Goal: Information Seeking & Learning: Learn about a topic

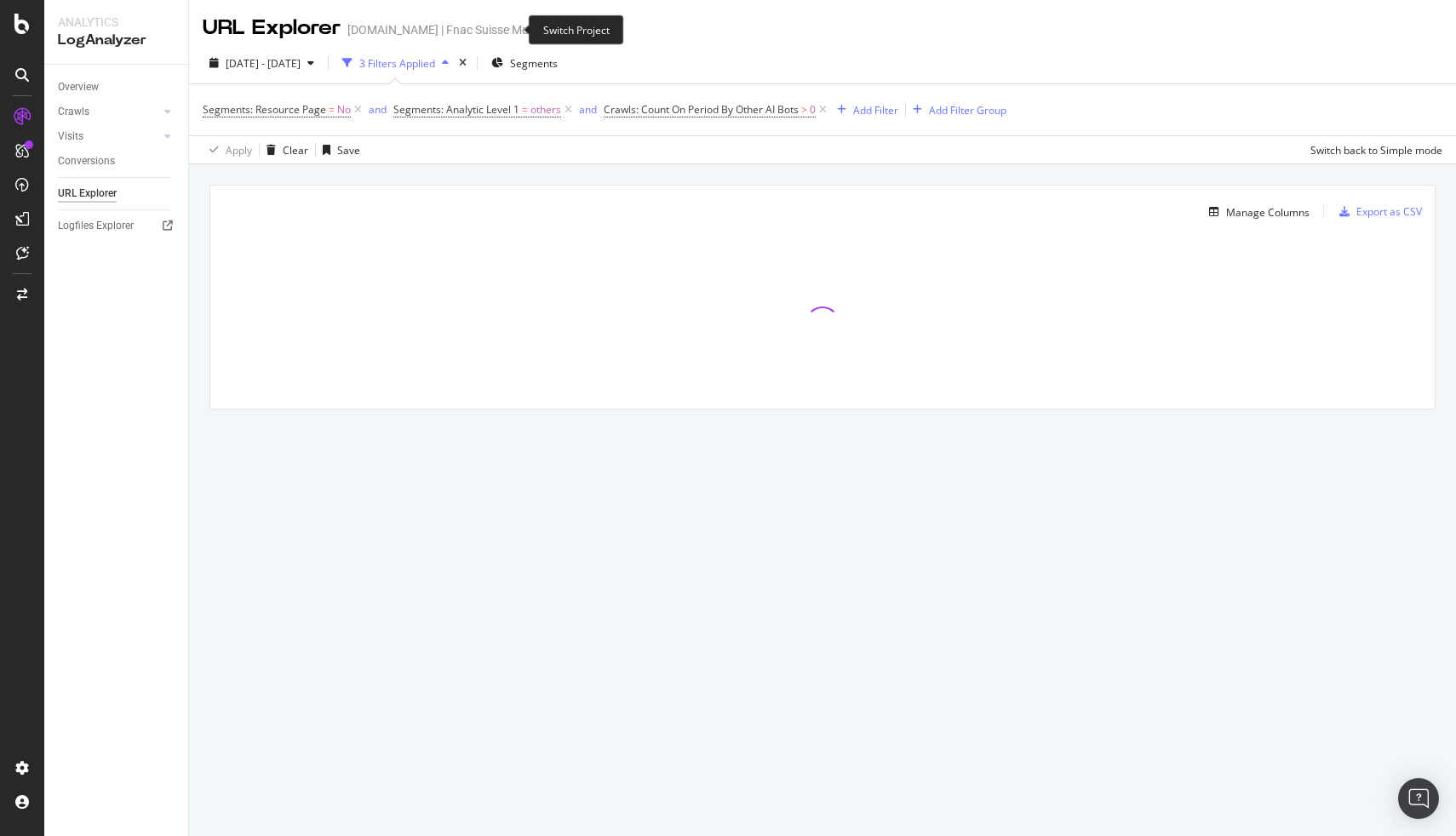
click at [553, 28] on icon "arrow-right-arrow-left" at bounding box center [558, 29] width 10 height 12
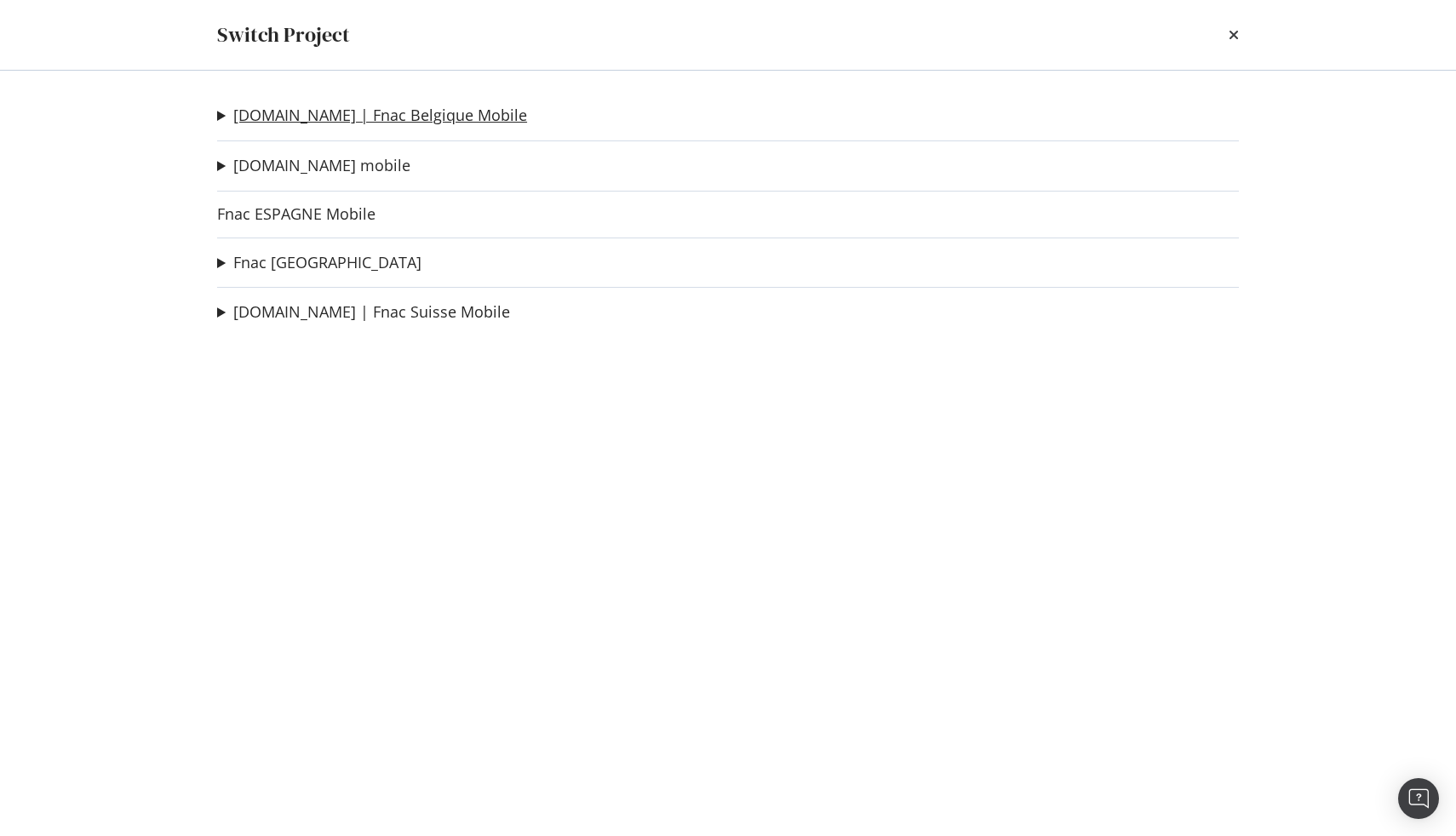
click at [347, 116] on link "[DOMAIN_NAME] | Fnac Belgique Mobile" at bounding box center [380, 115] width 294 height 18
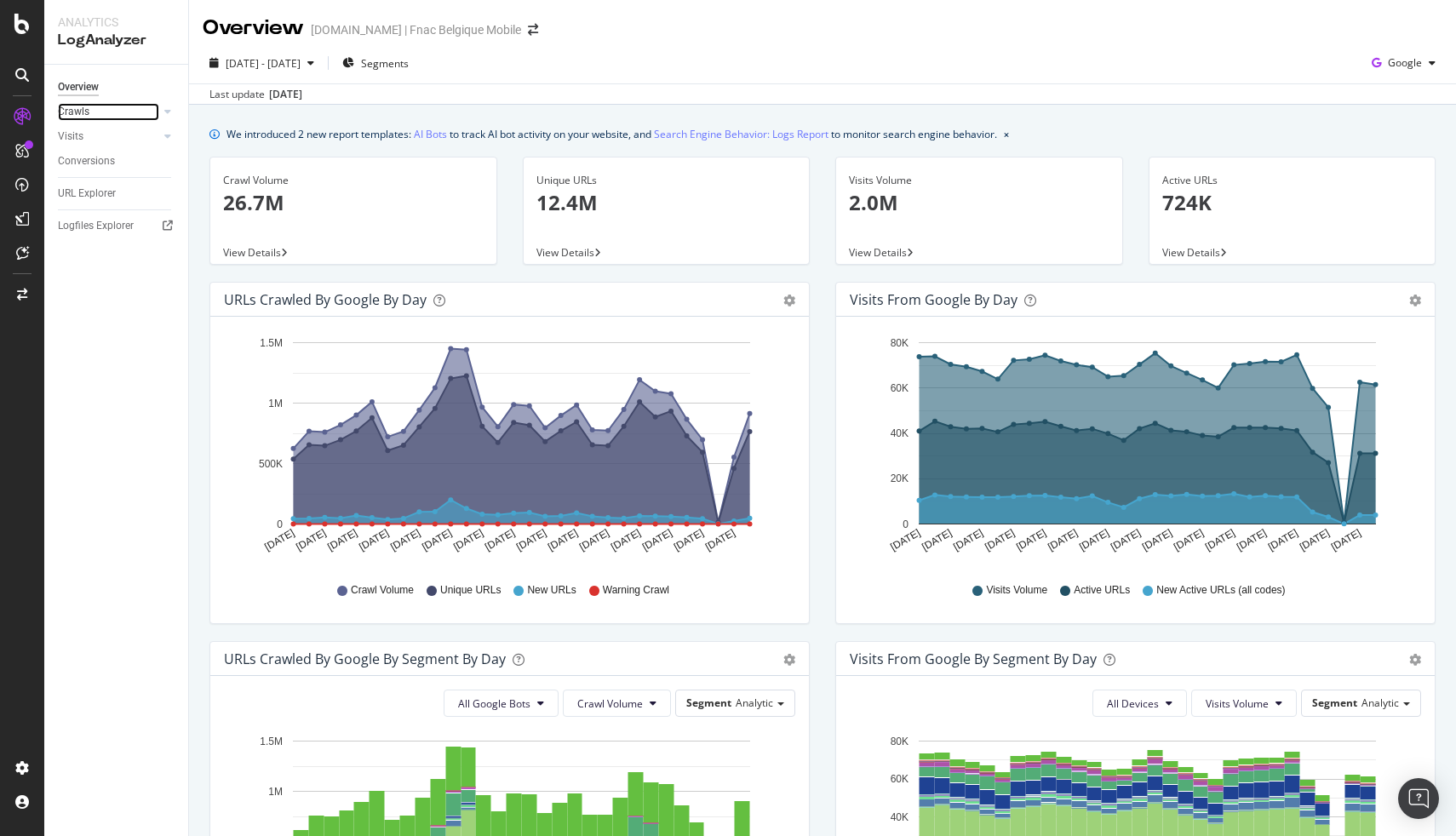
click at [145, 110] on div at bounding box center [150, 111] width 17 height 17
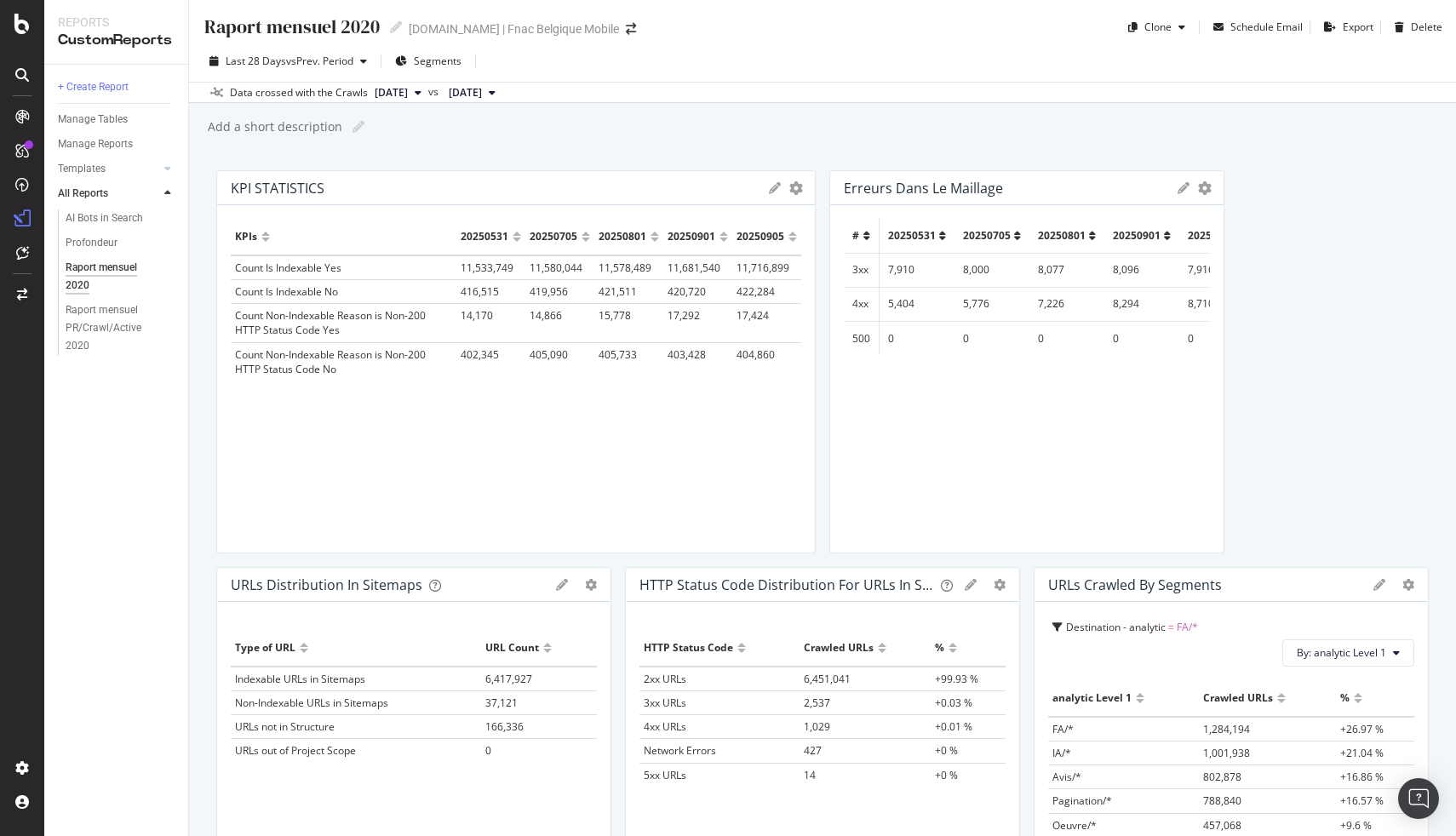
click at [1191, 306] on td "8,710" at bounding box center [1217, 304] width 75 height 34
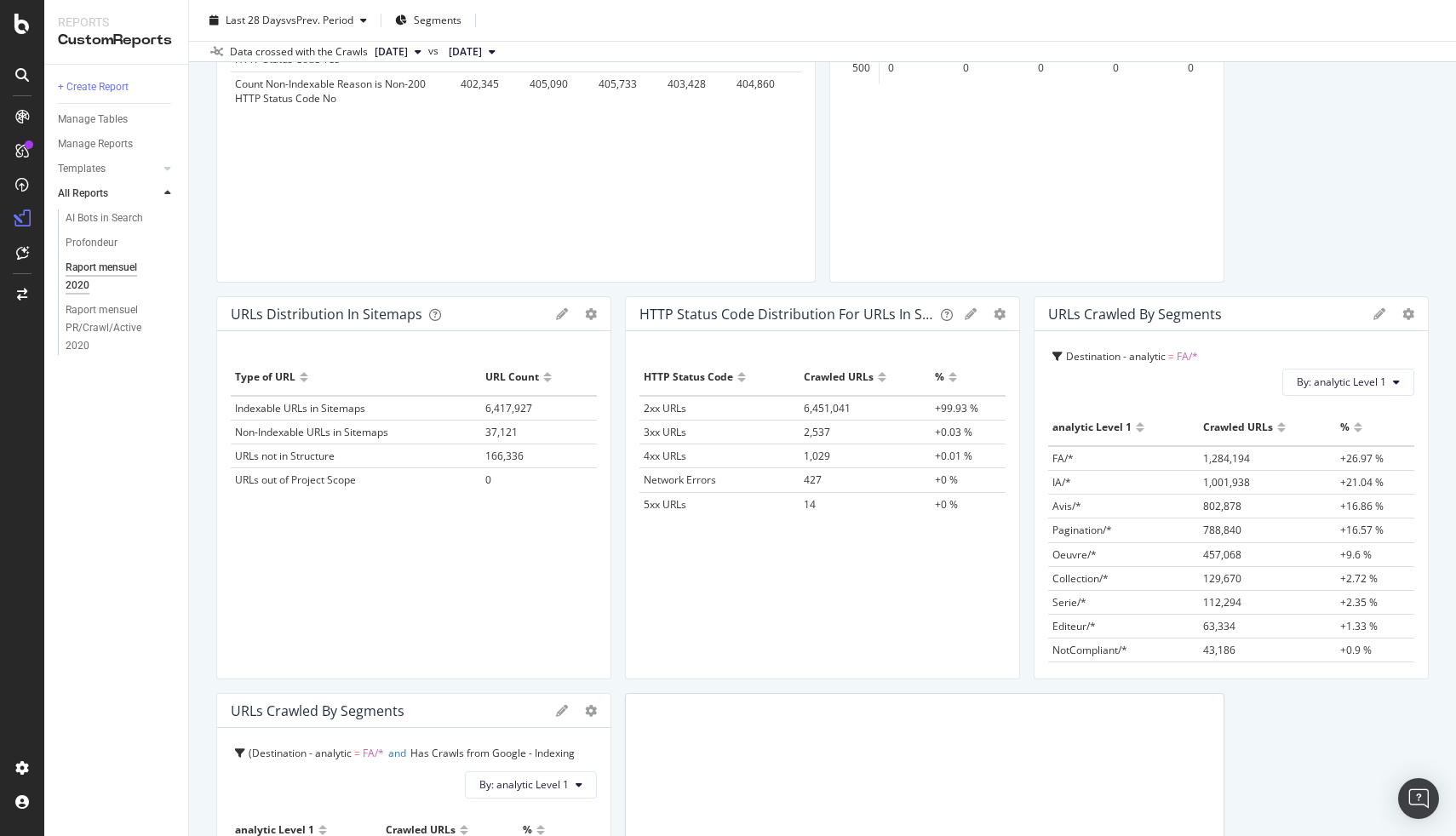
scroll to position [286, 0]
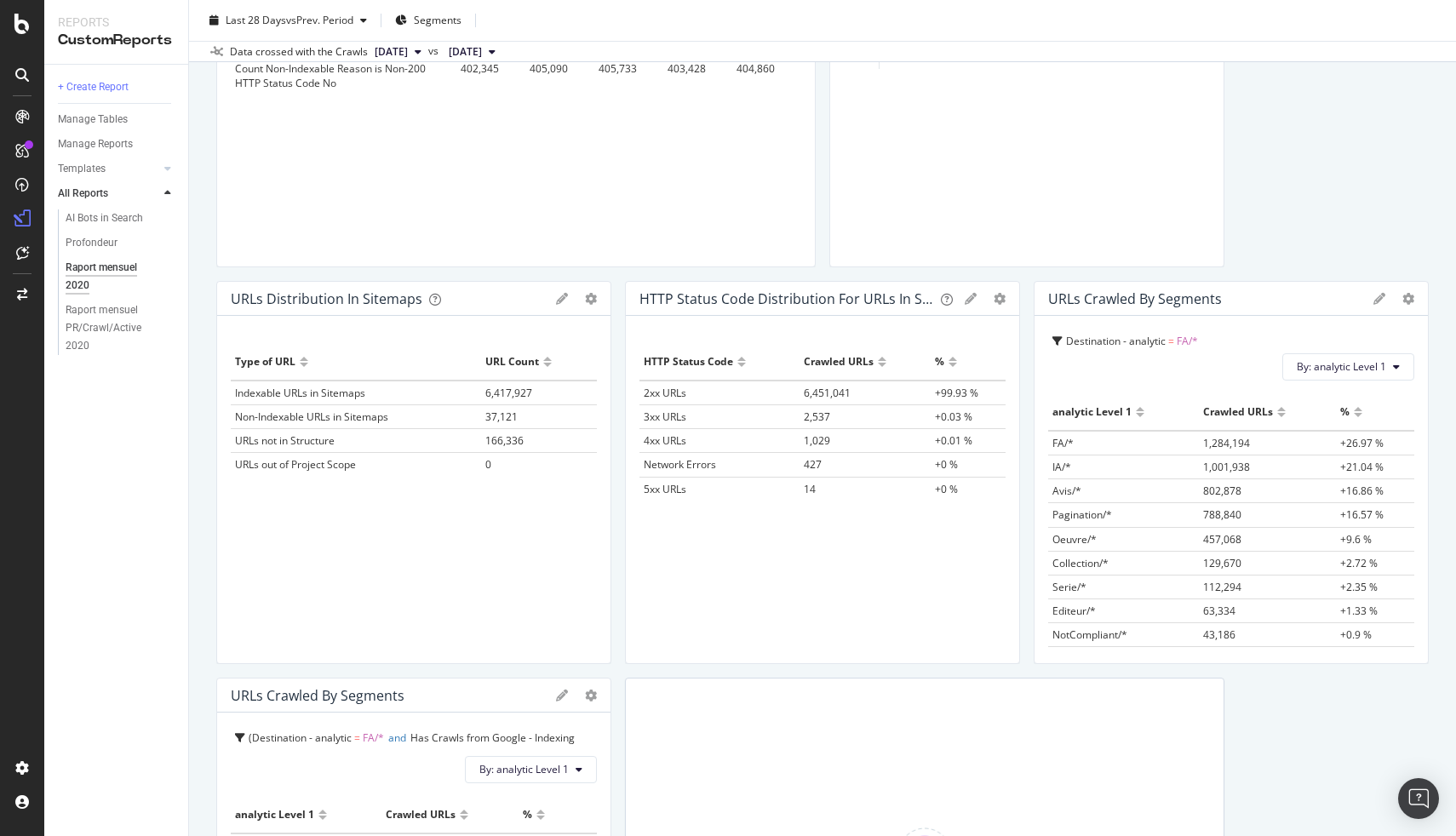
click at [665, 440] on span "4xx URLs" at bounding box center [666, 441] width 43 height 14
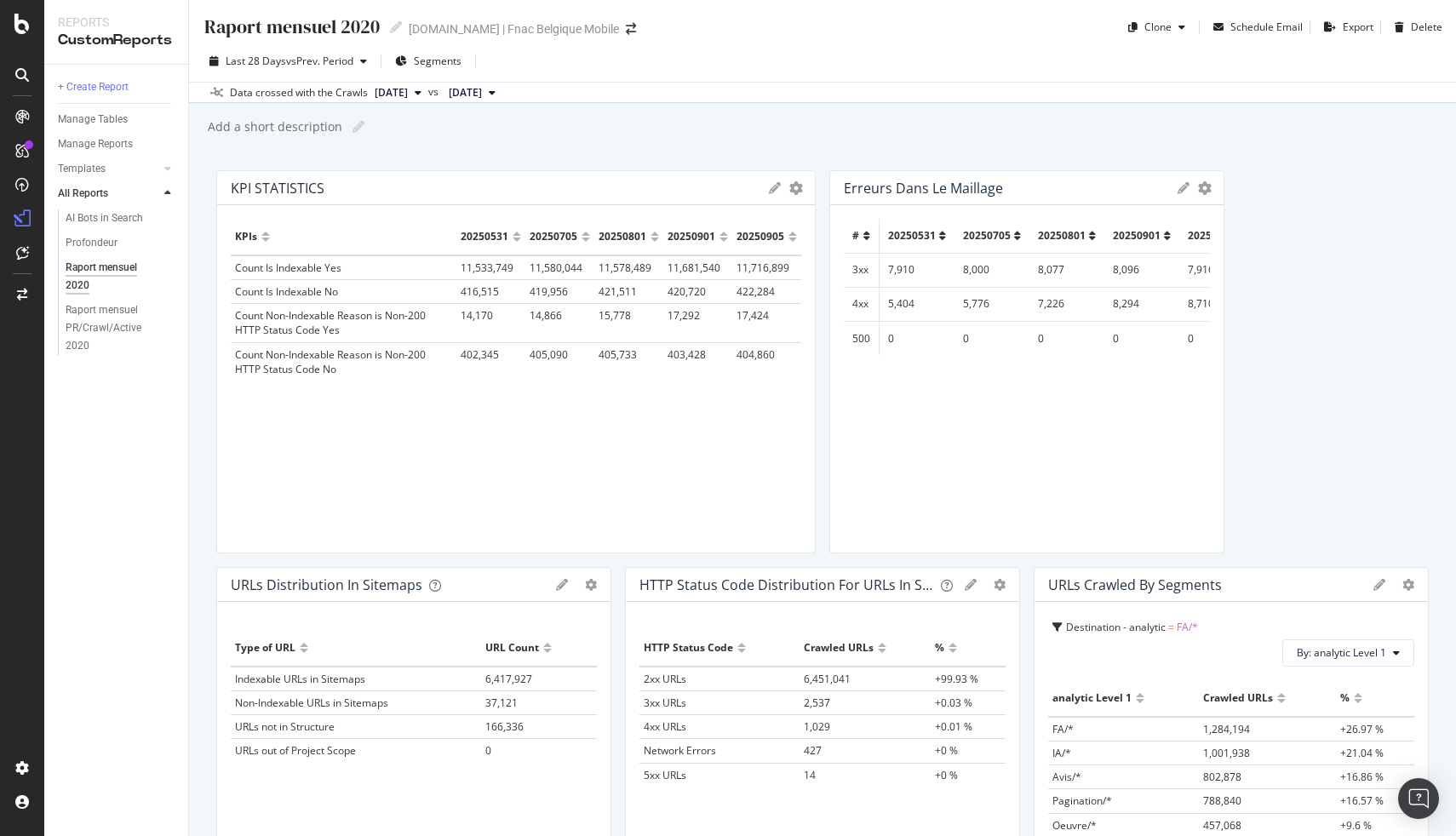
click at [421, 95] on icon at bounding box center [418, 92] width 7 height 10
click at [446, 190] on div "2025 Sep. 1st 12.1M URLs" at bounding box center [459, 182] width 203 height 25
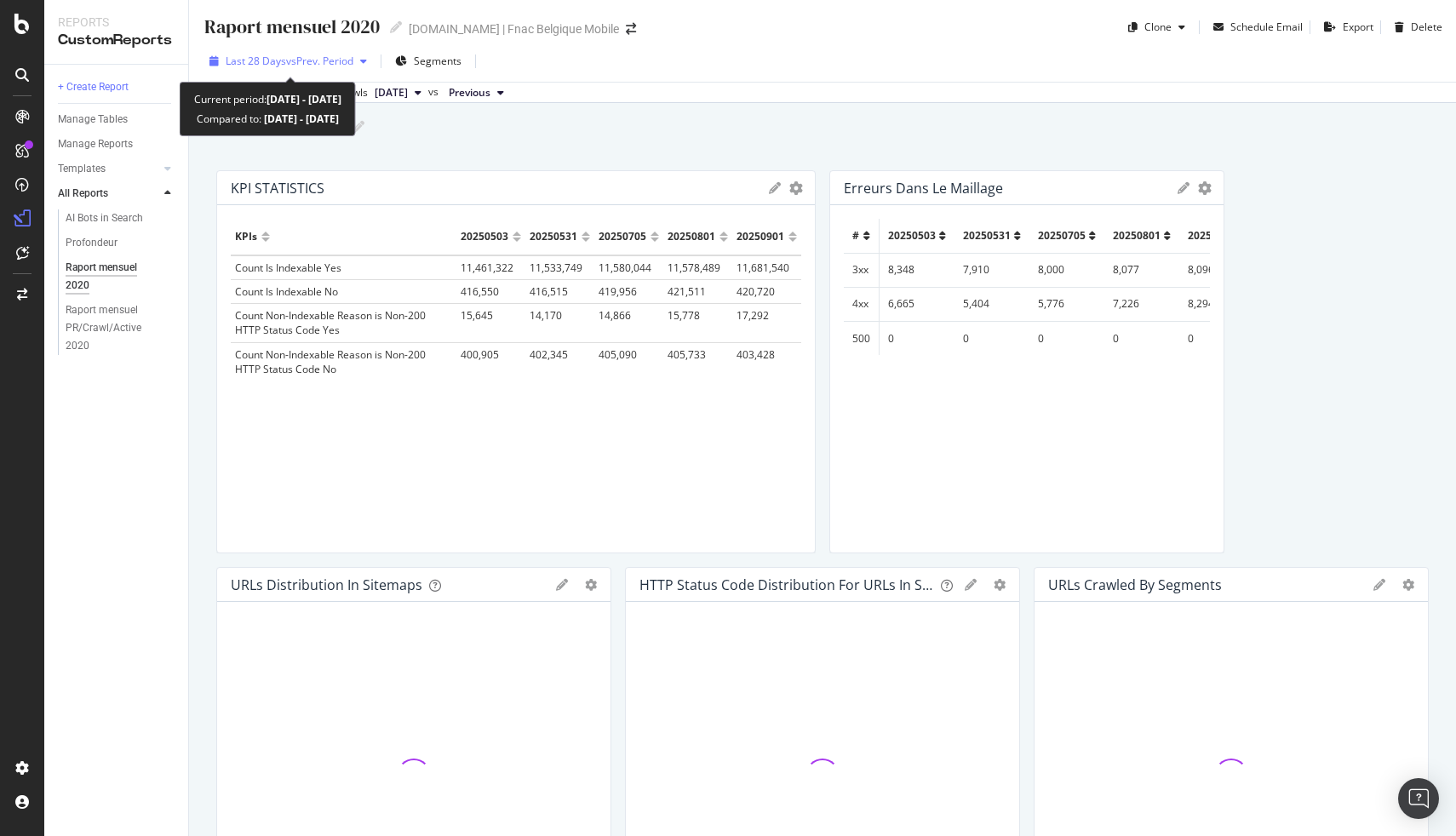
click at [353, 68] on div "Last 28 Days vs Prev. Period" at bounding box center [289, 61] width 128 height 14
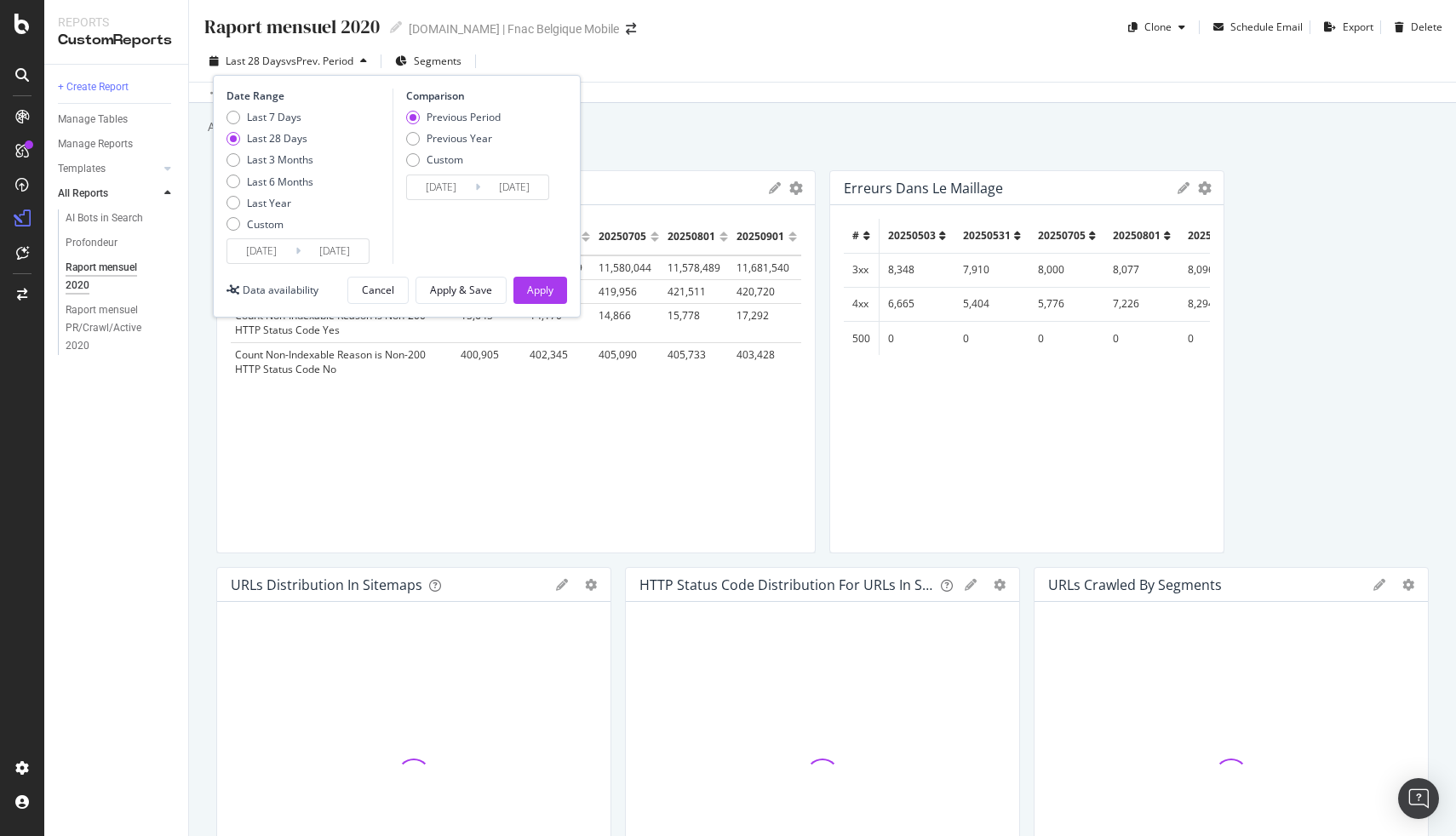
click at [287, 28] on div "Raport mensuel 2020" at bounding box center [291, 27] width 178 height 27
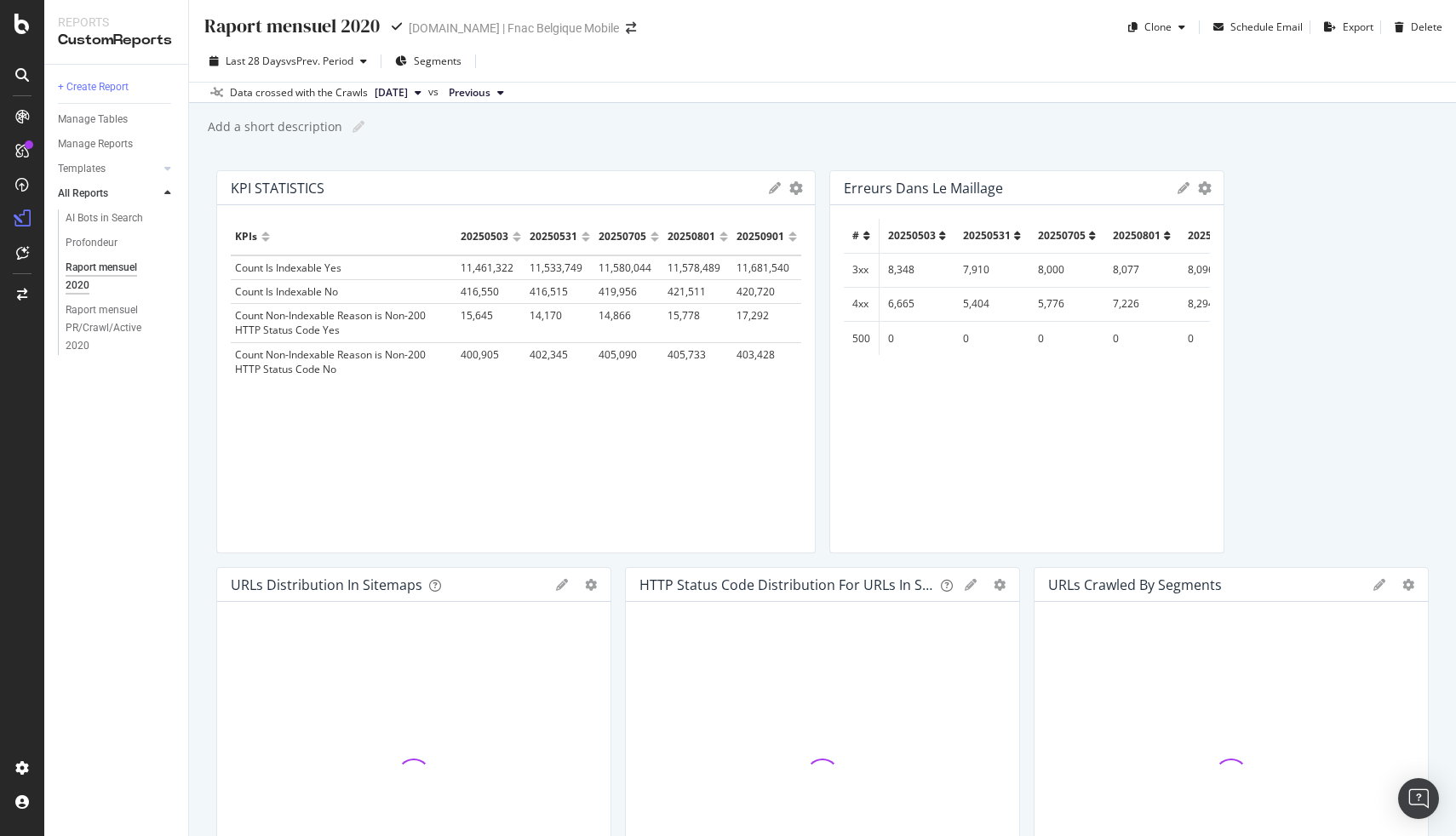
click at [428, 102] on button "2025 Sep. 1st" at bounding box center [398, 93] width 61 height 21
click at [421, 161] on div "2025 Sep. 5th 12.1M URLs" at bounding box center [459, 151] width 203 height 25
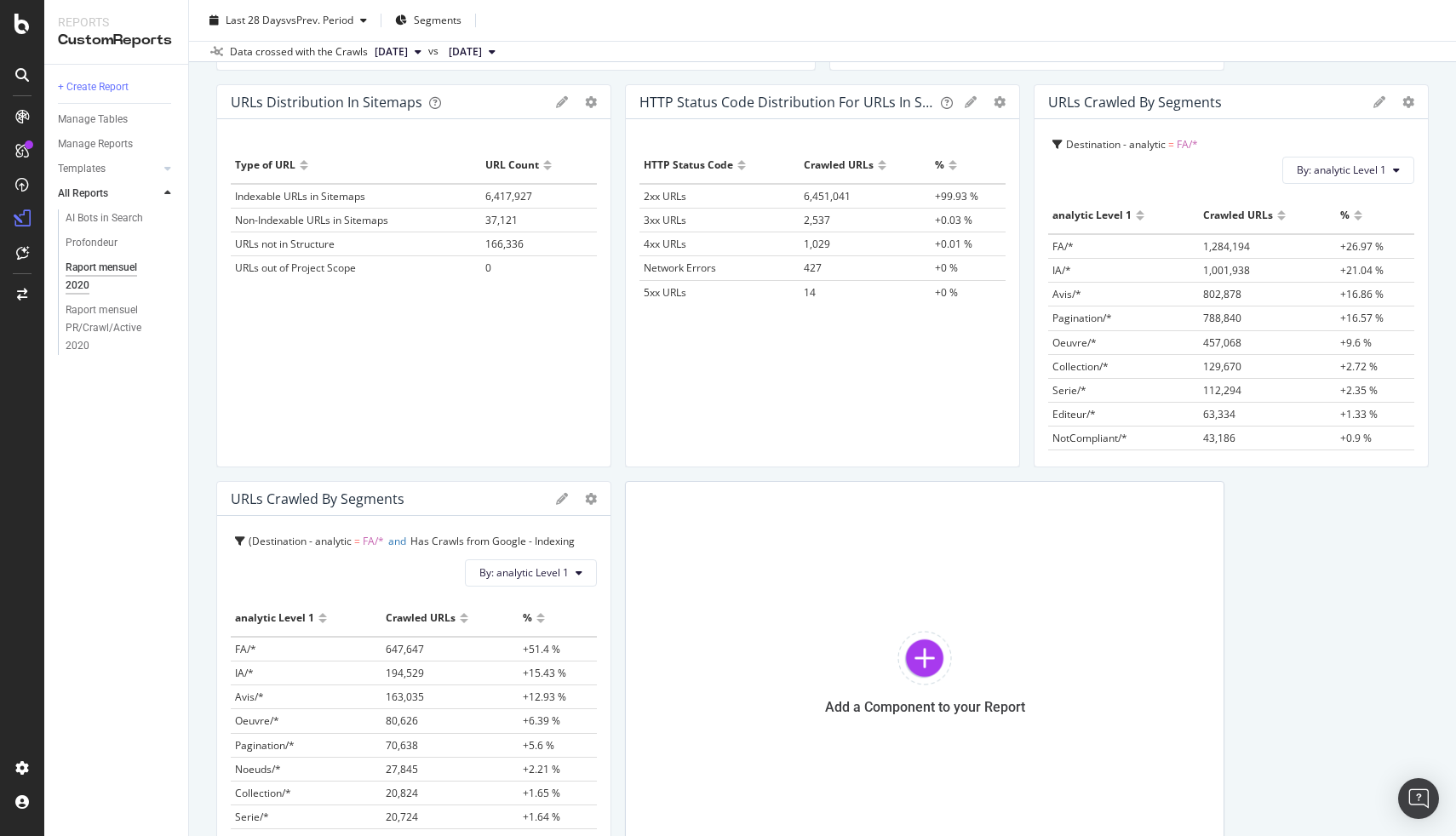
scroll to position [481, 0]
click at [662, 244] on span "4xx URLs" at bounding box center [666, 245] width 43 height 14
click at [671, 244] on span "4xx URLs" at bounding box center [666, 245] width 43 height 14
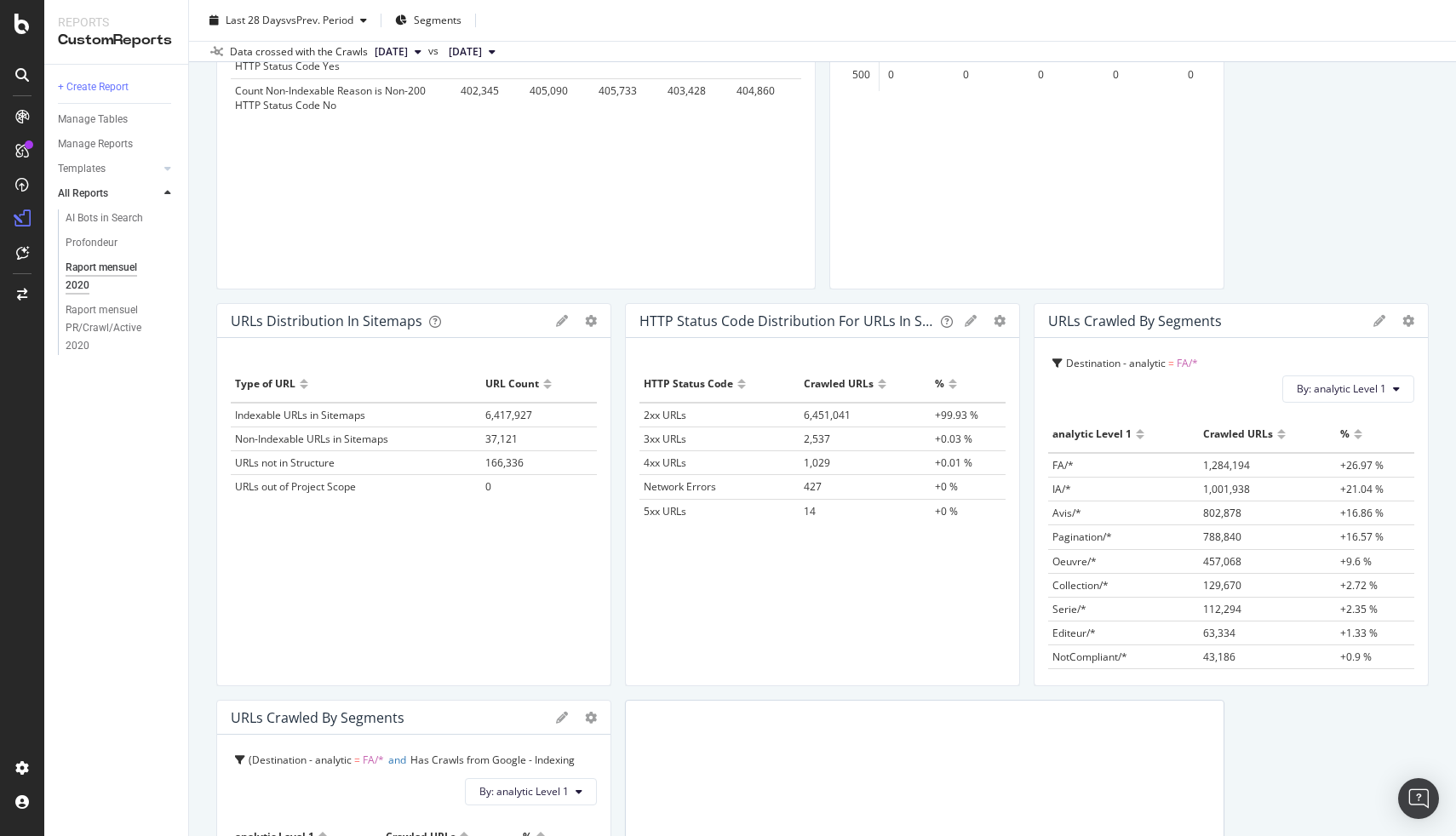
scroll to position [53, 0]
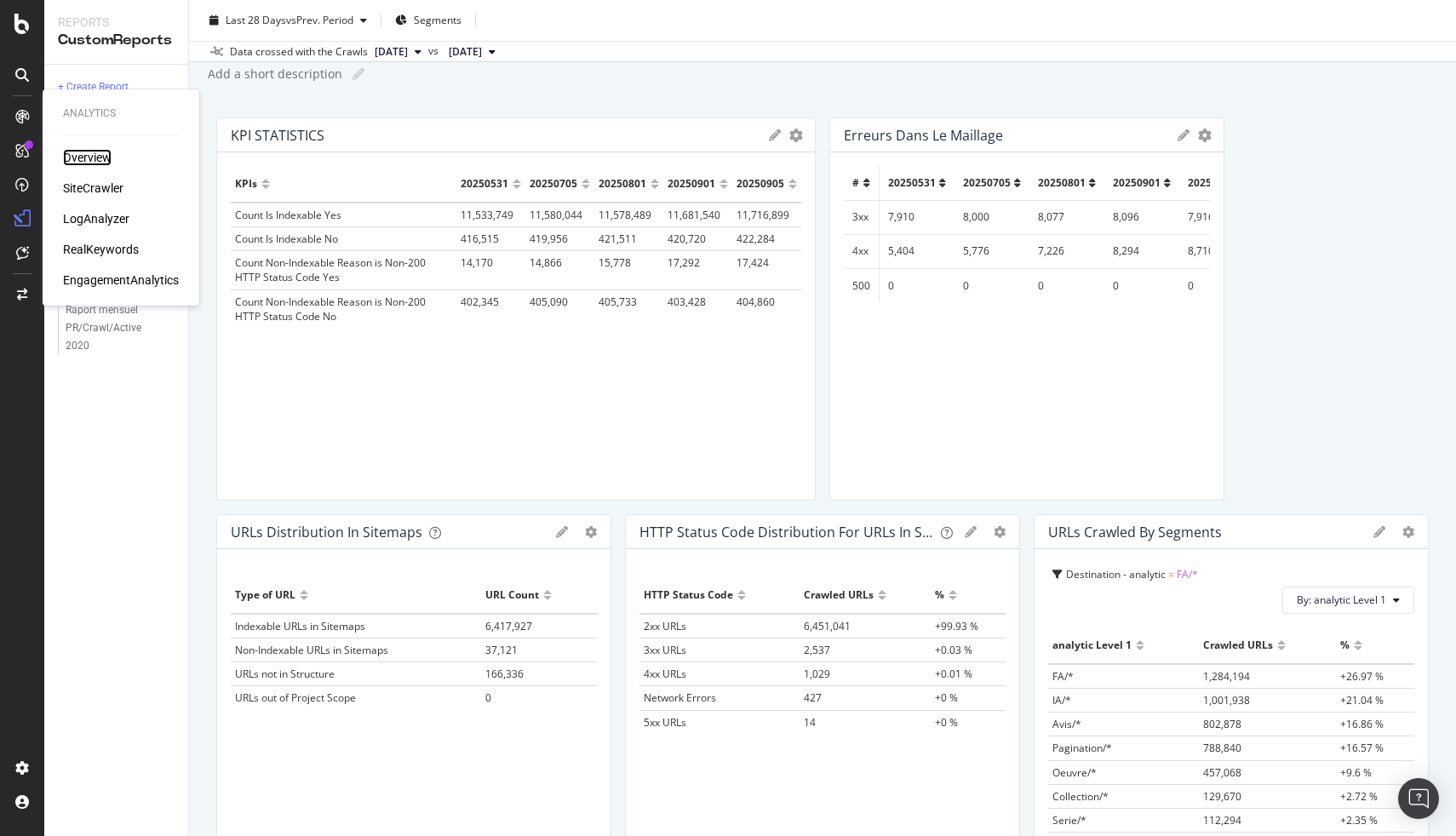
click at [84, 158] on div "Overview" at bounding box center [87, 157] width 48 height 17
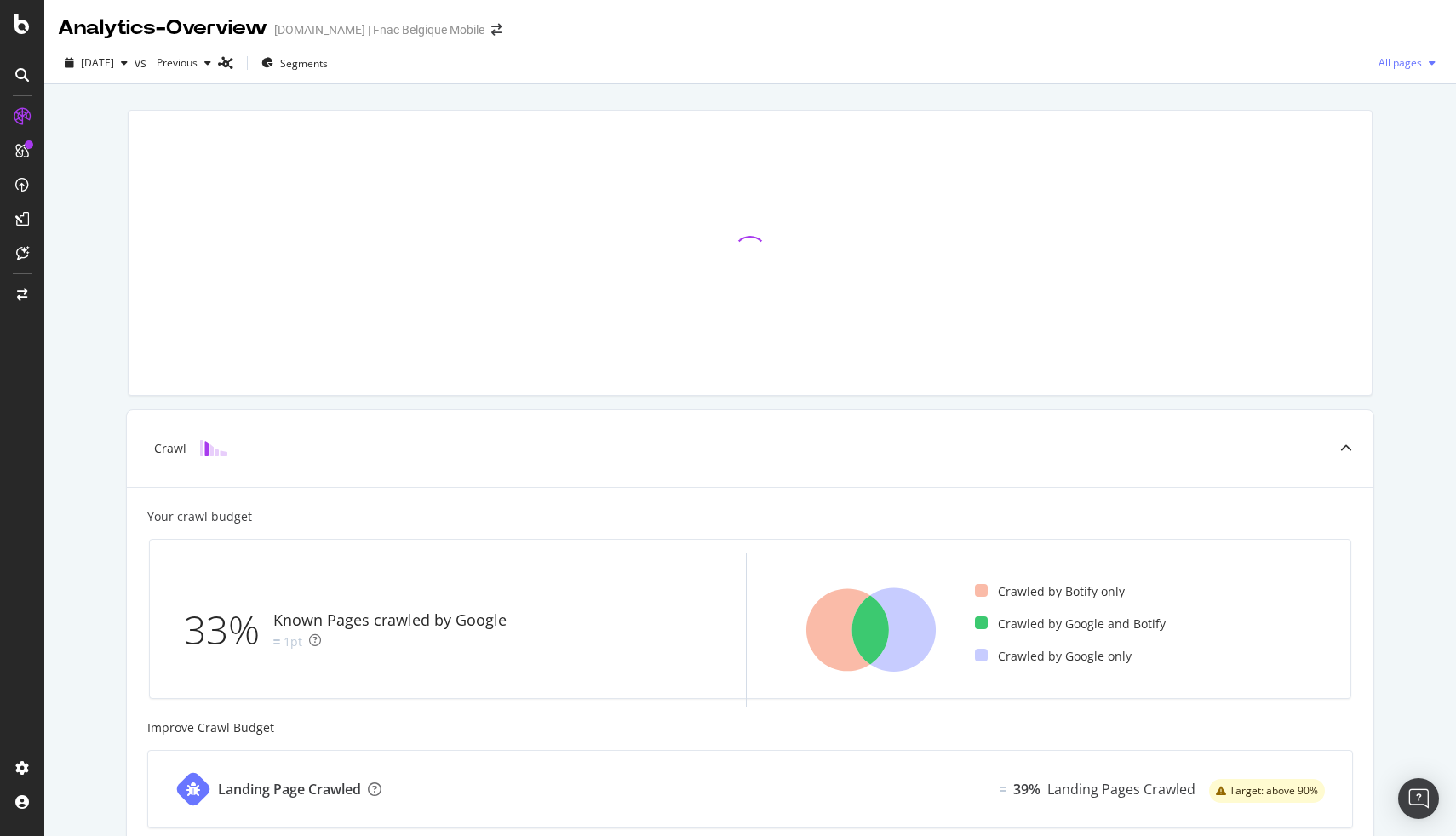
click at [1404, 59] on span "All pages" at bounding box center [1397, 62] width 50 height 14
click at [1426, 121] on div "Crawl Your crawl budget 33% Known Pages crawled by Google 1pt Crawled by Botify…" at bounding box center [750, 704] width 1412 height 1241
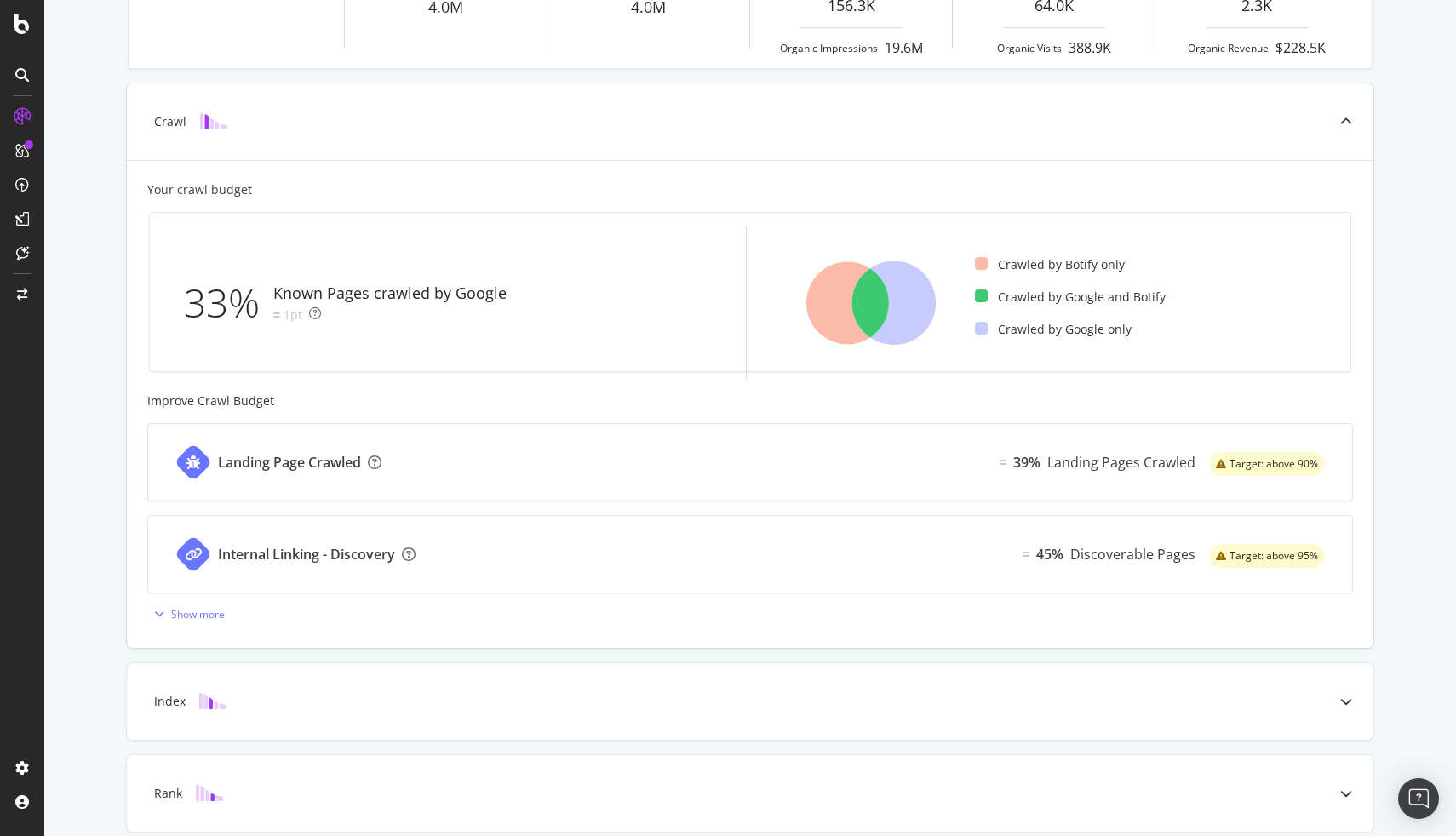
scroll to position [242, 0]
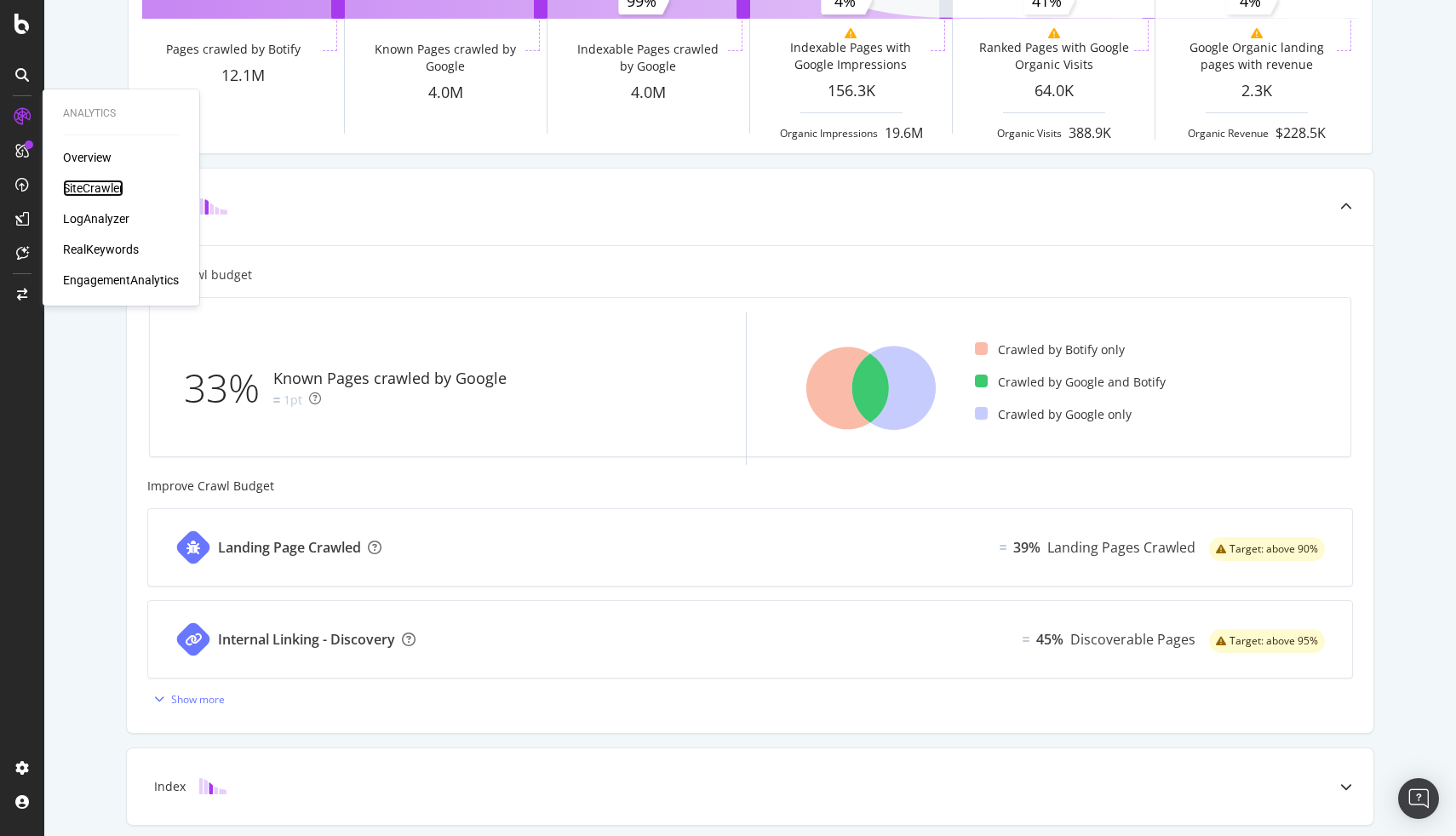
click at [80, 186] on div "SiteCrawler" at bounding box center [94, 187] width 61 height 17
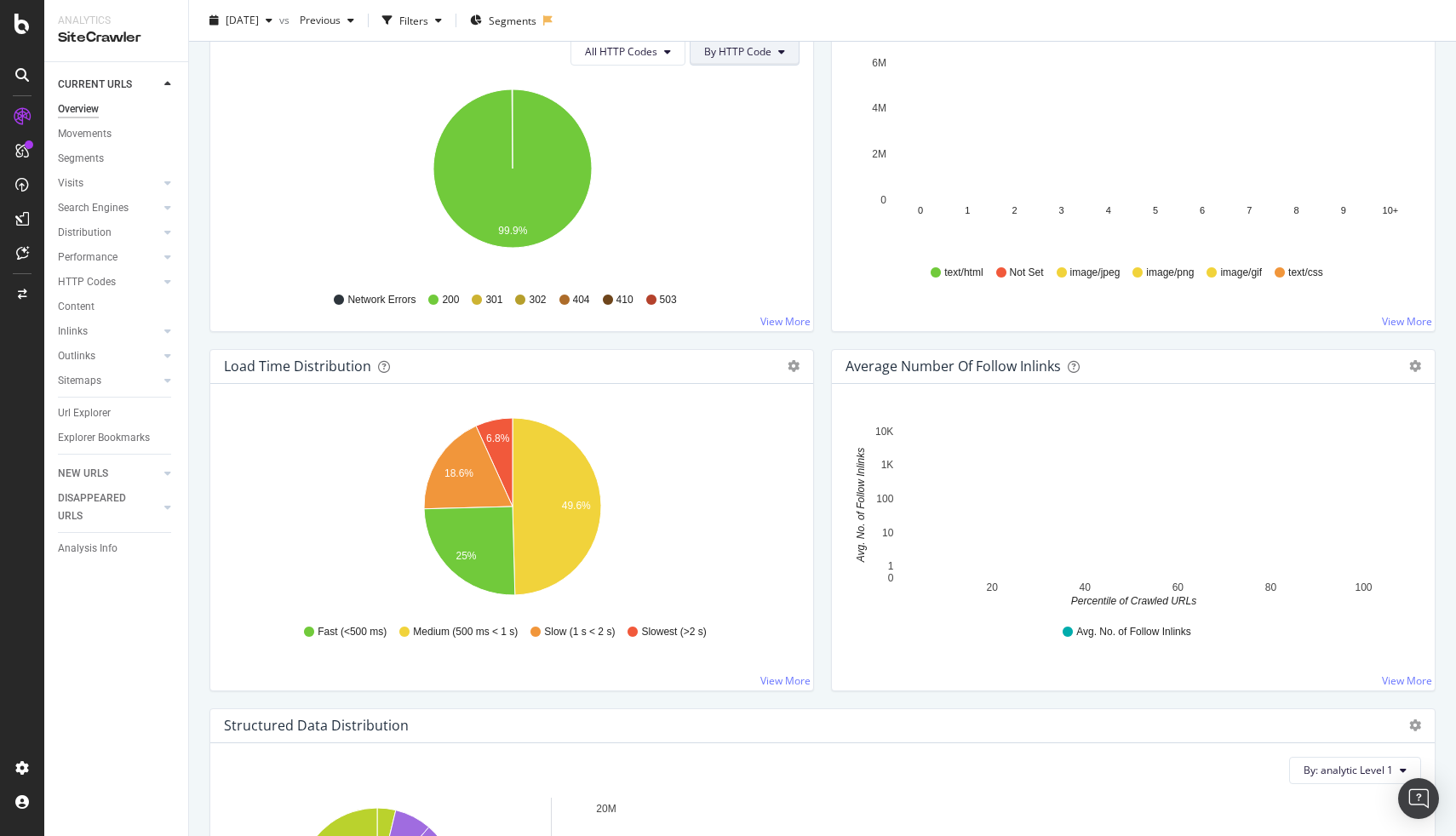
scroll to position [757, 0]
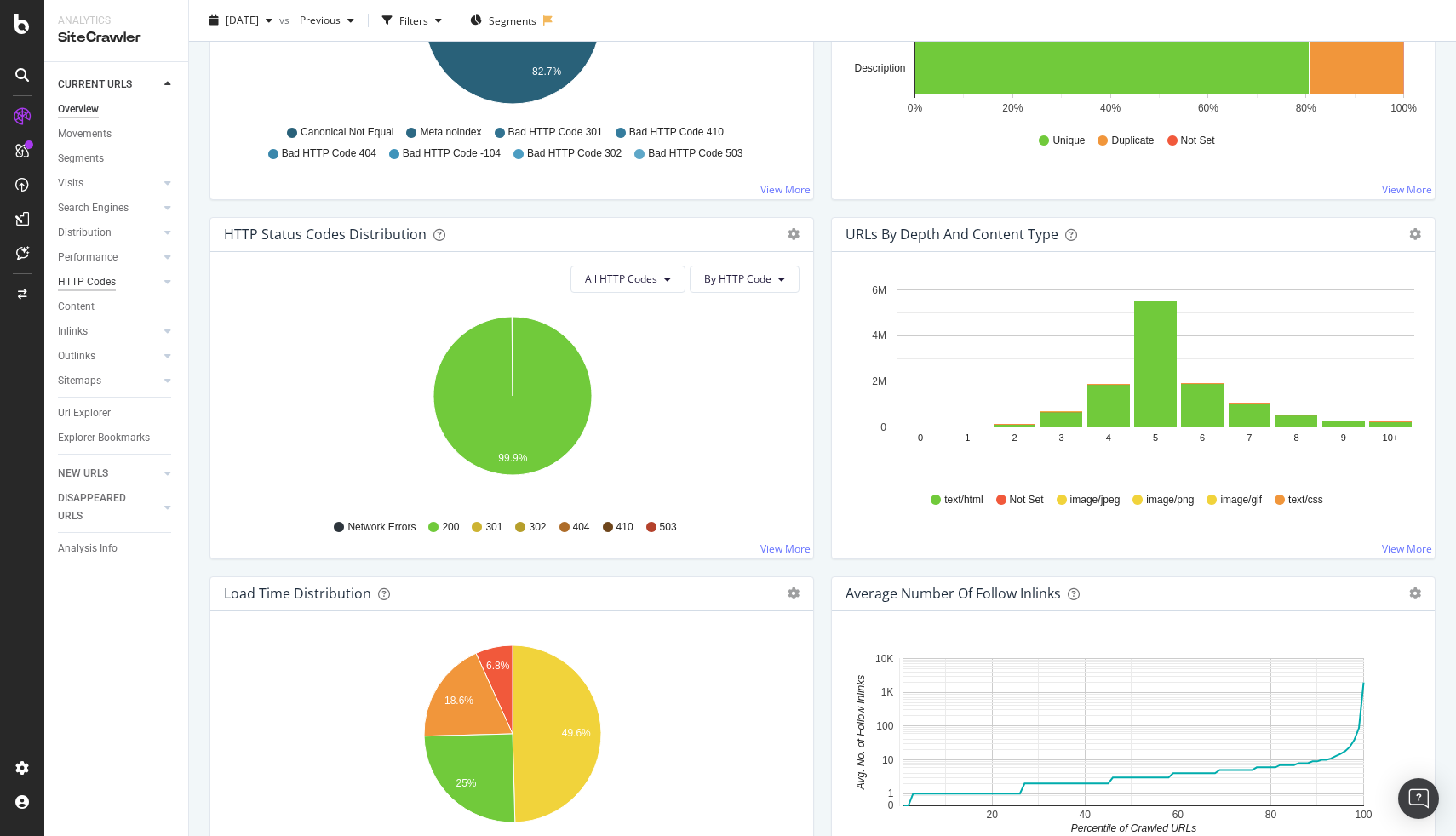
click at [114, 281] on div "HTTP Codes" at bounding box center [87, 282] width 58 height 18
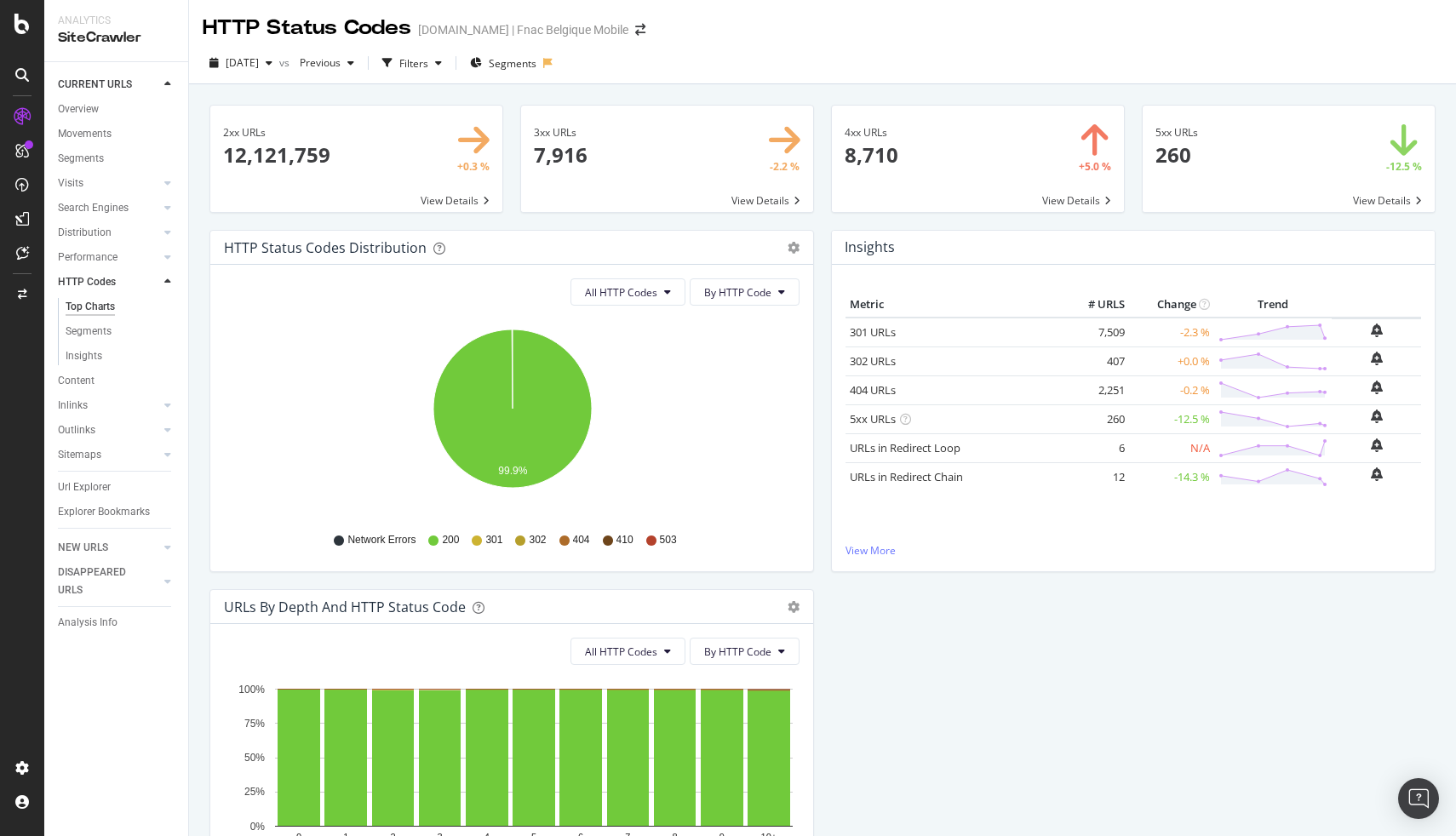
click at [1075, 204] on span at bounding box center [978, 158] width 292 height 106
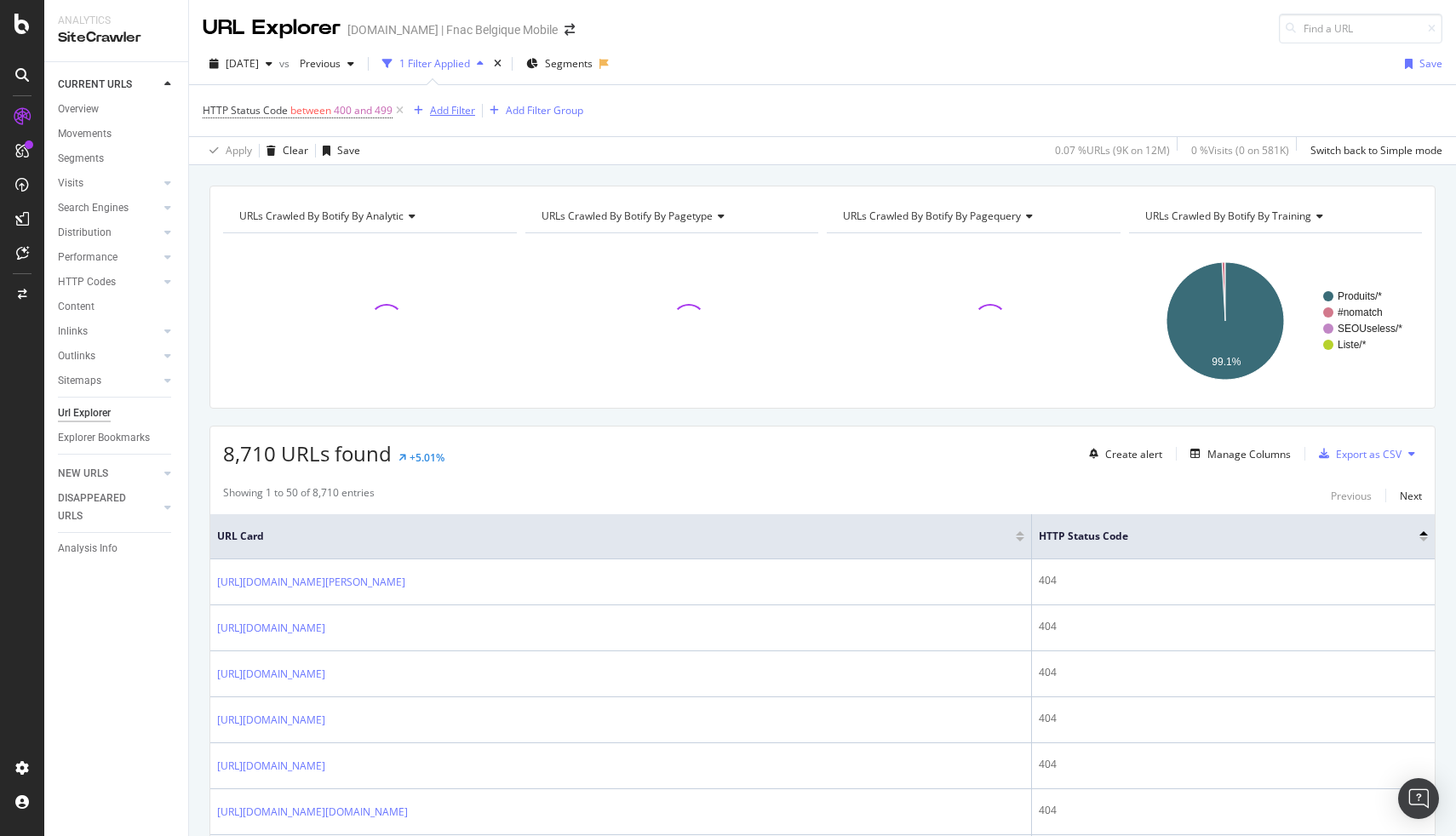
click at [456, 116] on div "Add Filter" at bounding box center [452, 110] width 46 height 14
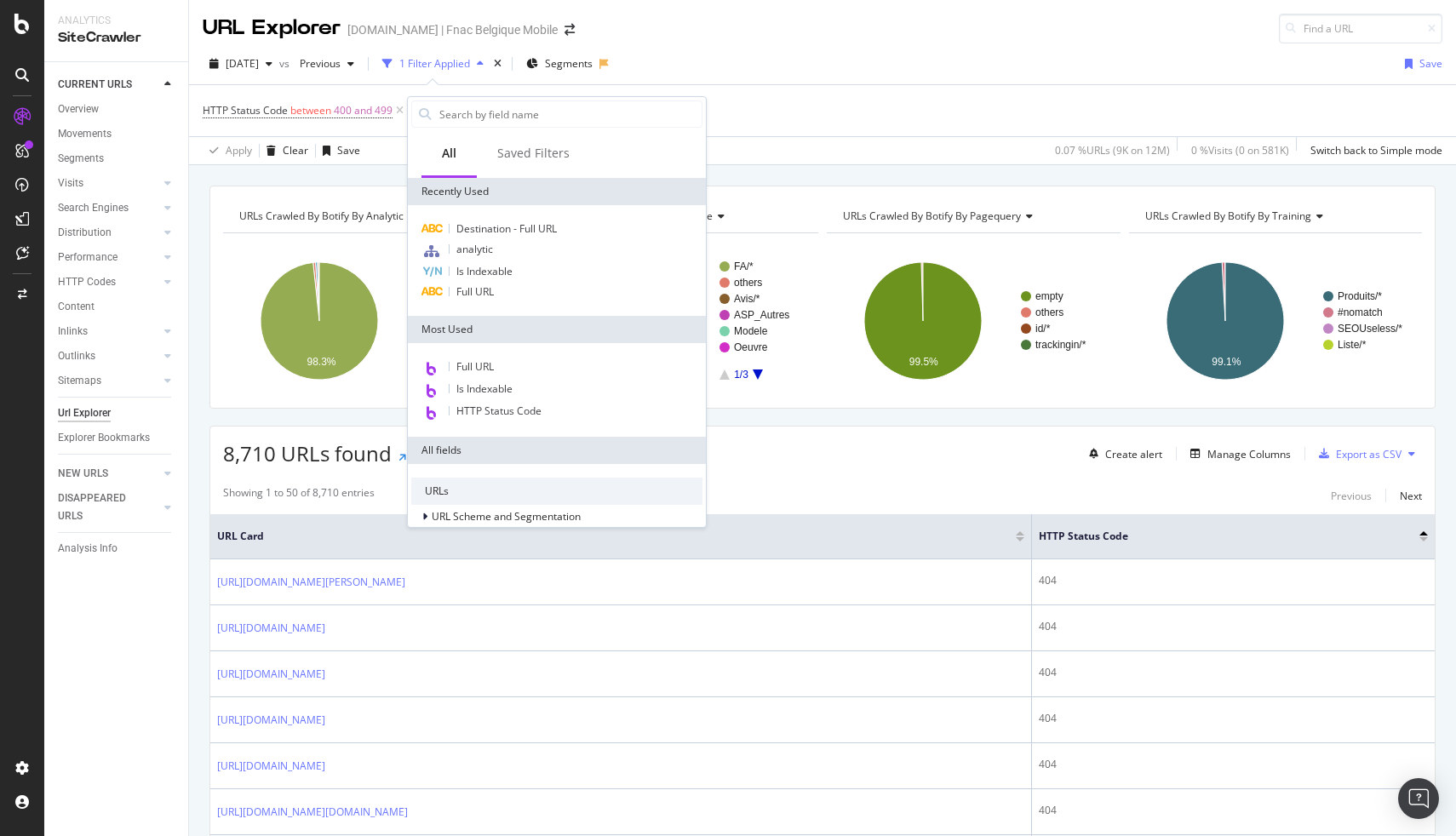
click at [737, 89] on div "HTTP Status Code between 400 and 499 Add Filter Add Filter Group" at bounding box center [823, 110] width 1240 height 51
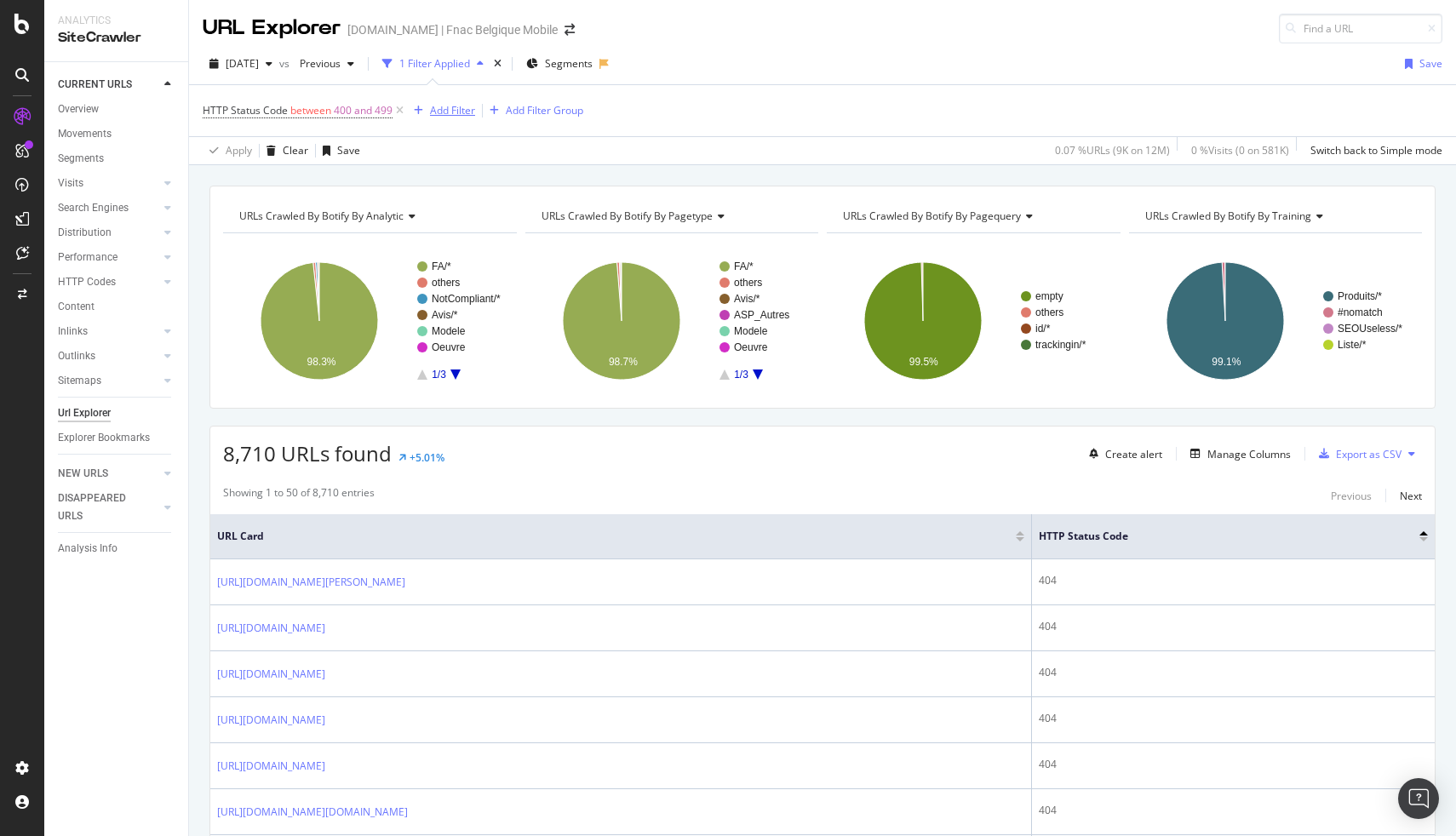
click at [451, 108] on div "Add Filter" at bounding box center [452, 110] width 46 height 14
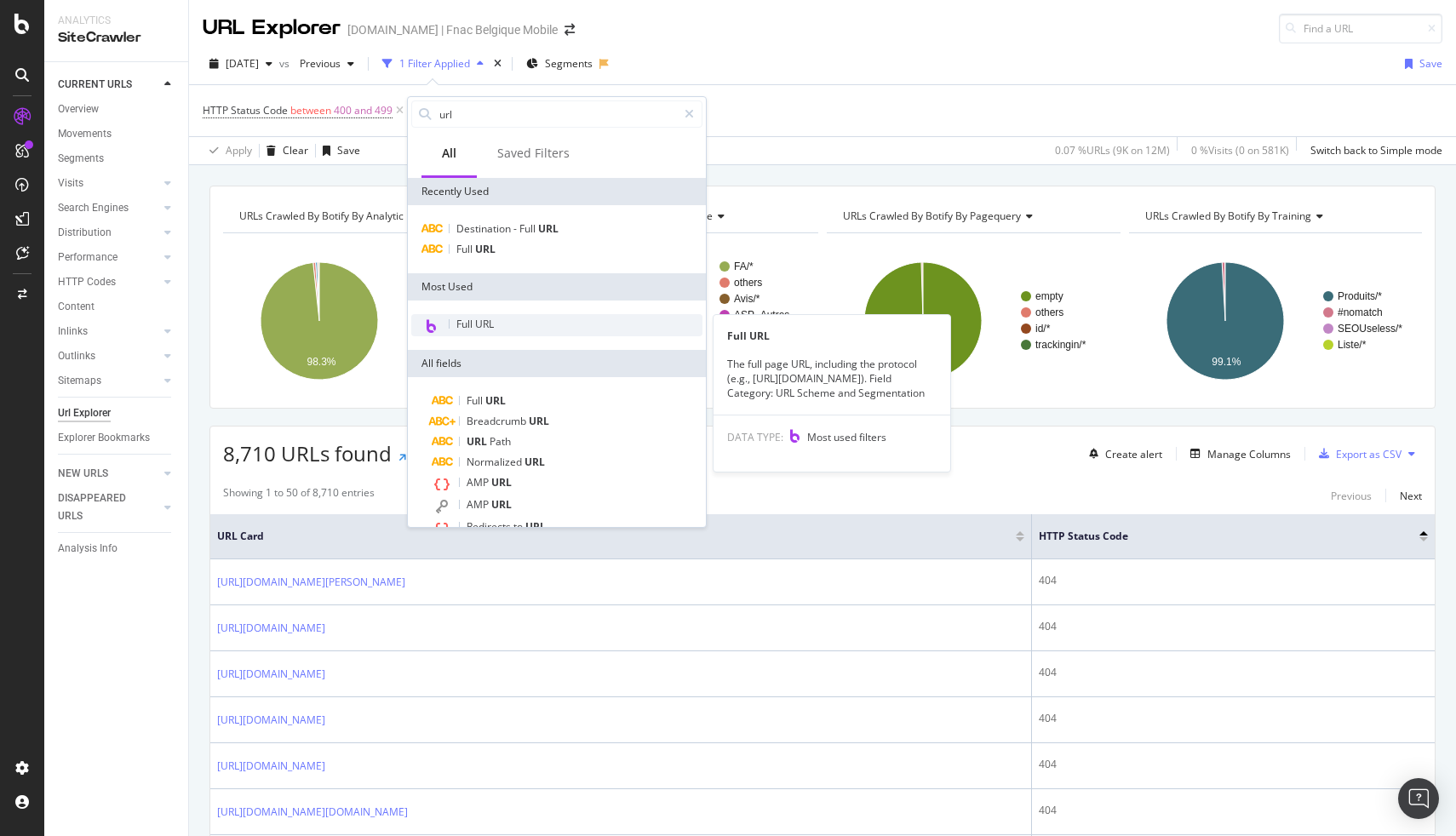
type input "url"
click at [486, 317] on span "Full URL" at bounding box center [476, 324] width 37 height 14
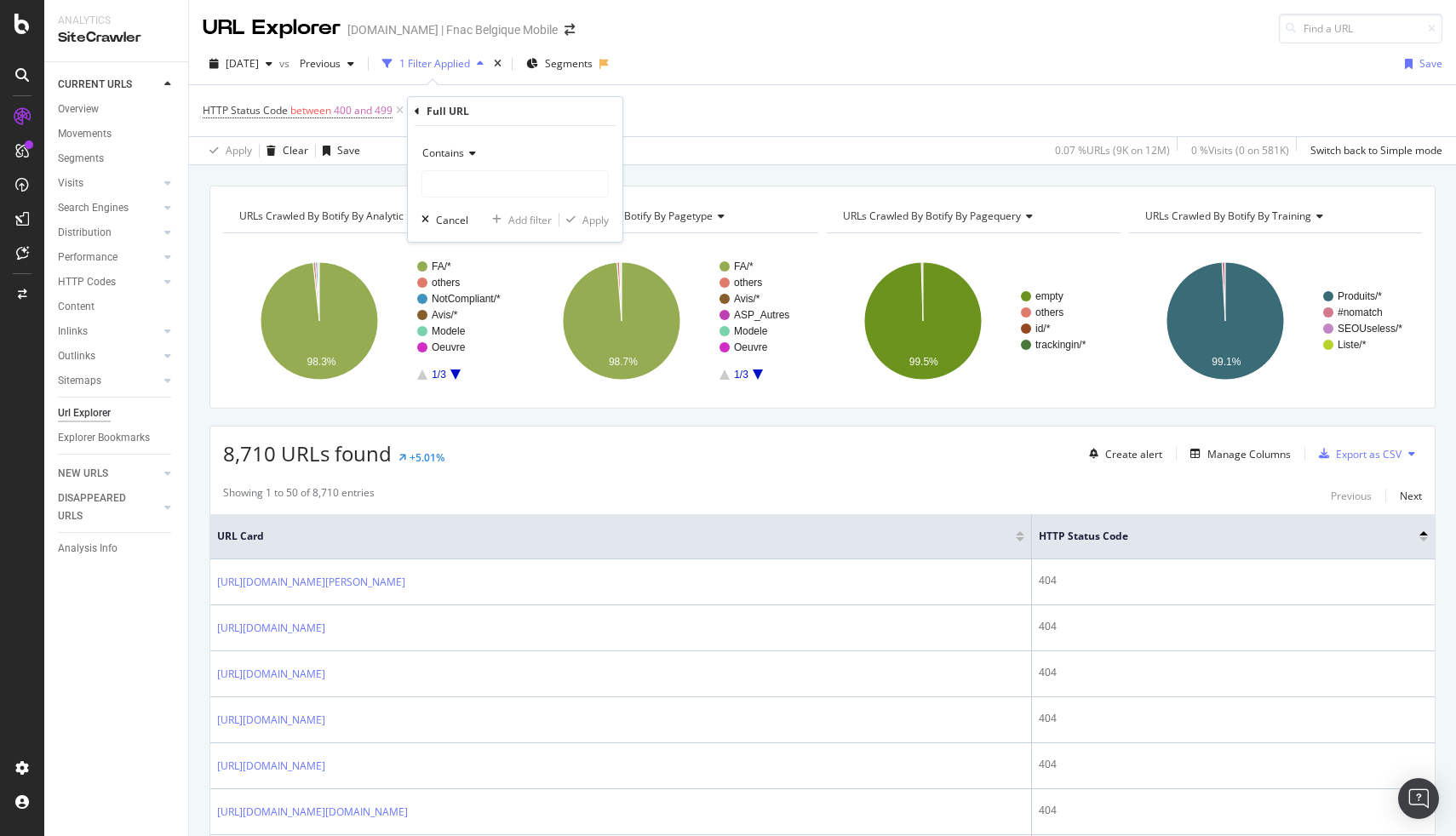
click at [471, 150] on icon at bounding box center [469, 153] width 12 height 10
click at [474, 126] on div "Contains Cancel Add filter Apply" at bounding box center [515, 184] width 215 height 116
click at [421, 113] on div "Full URL" at bounding box center [515, 112] width 201 height 29
click at [418, 112] on icon at bounding box center [418, 111] width 5 height 10
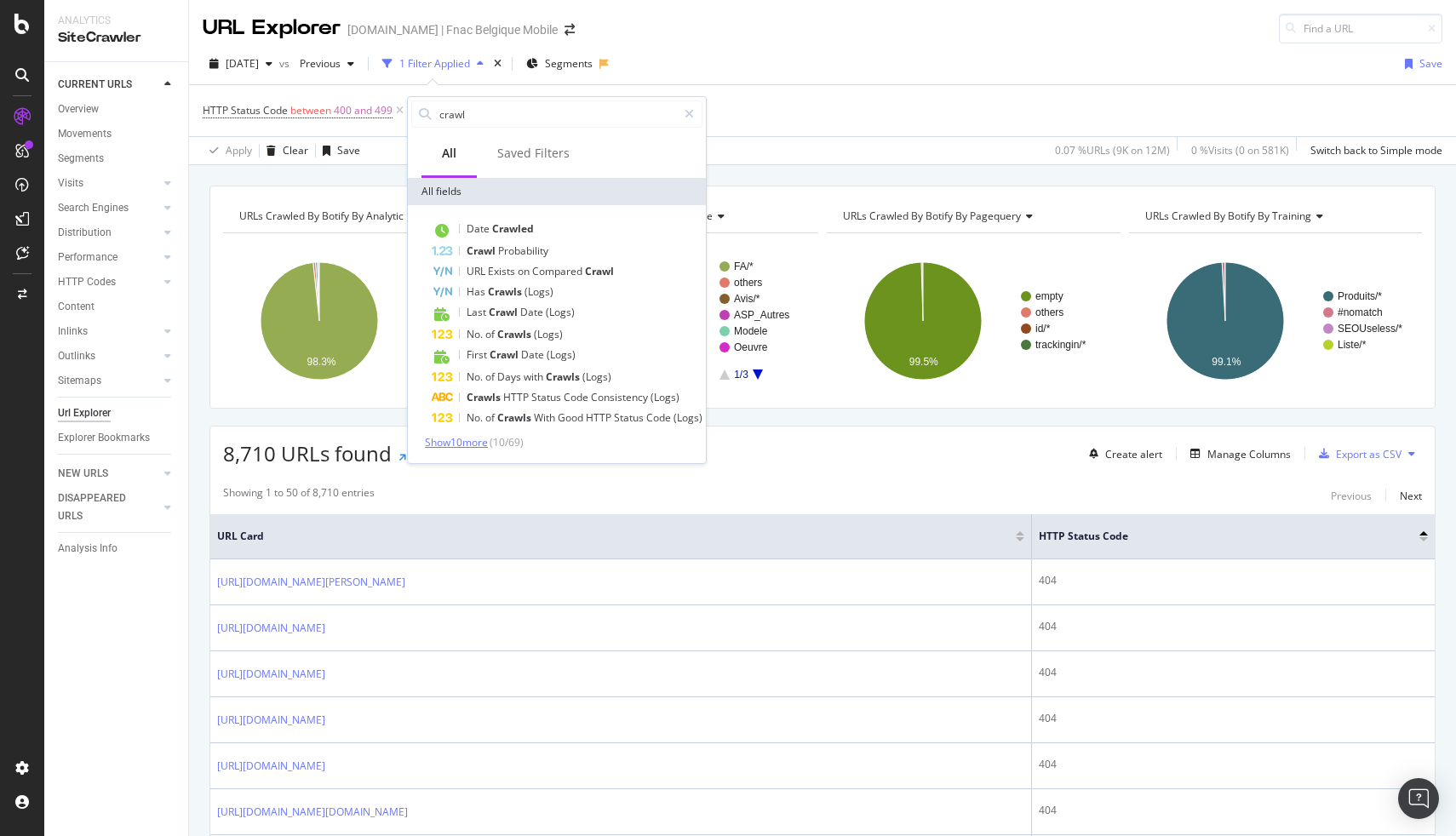
type input "crawl"
click at [468, 441] on span "Show 10 more" at bounding box center [456, 443] width 63 height 14
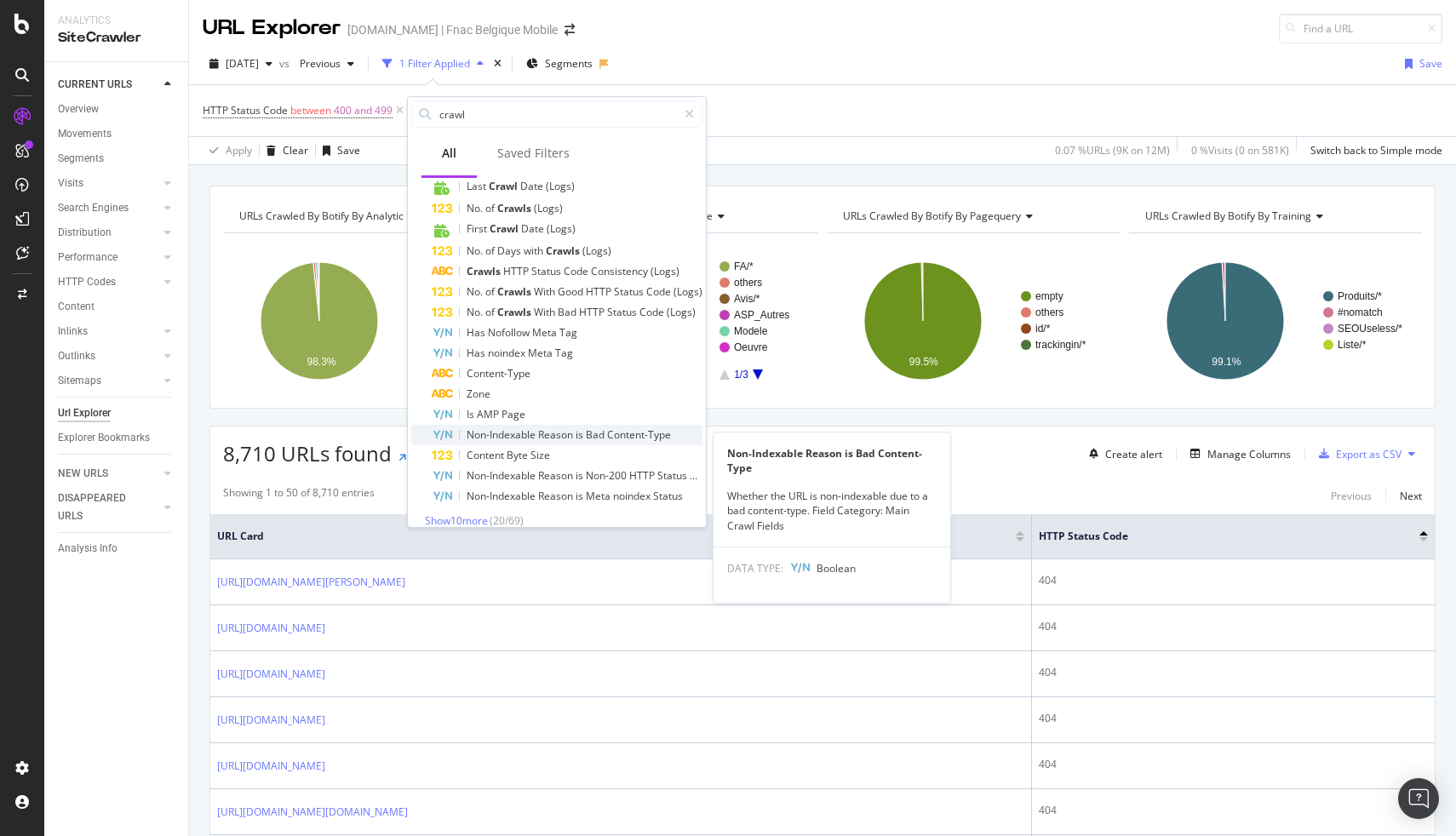
scroll to position [118, 0]
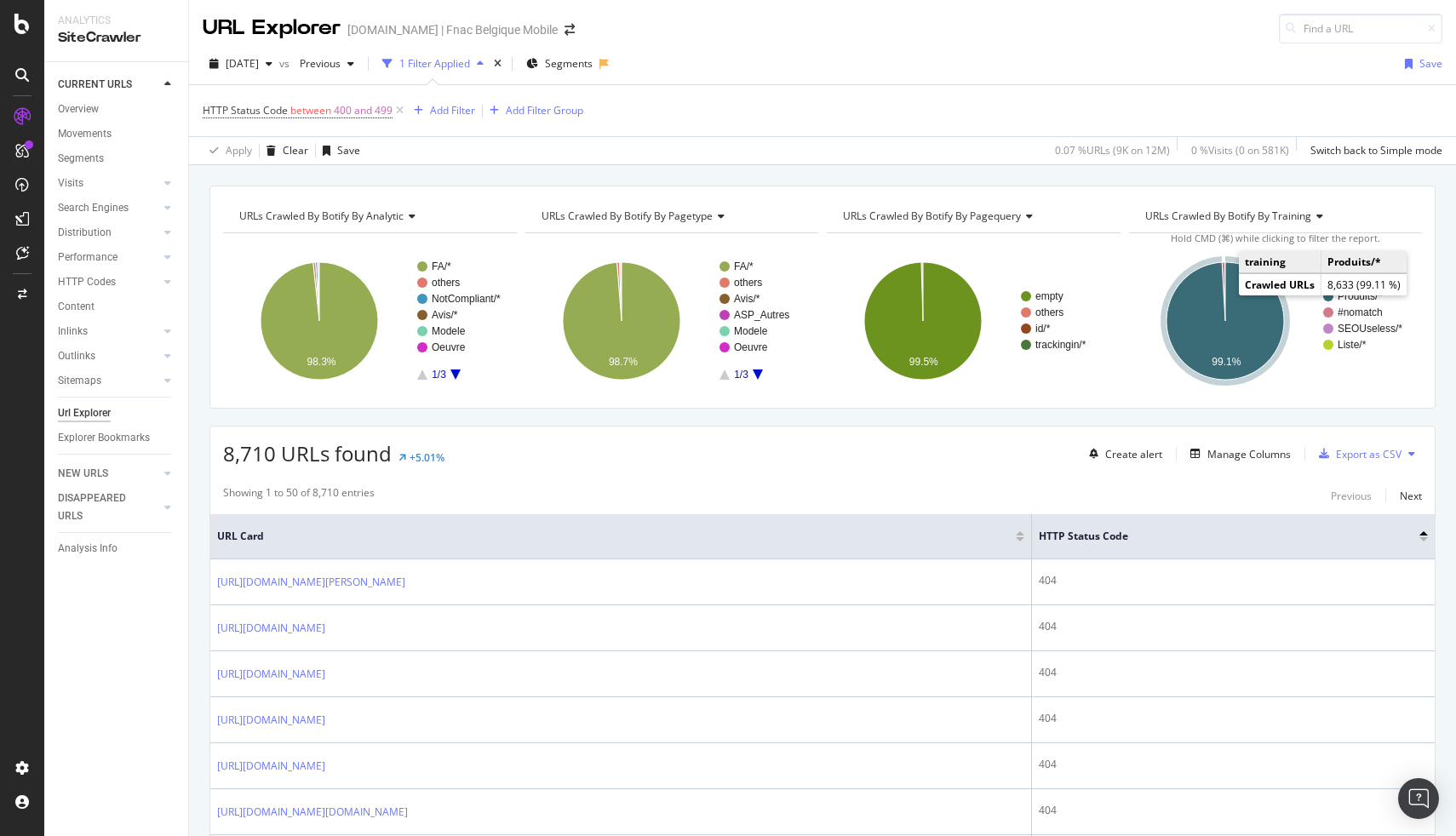
click at [1240, 302] on icon "A chart." at bounding box center [1226, 321] width 118 height 118
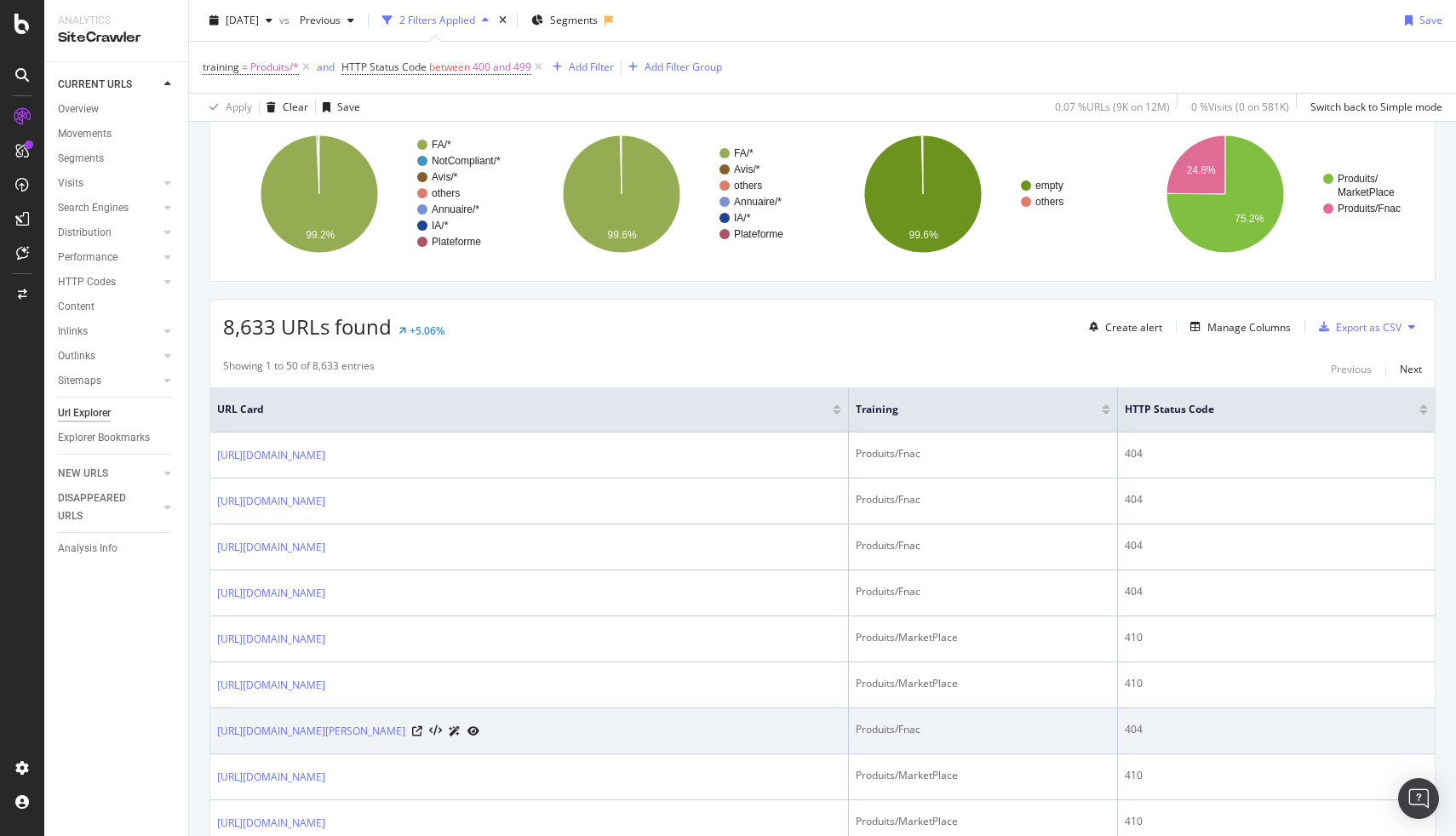
scroll to position [129, 0]
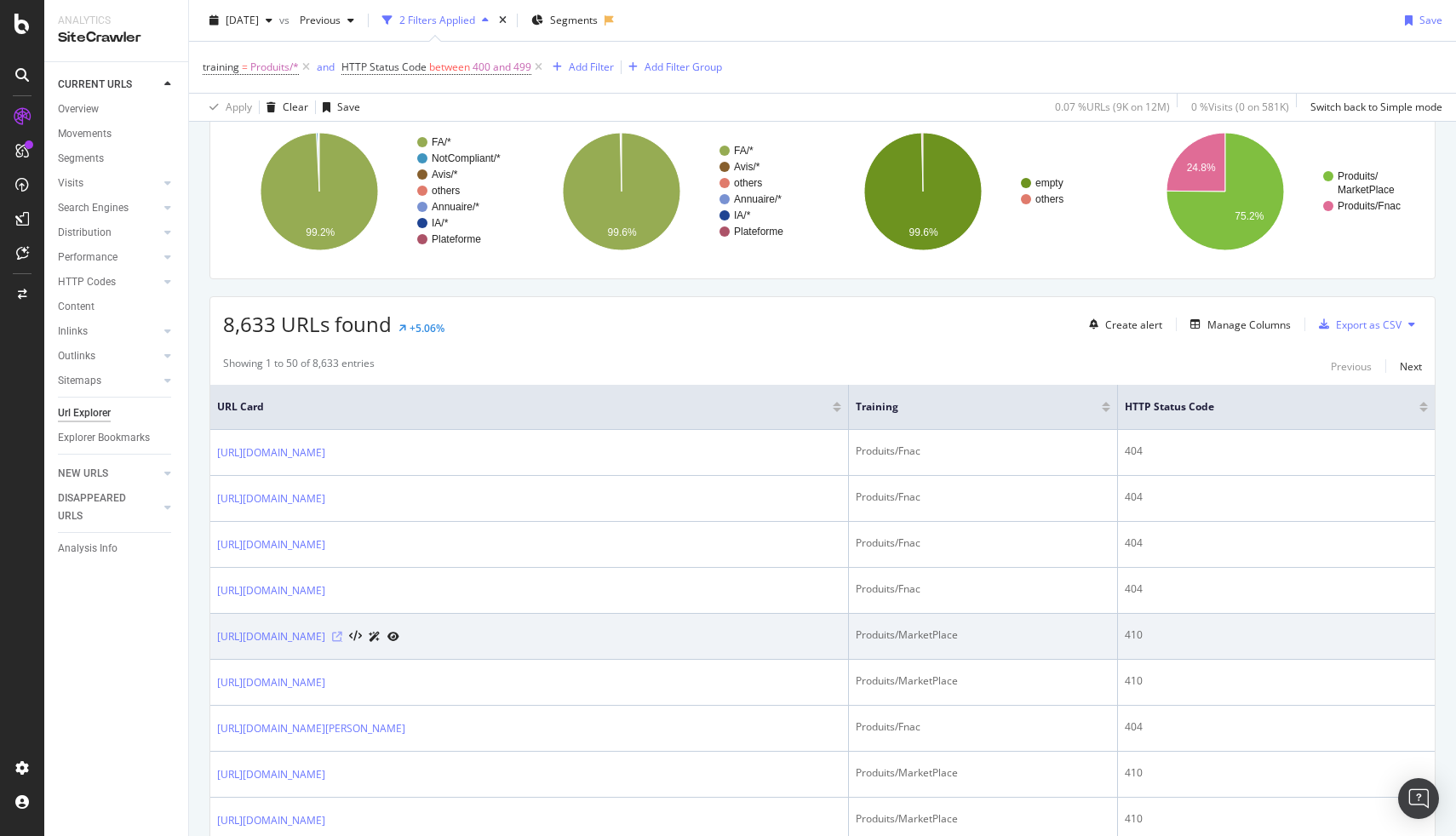
click at [343, 641] on icon at bounding box center [336, 636] width 10 height 10
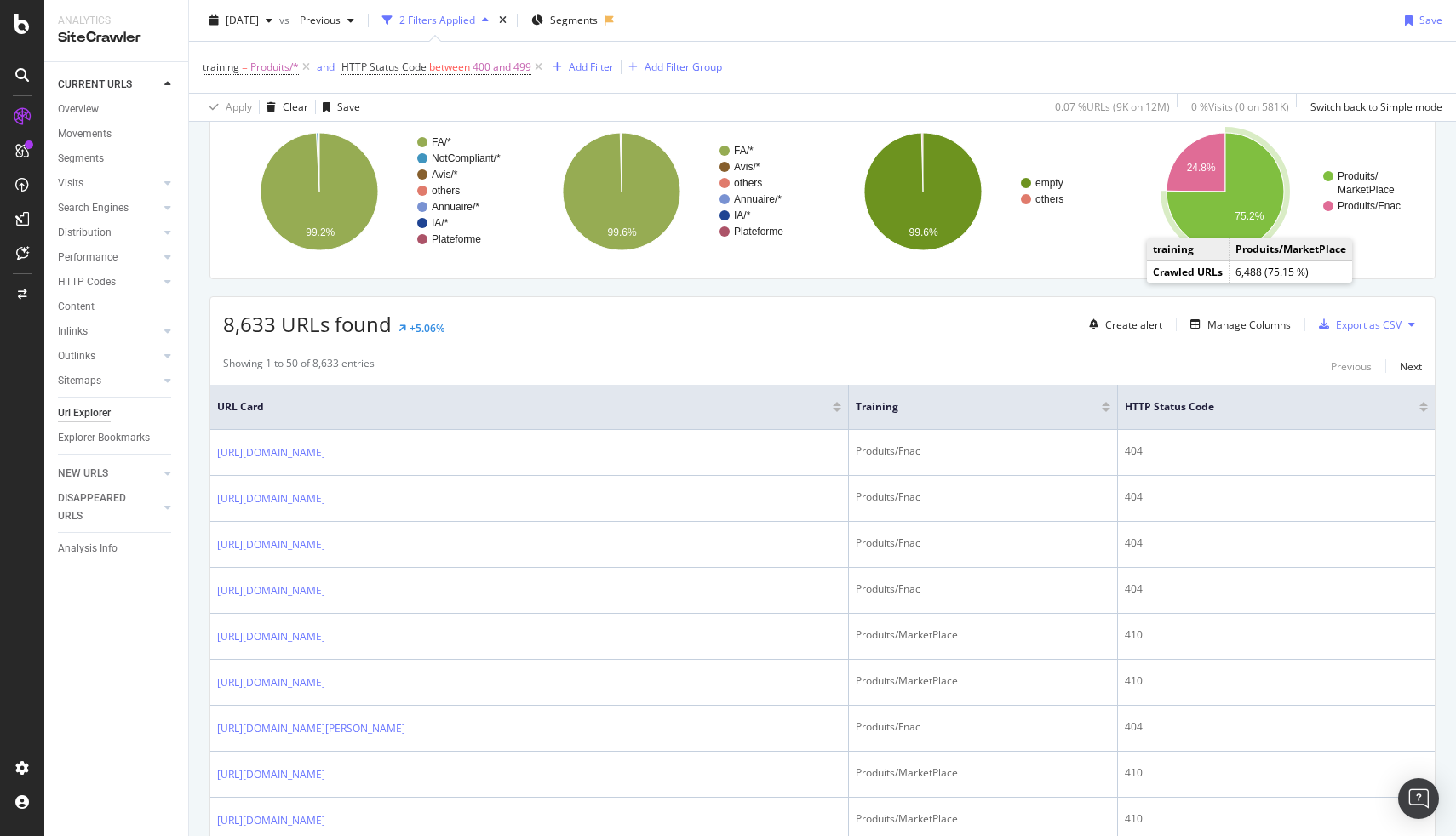
click at [1248, 212] on text "75.2%" at bounding box center [1249, 216] width 29 height 12
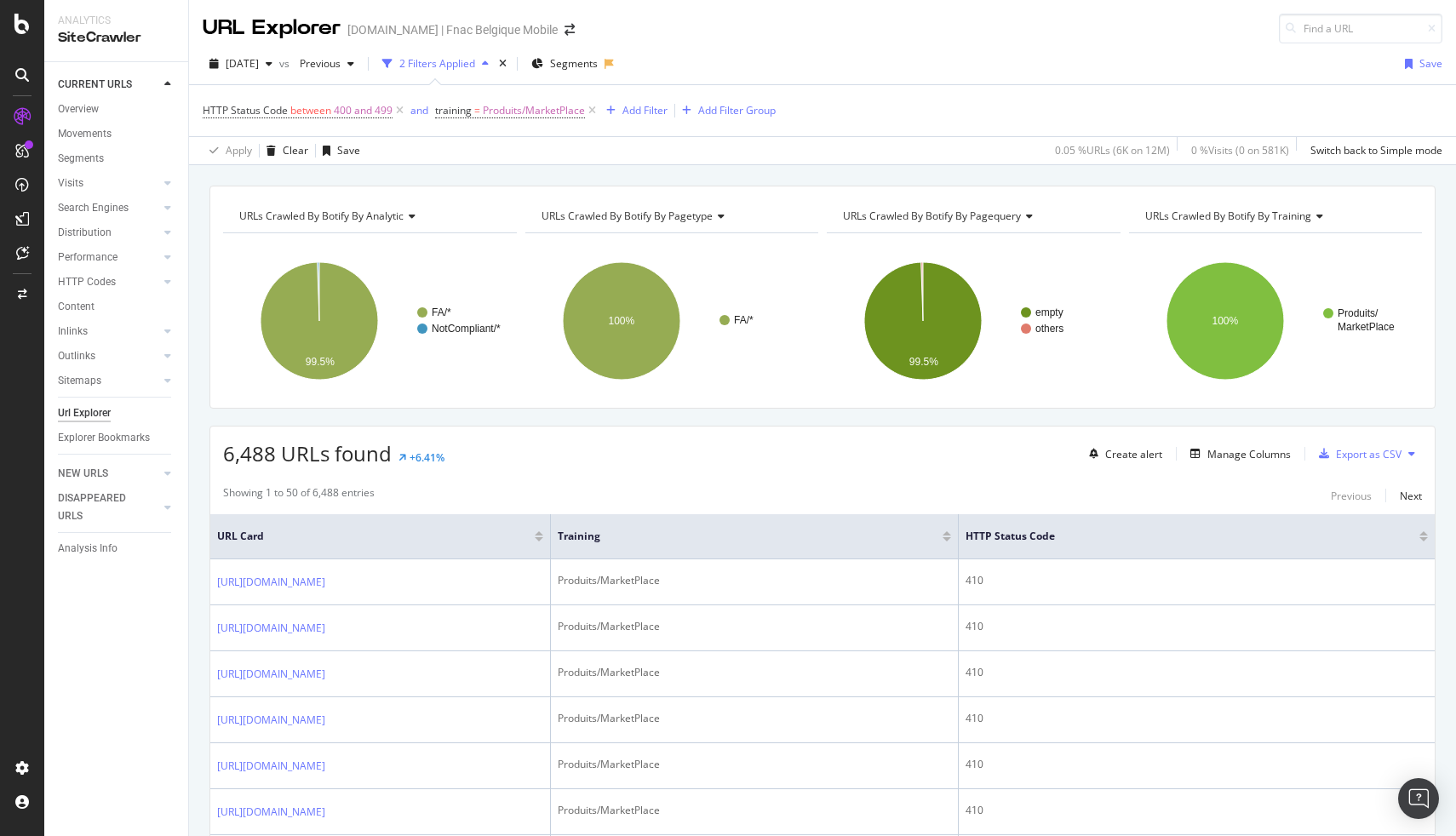
click at [1310, 208] on div "URLs Crawled By Botify By training" at bounding box center [1275, 216] width 266 height 28
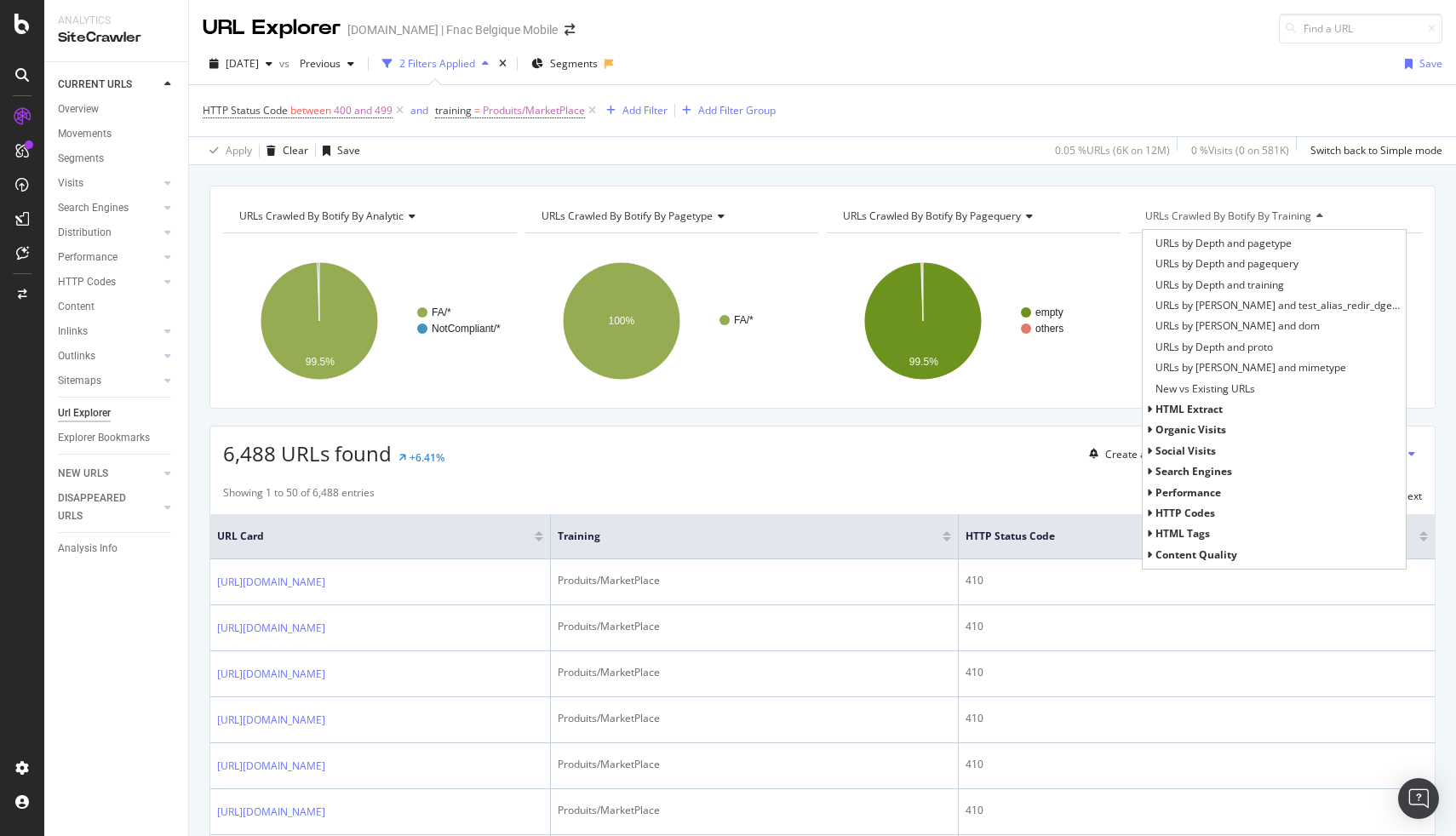
scroll to position [392, 0]
click at [1180, 517] on span "HTTP Codes" at bounding box center [1185, 512] width 60 height 14
click at [1251, 537] on span "HTTP Status Codes Distribution" at bounding box center [1229, 533] width 148 height 17
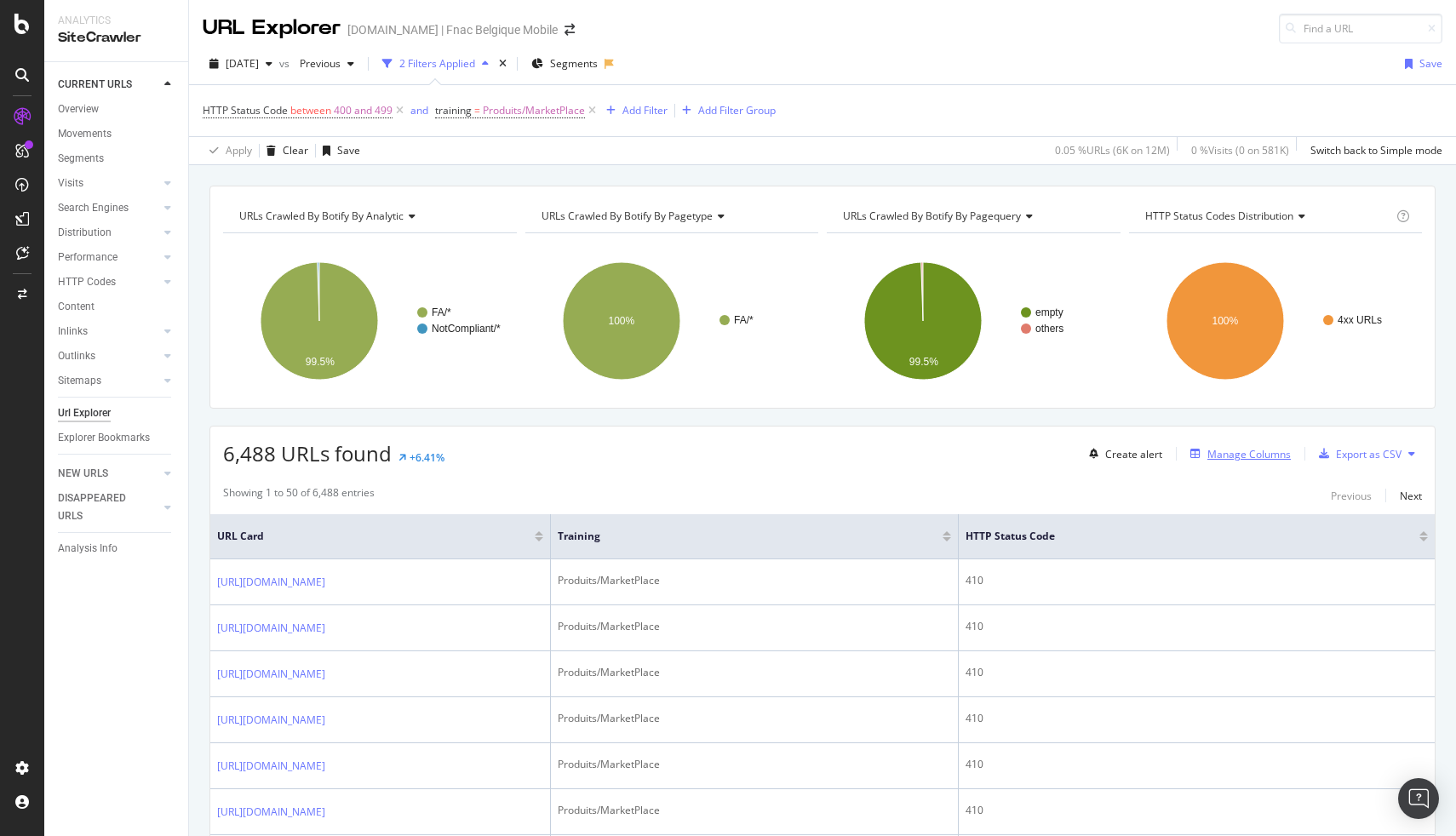
click at [1237, 452] on div "Manage Columns" at bounding box center [1249, 454] width 84 height 14
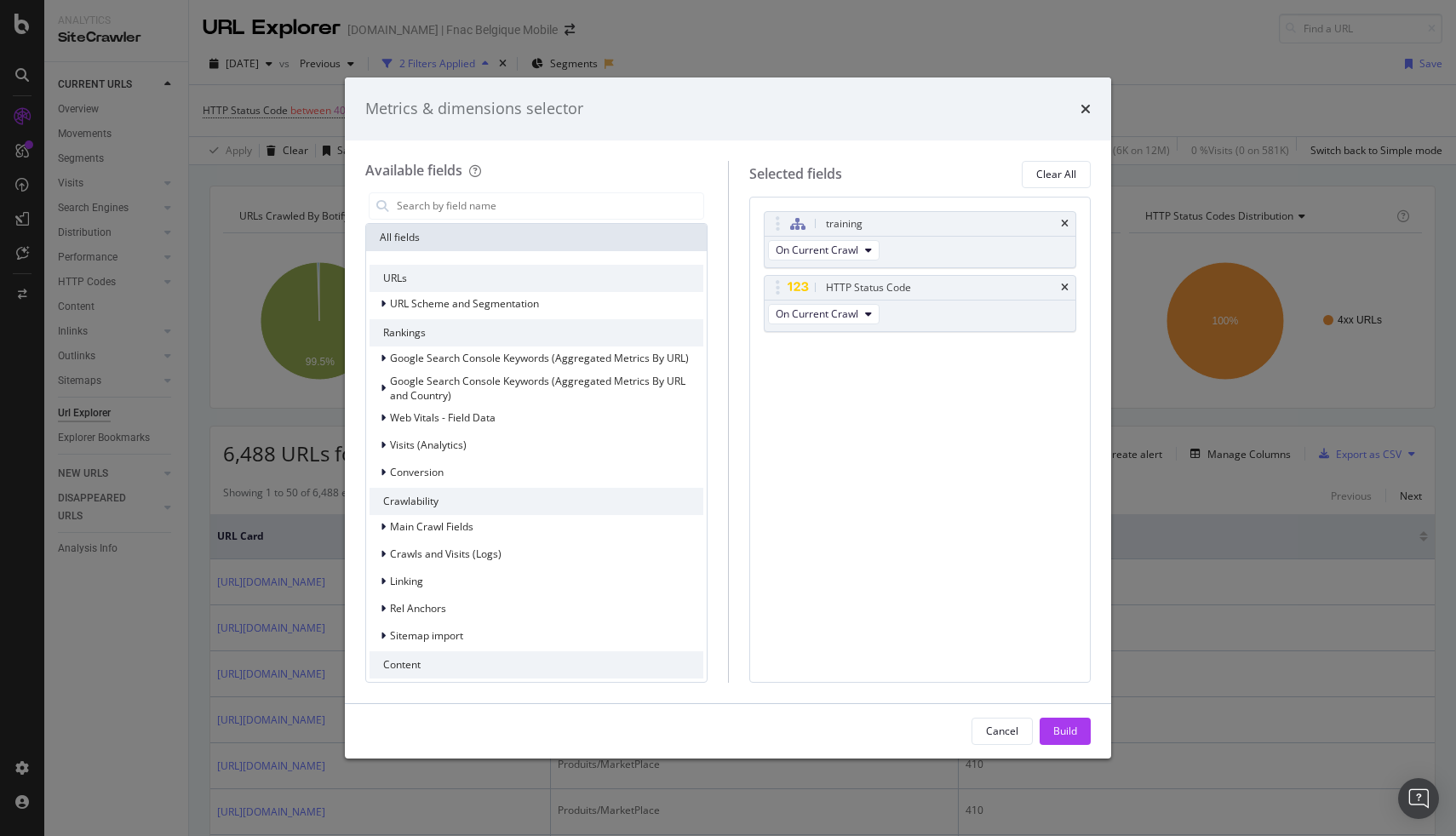
click at [1220, 465] on div "Metrics & dimensions selector Available fields All fields URLs URL Scheme and S…" at bounding box center [728, 418] width 1456 height 836
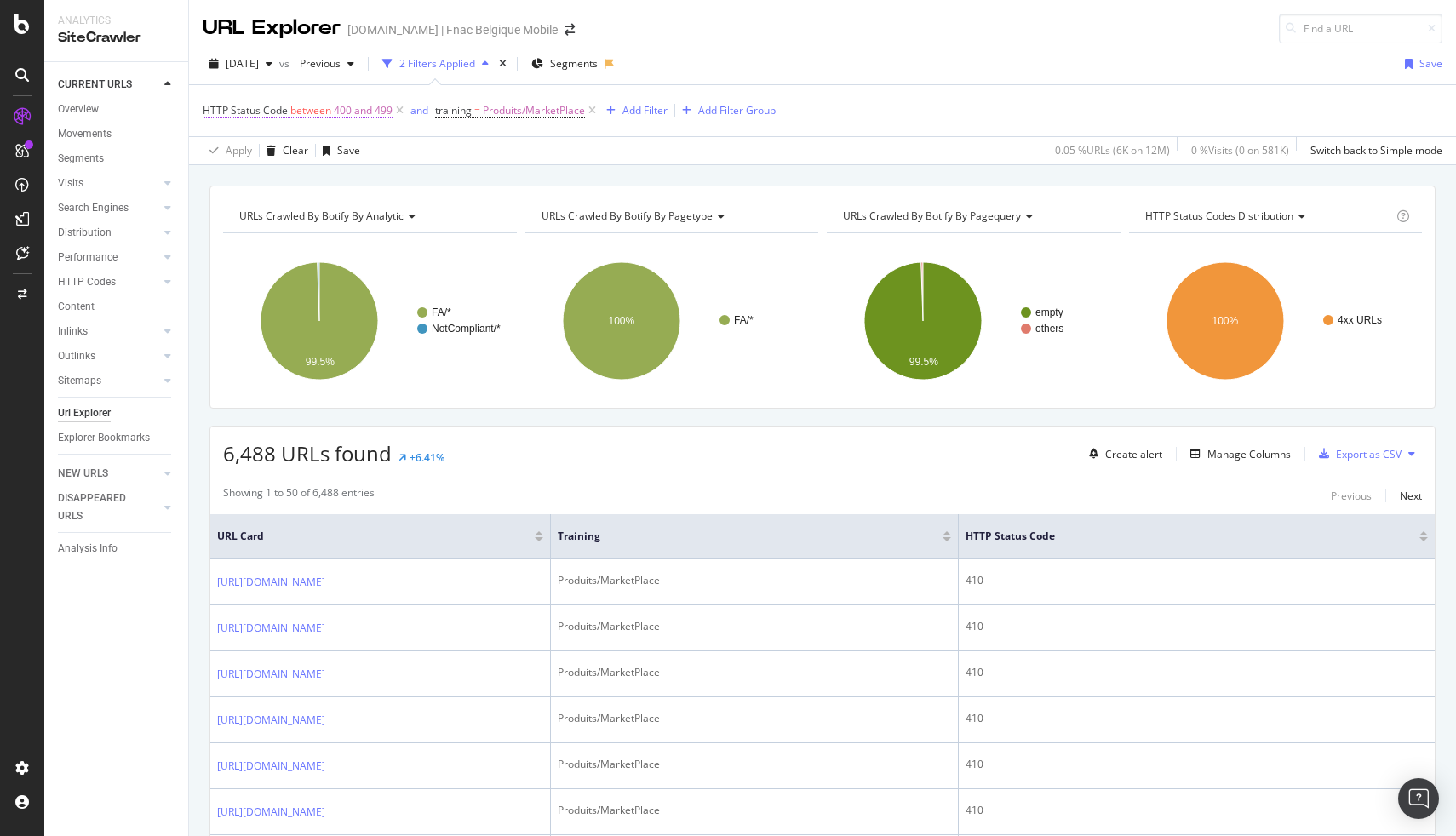
click at [344, 115] on span "400 and 499" at bounding box center [363, 111] width 59 height 24
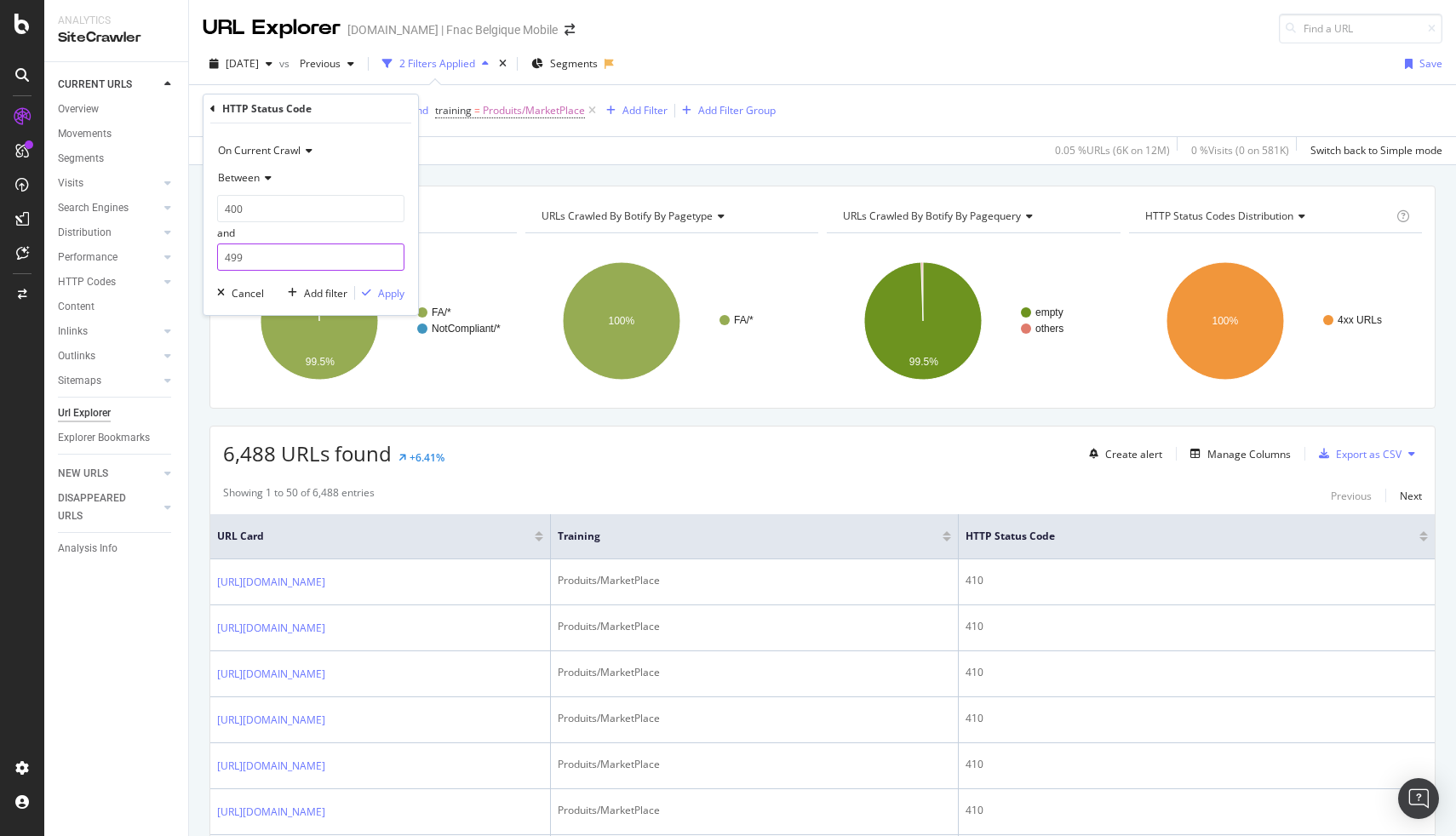
click at [246, 255] on input "499" at bounding box center [310, 257] width 187 height 28
type input "409"
click at [381, 294] on div "Apply" at bounding box center [392, 294] width 27 height 14
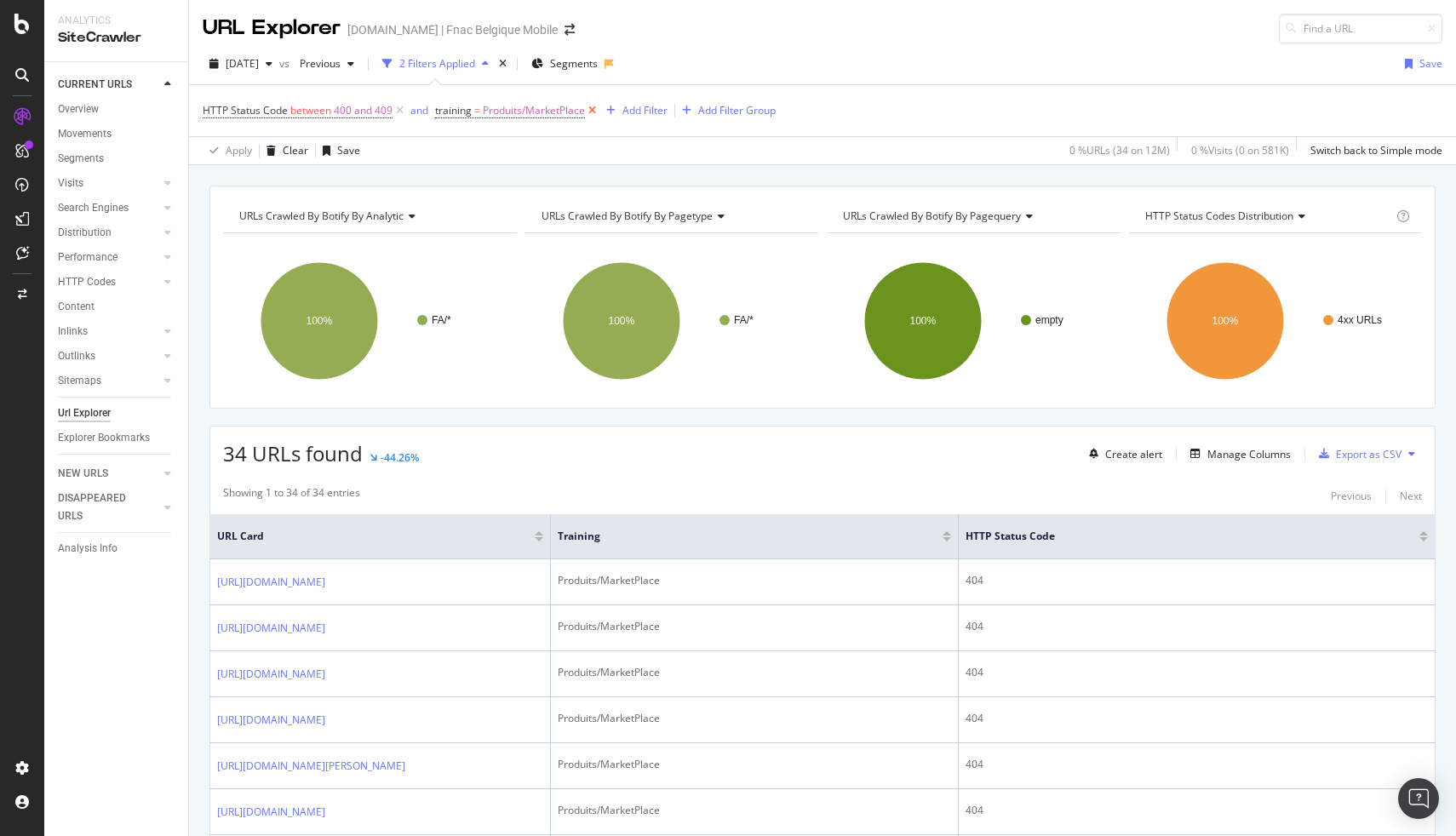
click at [597, 111] on icon at bounding box center [592, 111] width 14 height 17
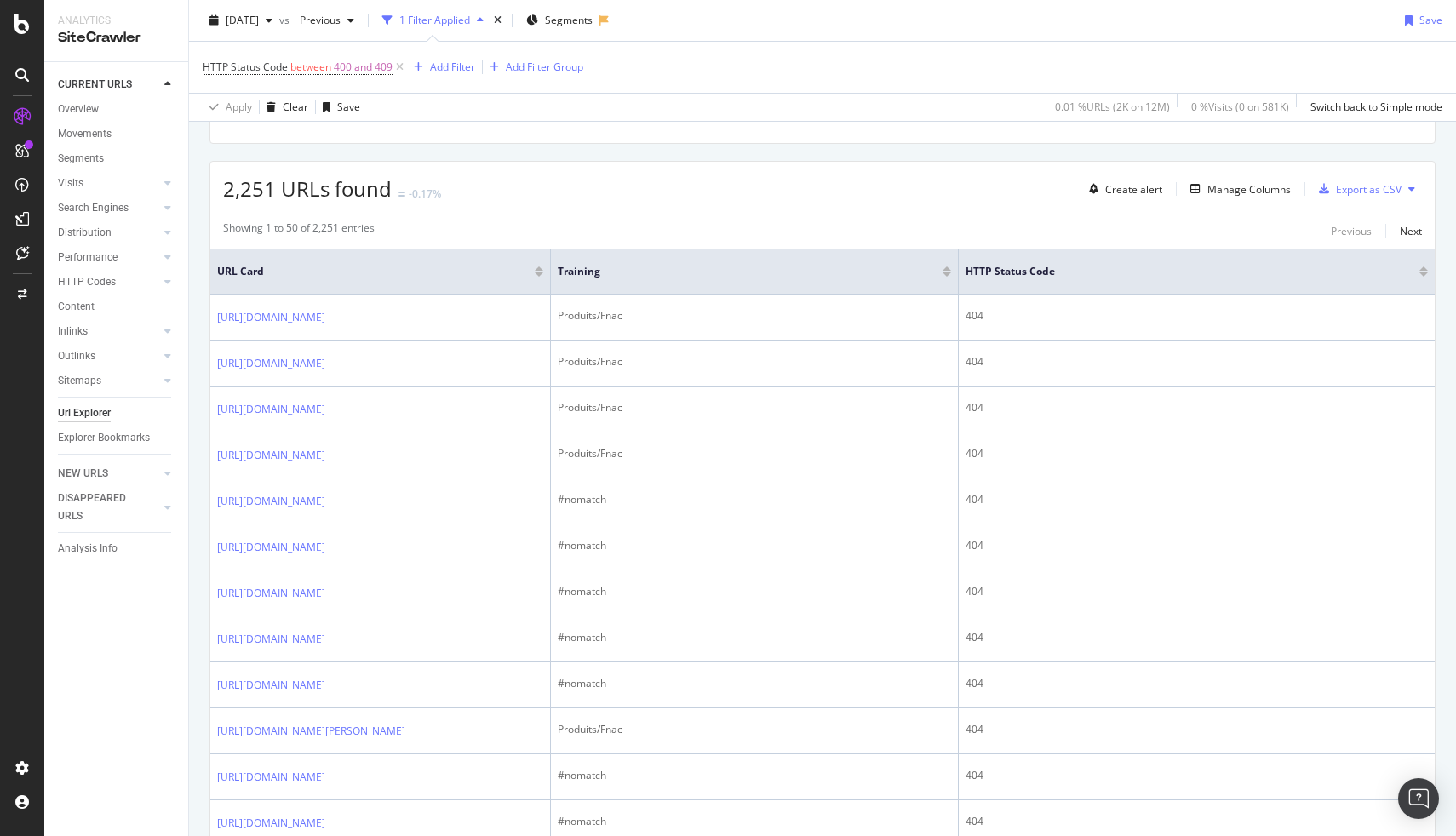
scroll to position [261, 0]
click at [1242, 202] on div "Manage Columns" at bounding box center [1237, 193] width 107 height 19
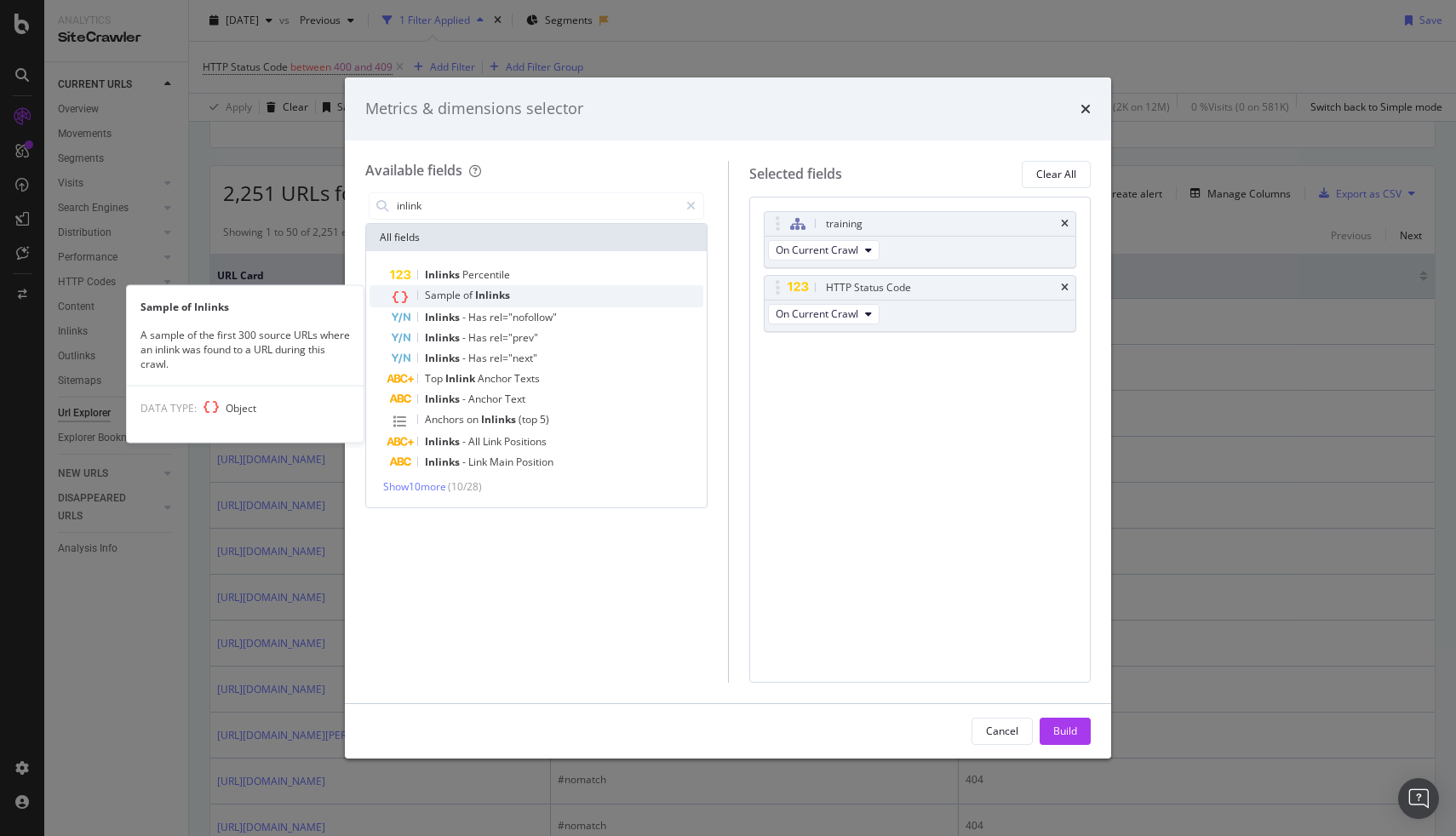
type input "inlink"
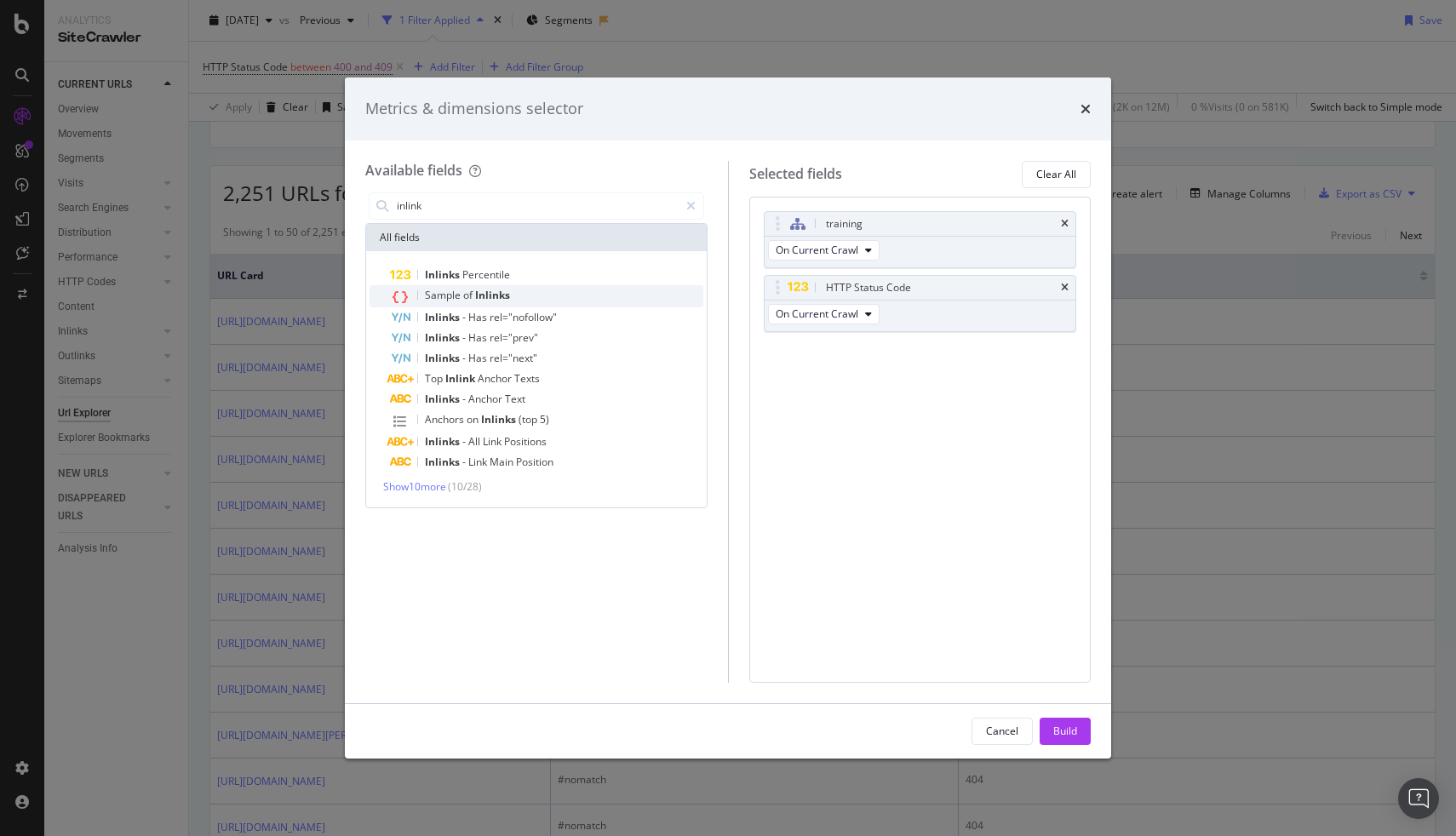
click at [530, 302] on div "Sample of Inlinks" at bounding box center [546, 296] width 313 height 22
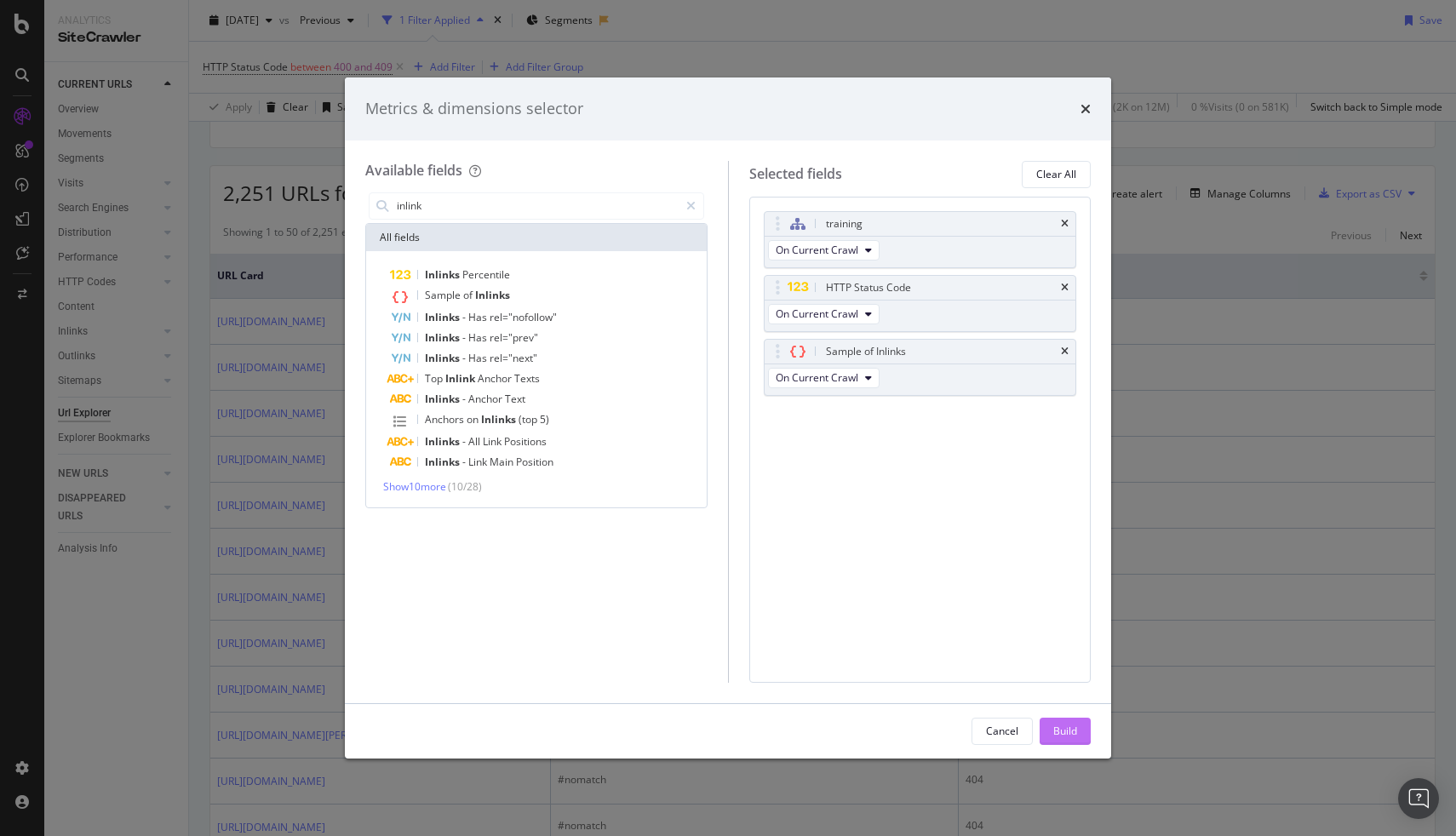
click at [1042, 744] on button "Build" at bounding box center [1064, 732] width 51 height 28
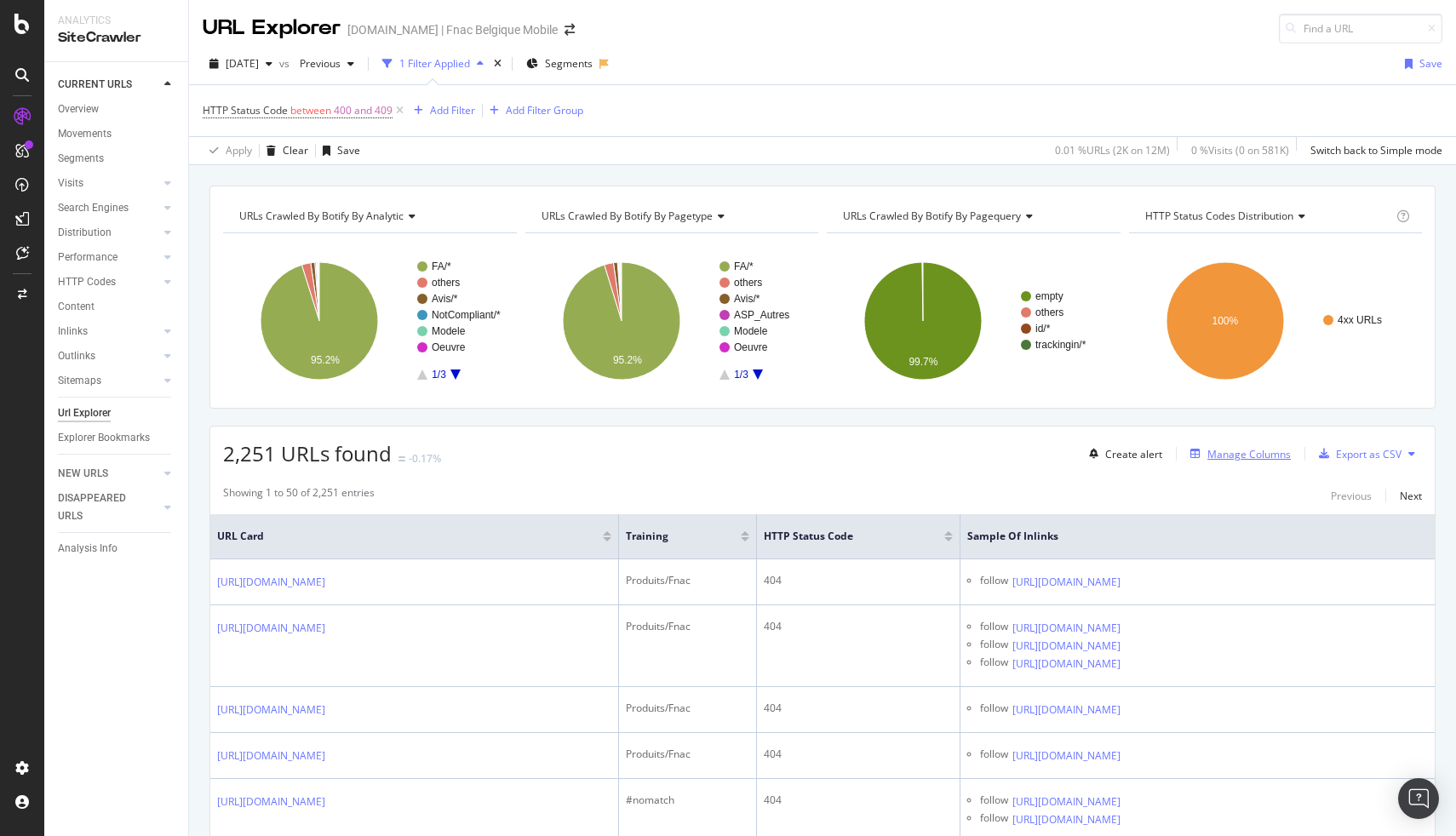
click at [1247, 458] on div "Manage Columns" at bounding box center [1249, 454] width 84 height 14
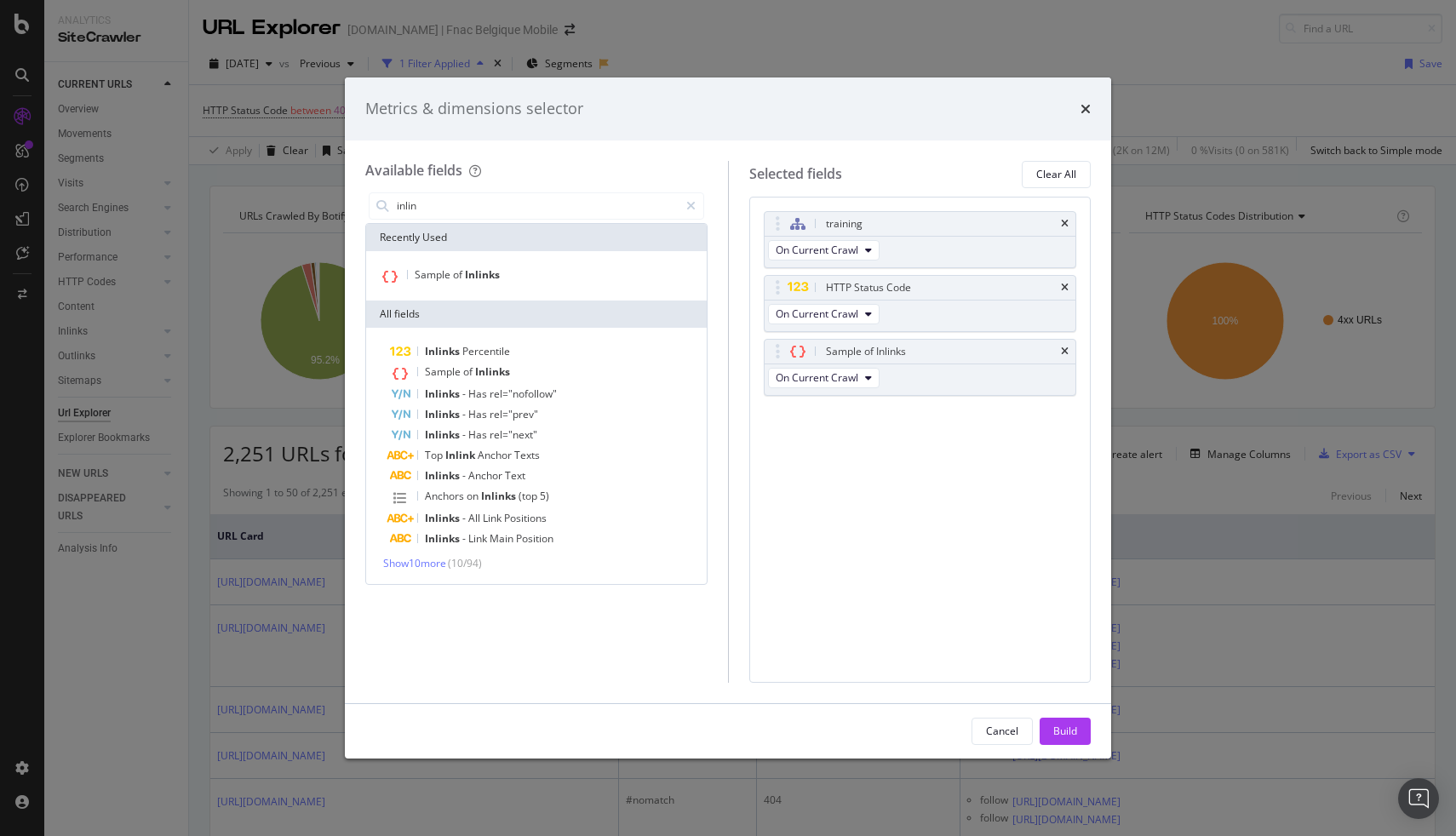
type input "inlin"
click at [429, 554] on div "Inlinks Percentile Sample of Inlinks Inlinks - Has rel="nofollow" Inlinks - Has…" at bounding box center [536, 456] width 334 height 229
click at [424, 569] on span "Show 10 more" at bounding box center [415, 563] width 63 height 14
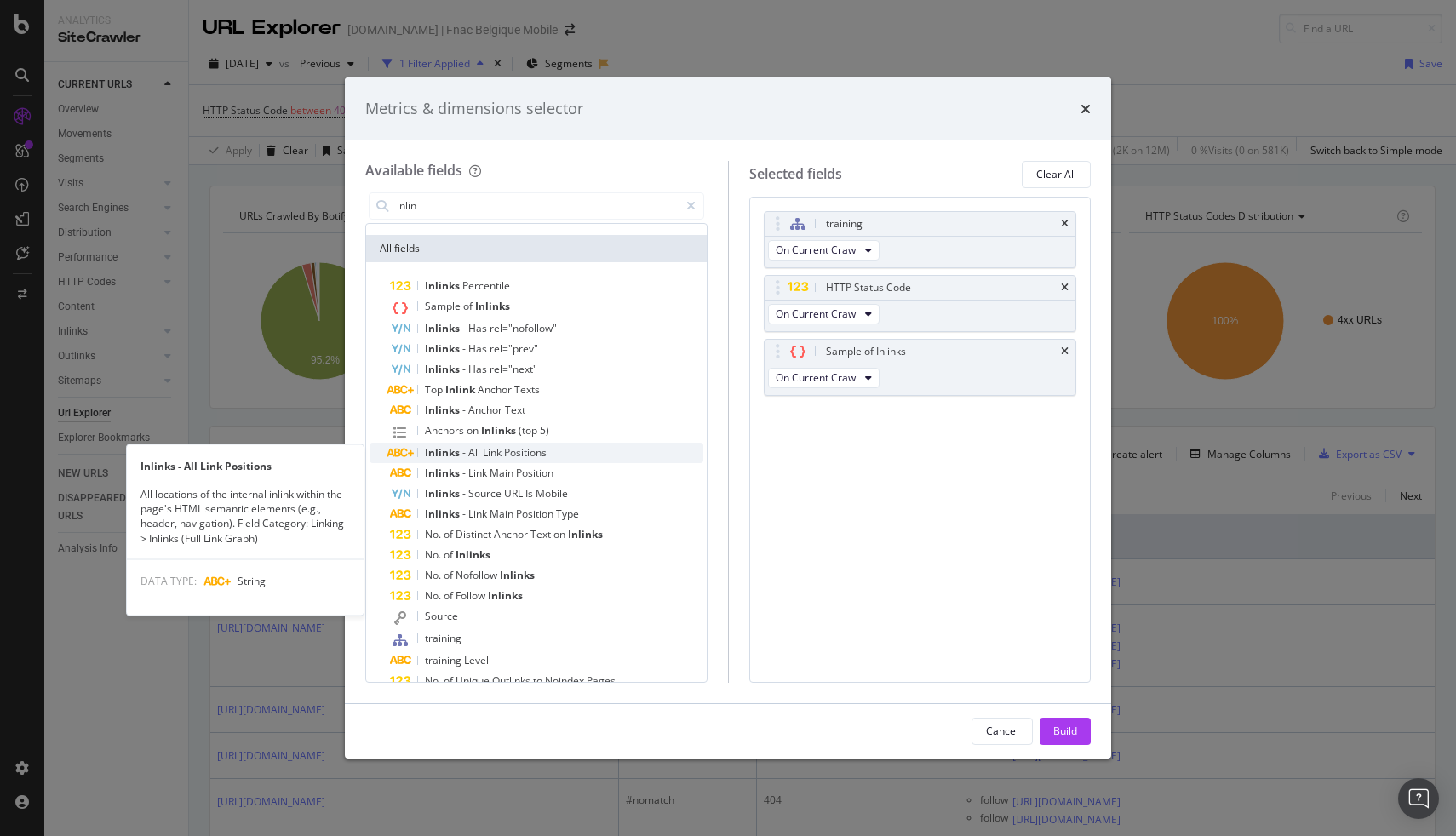
scroll to position [67, 0]
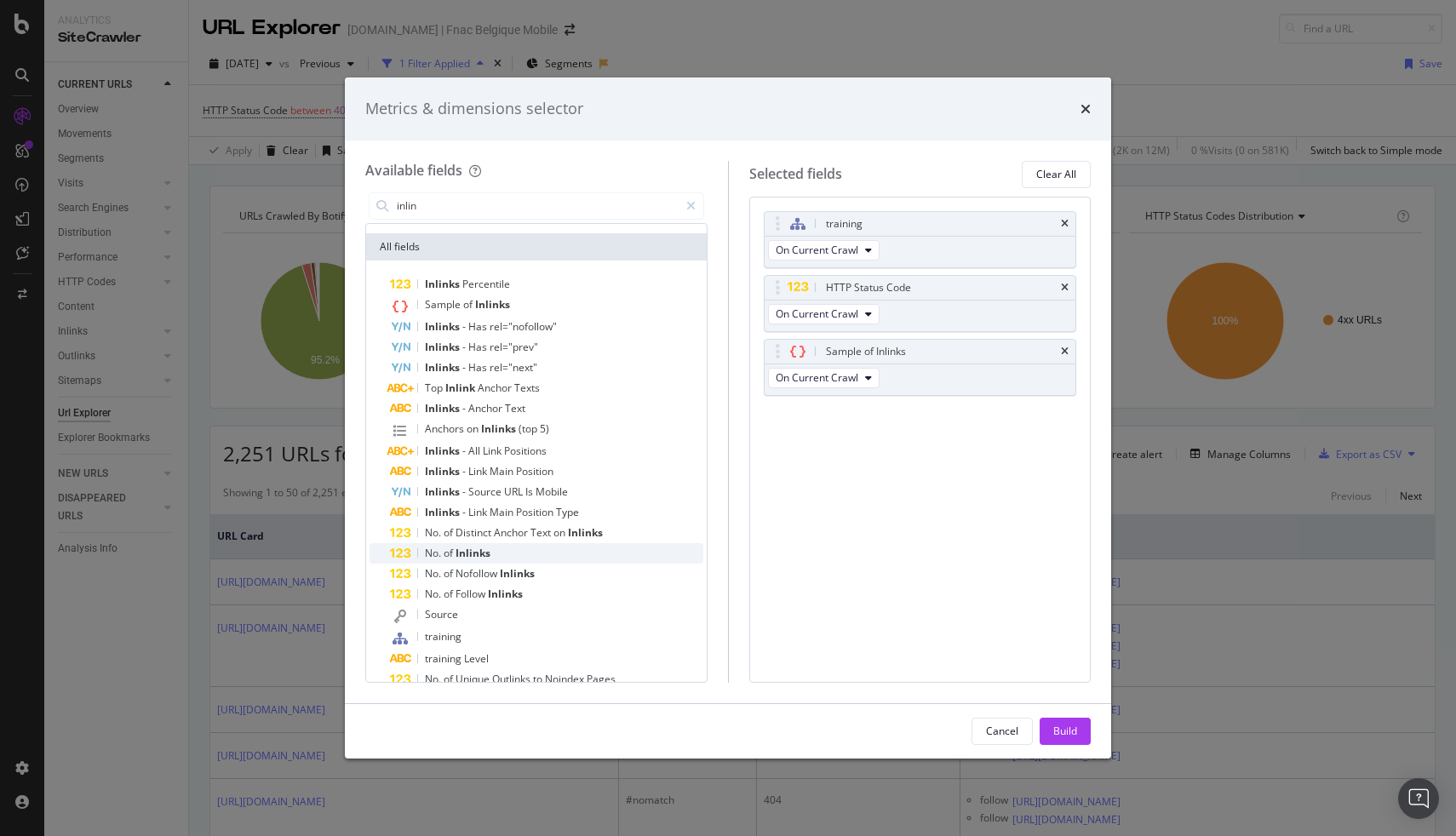
click at [459, 558] on span "Inlinks" at bounding box center [473, 553] width 35 height 14
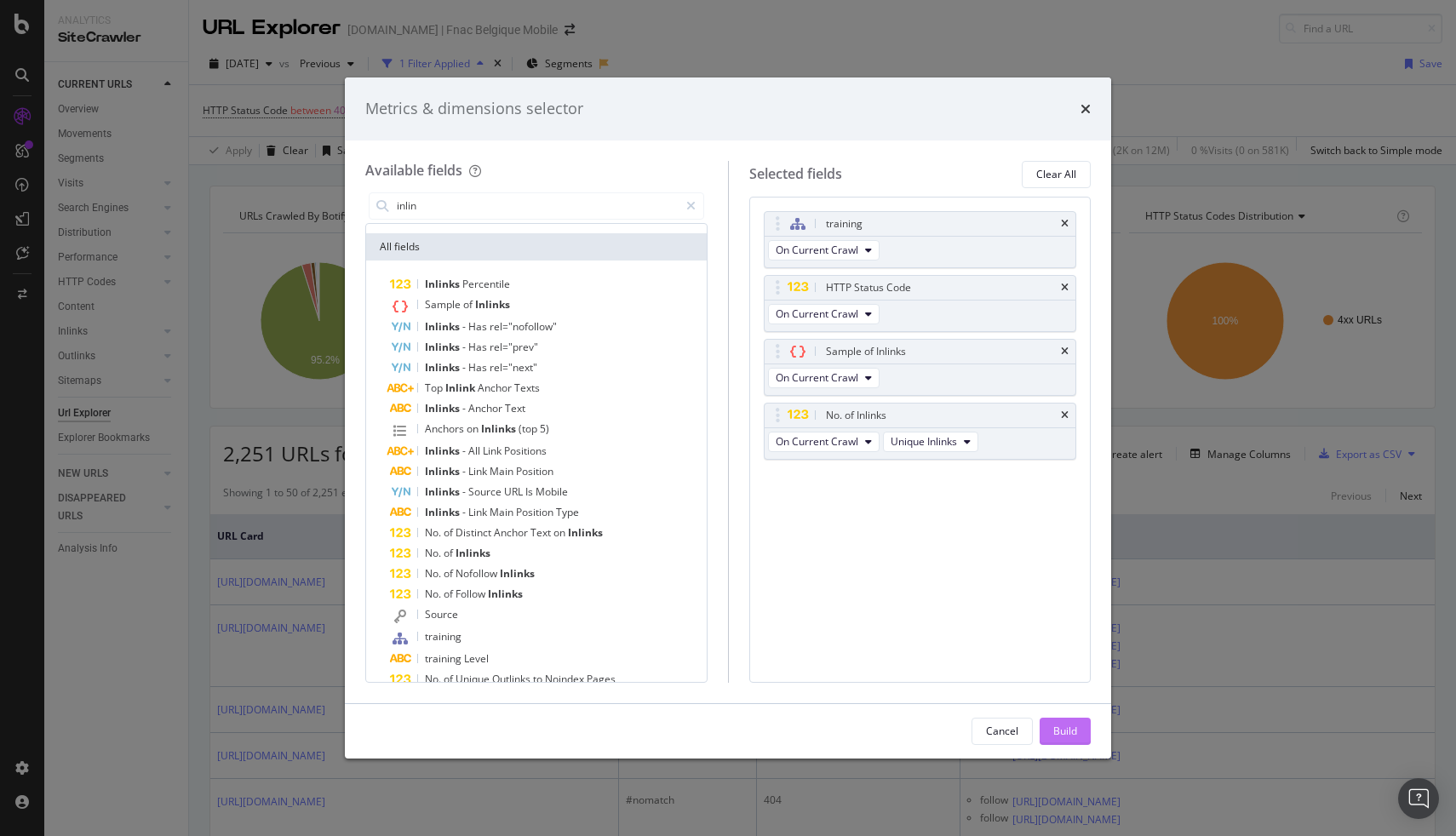
click at [1059, 729] on div "Build" at bounding box center [1065, 731] width 24 height 14
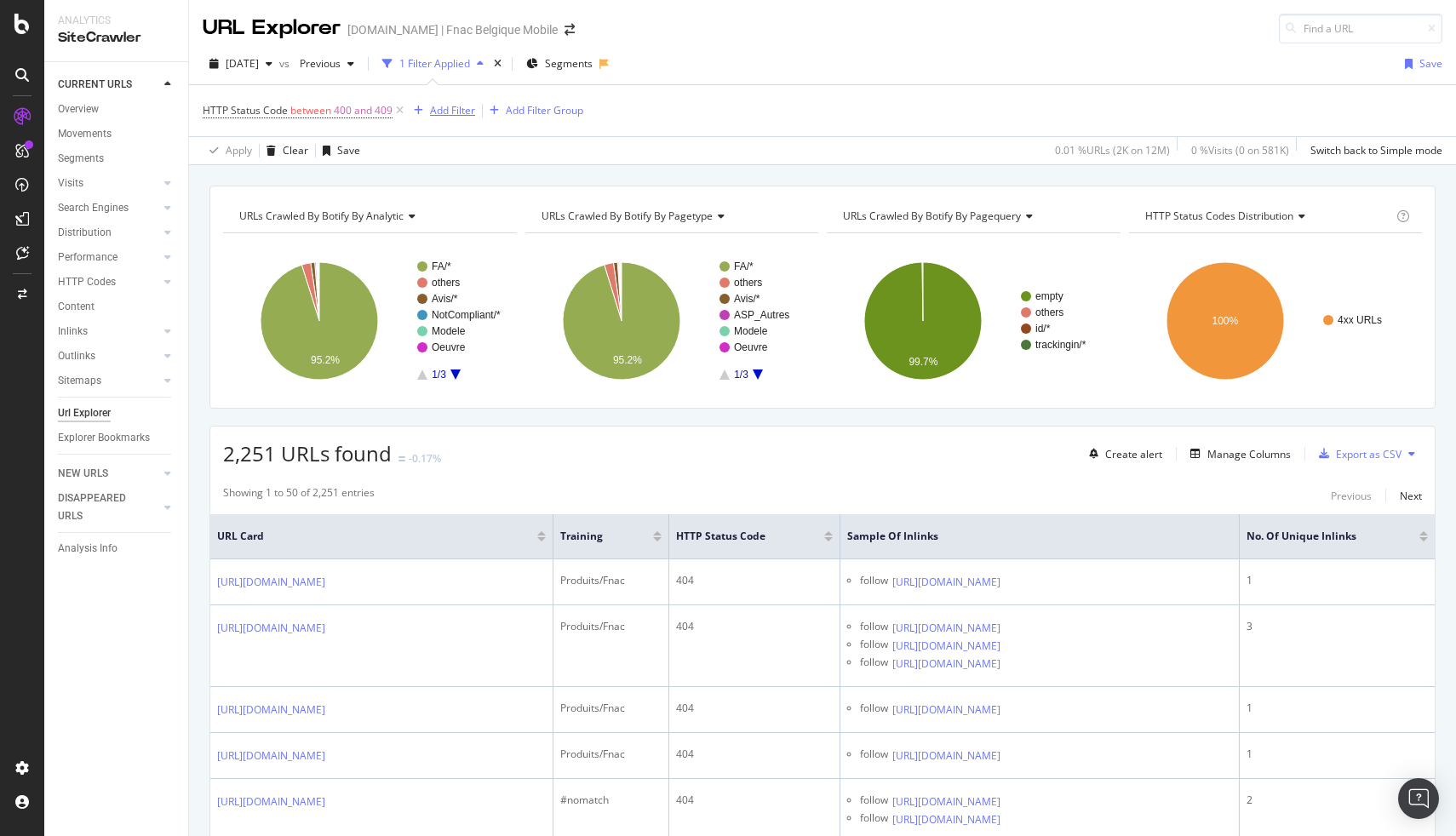
click at [448, 108] on div "Add Filter" at bounding box center [452, 110] width 46 height 14
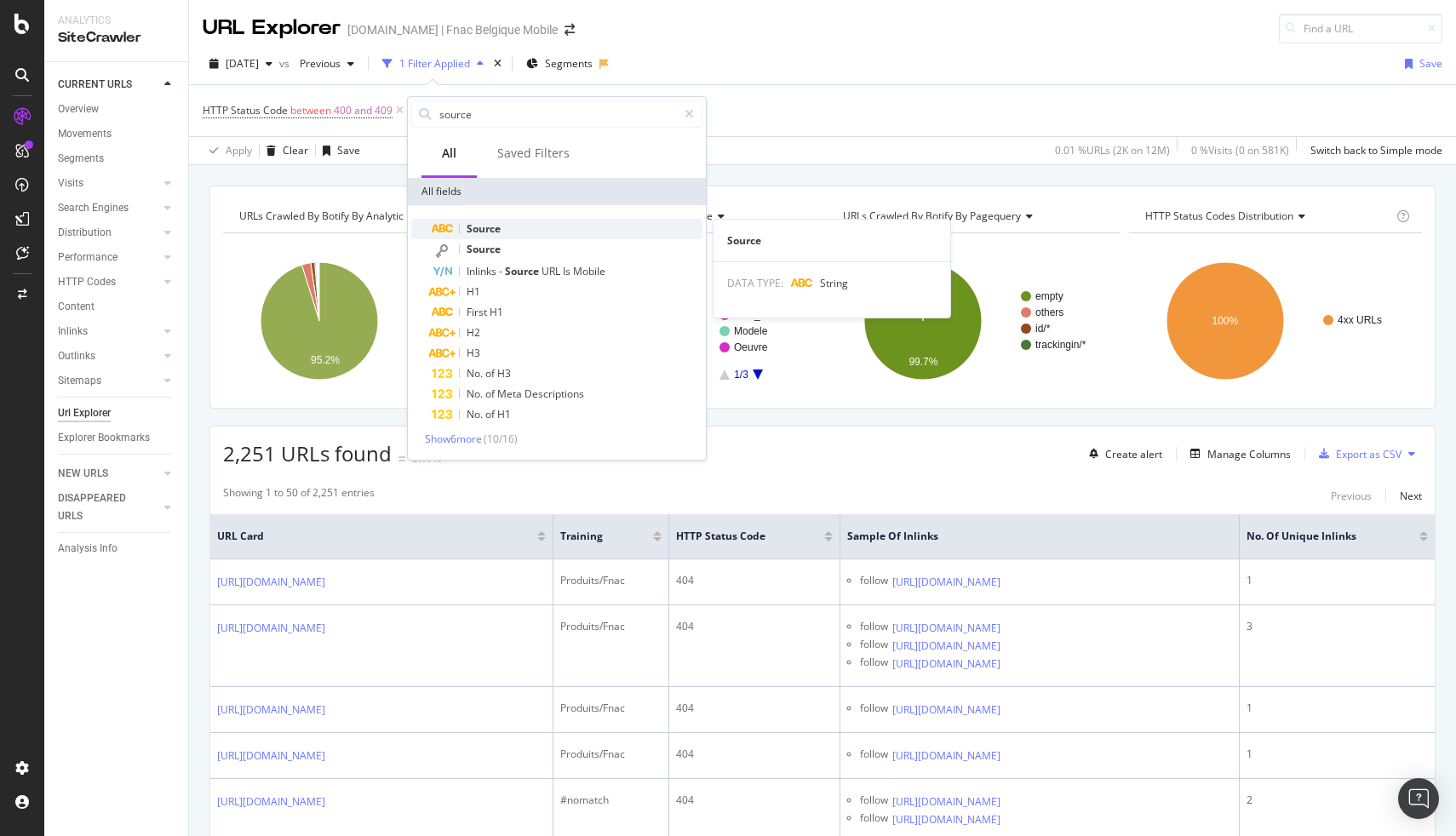
type input "source"
click at [520, 224] on div "Source" at bounding box center [567, 228] width 271 height 21
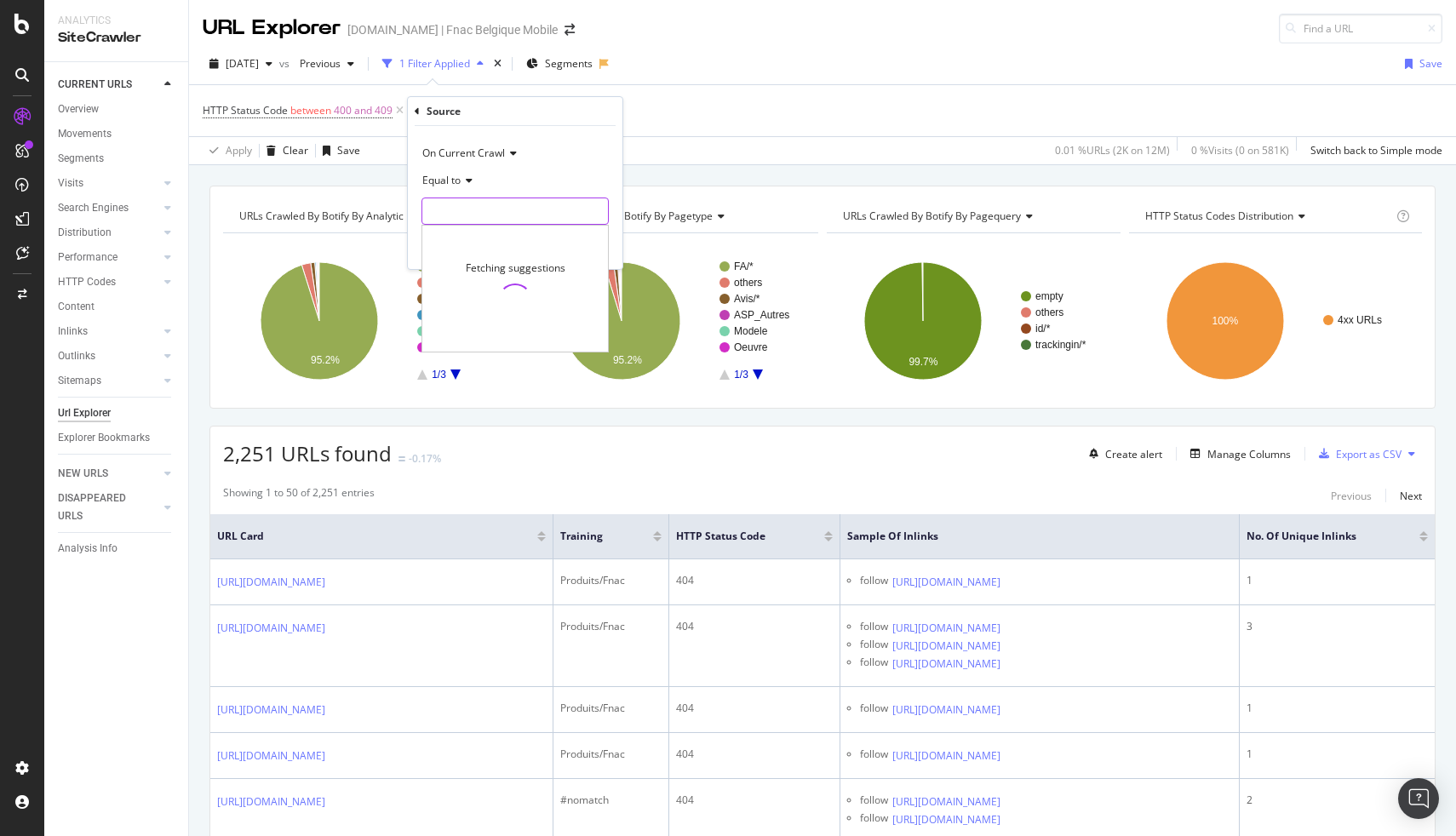
click at [476, 199] on input "text" at bounding box center [515, 211] width 186 height 28
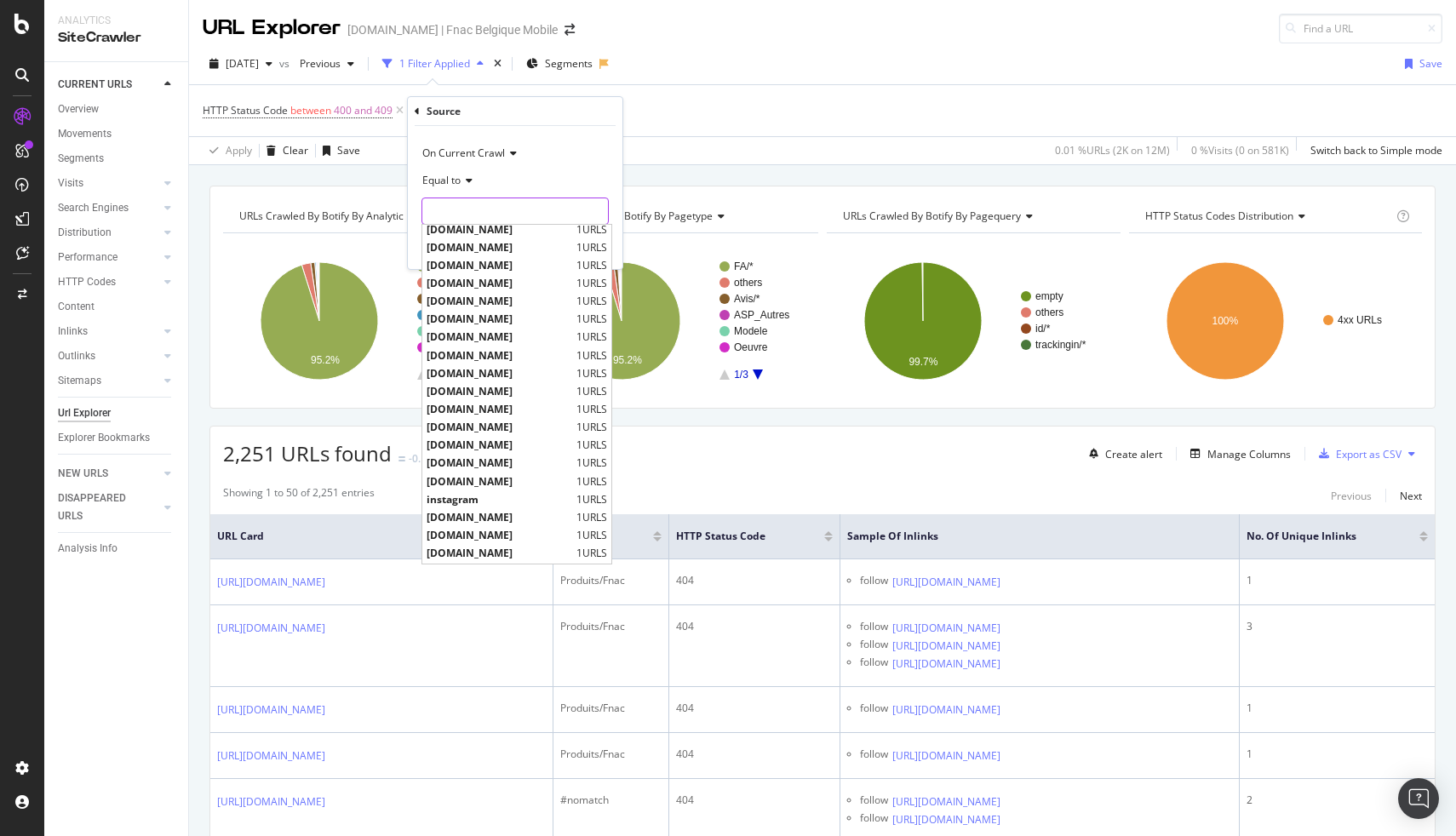
scroll to position [867, 0]
click at [760, 106] on div "HTTP Status Code between 400 and 409 Add Filter Add Filter Group" at bounding box center [823, 110] width 1240 height 51
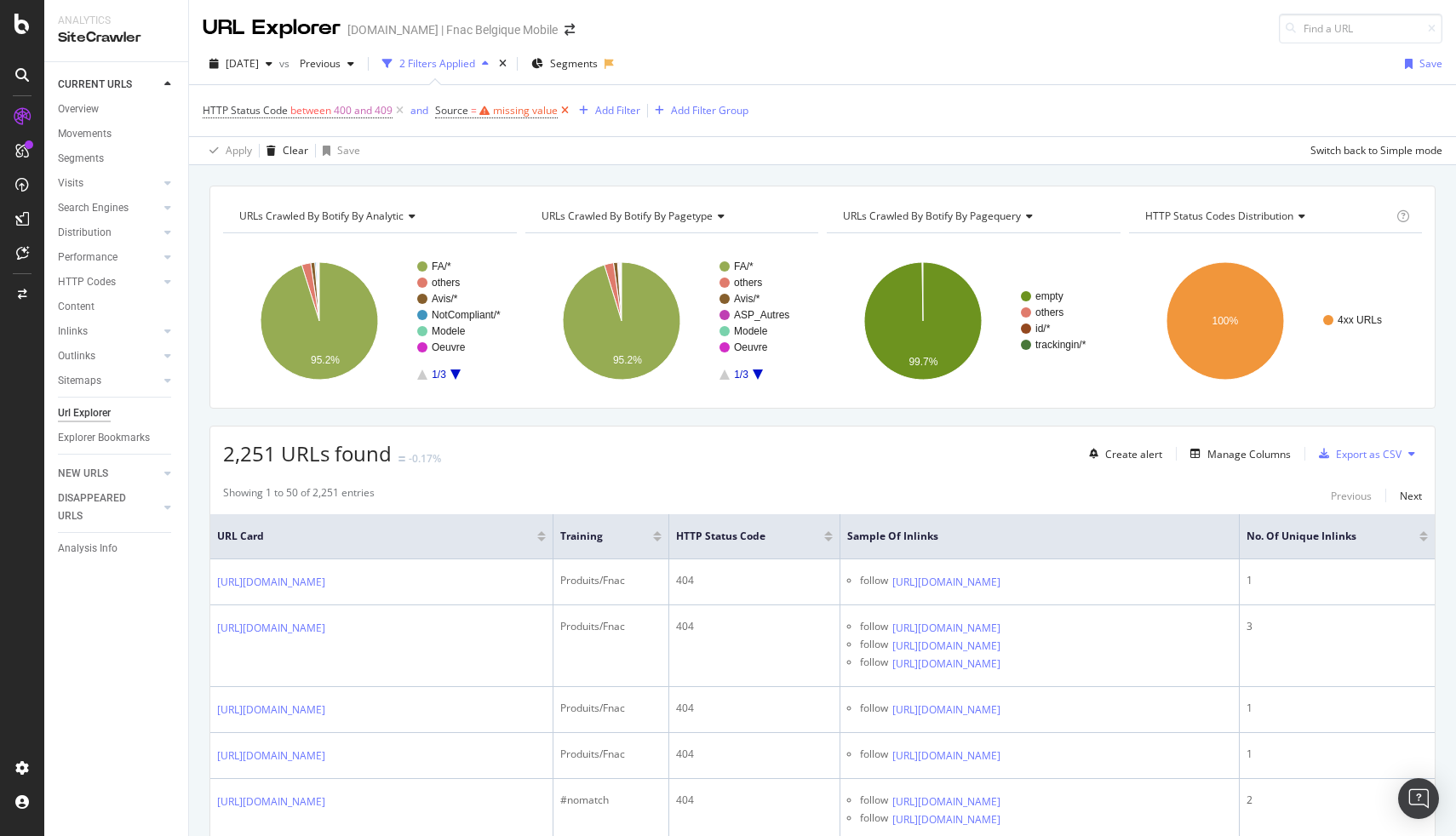
click at [562, 118] on icon at bounding box center [565, 111] width 14 height 17
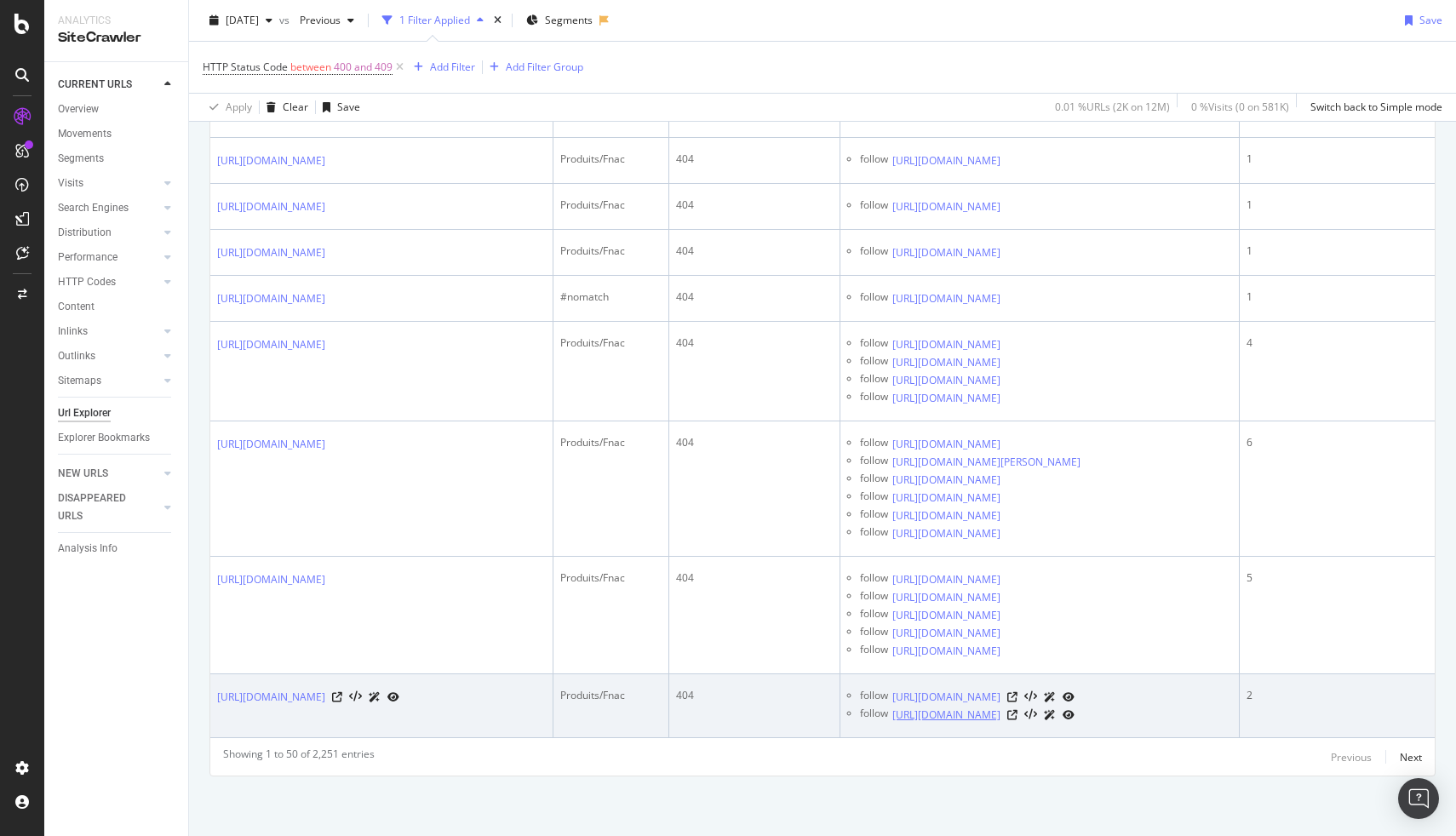
scroll to position [0, 14]
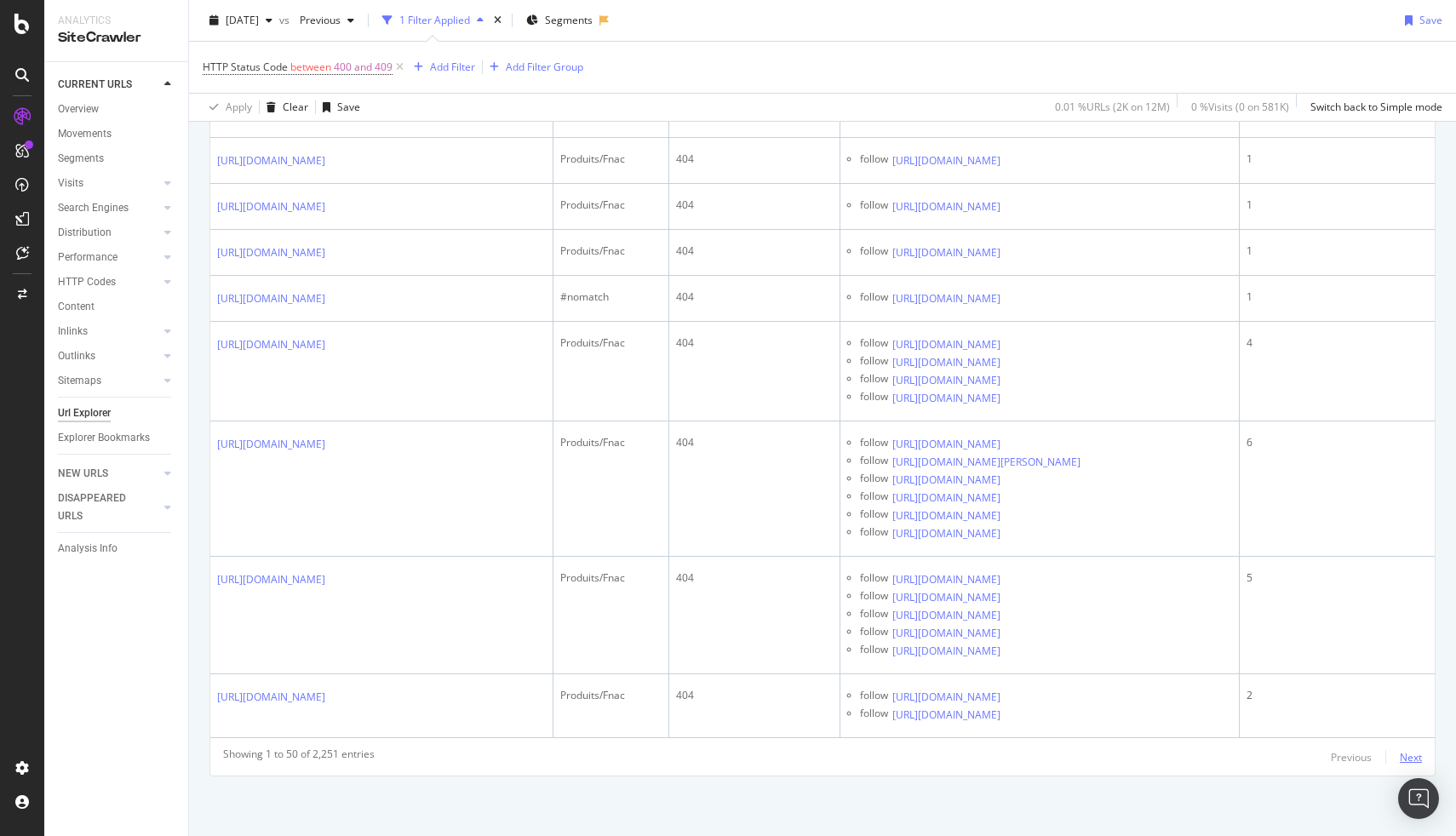
click at [1401, 764] on div "Next" at bounding box center [1410, 757] width 22 height 19
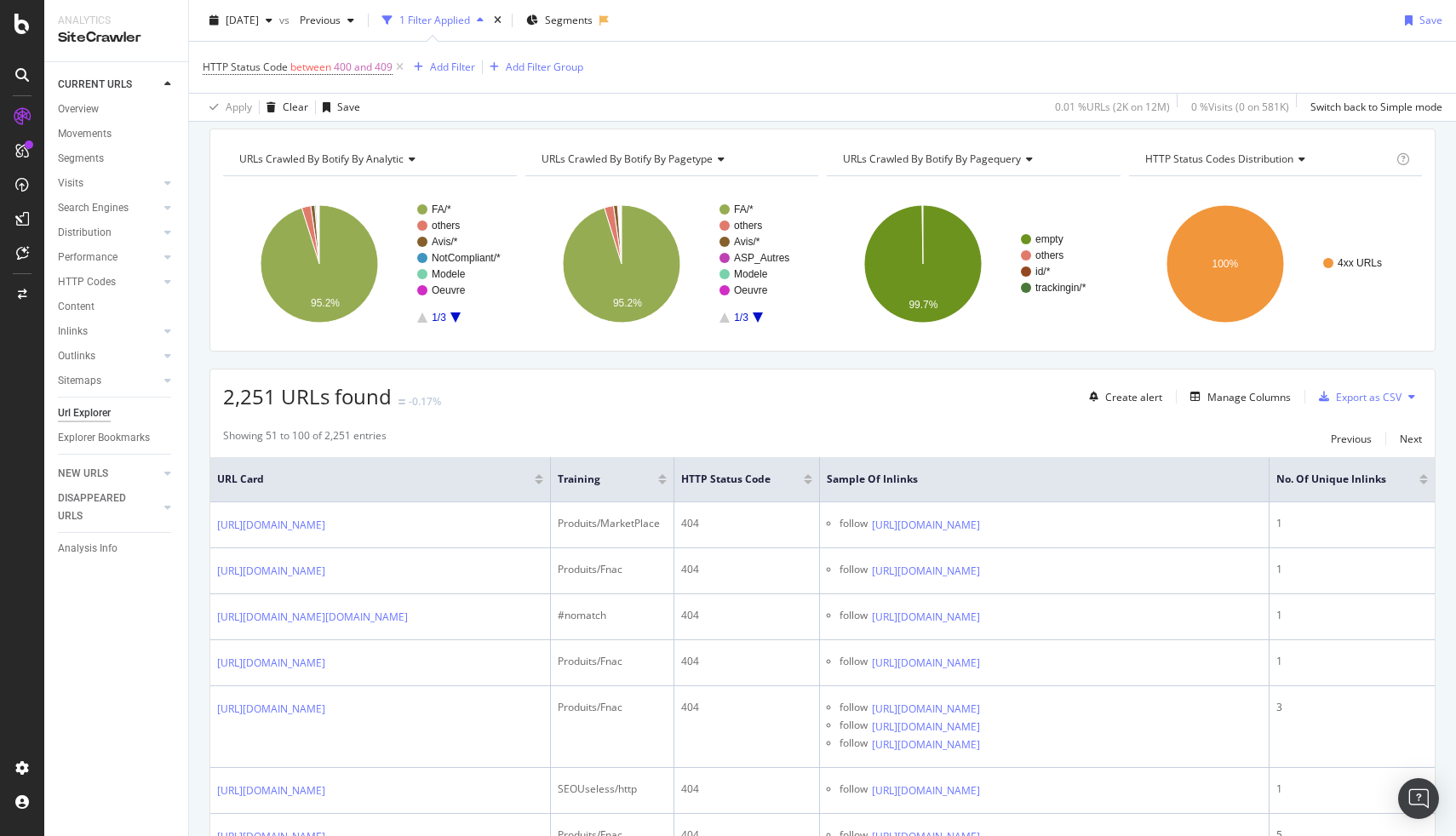
scroll to position [0, 0]
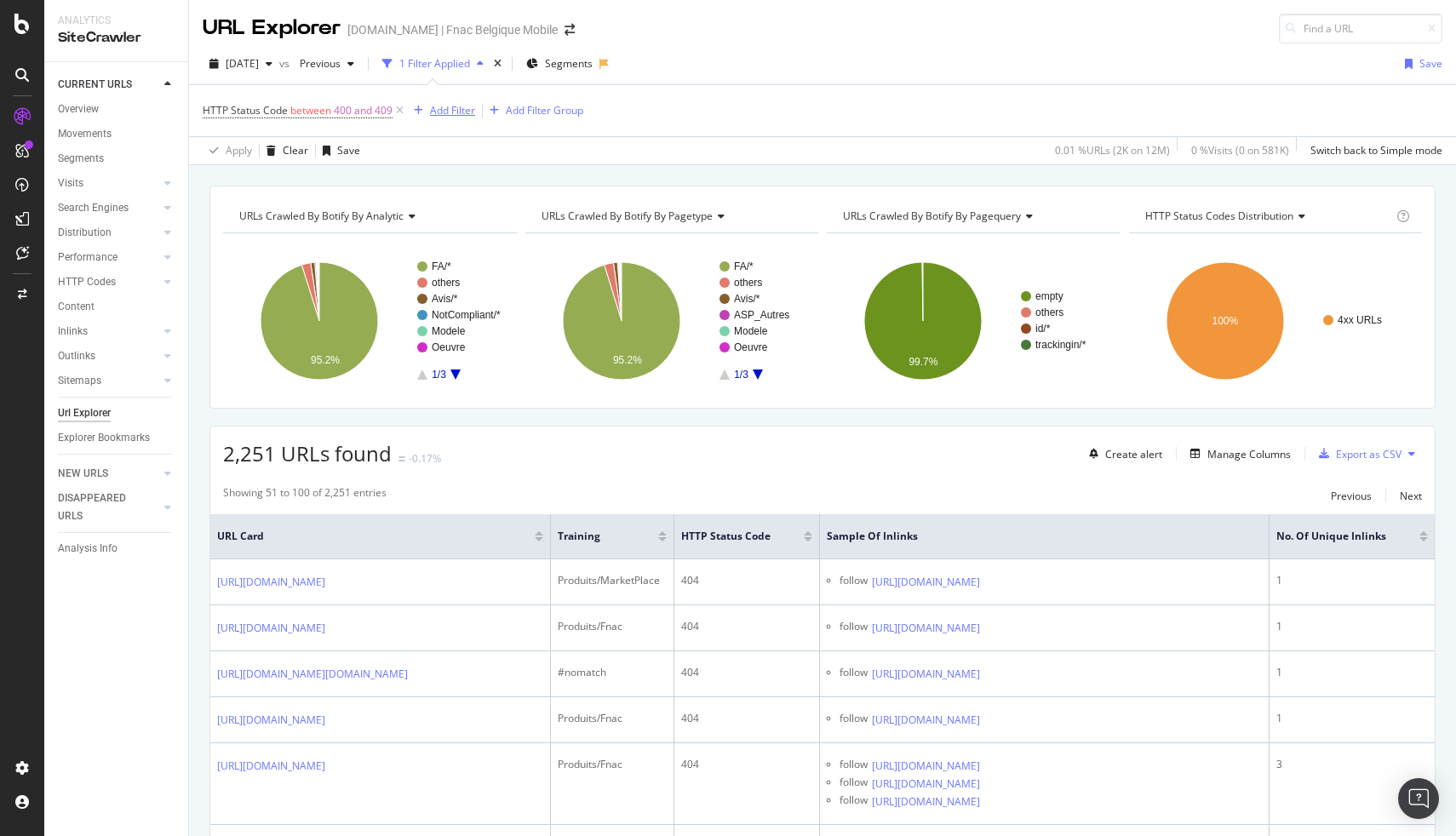
click at [446, 109] on div "Add Filter" at bounding box center [452, 110] width 46 height 14
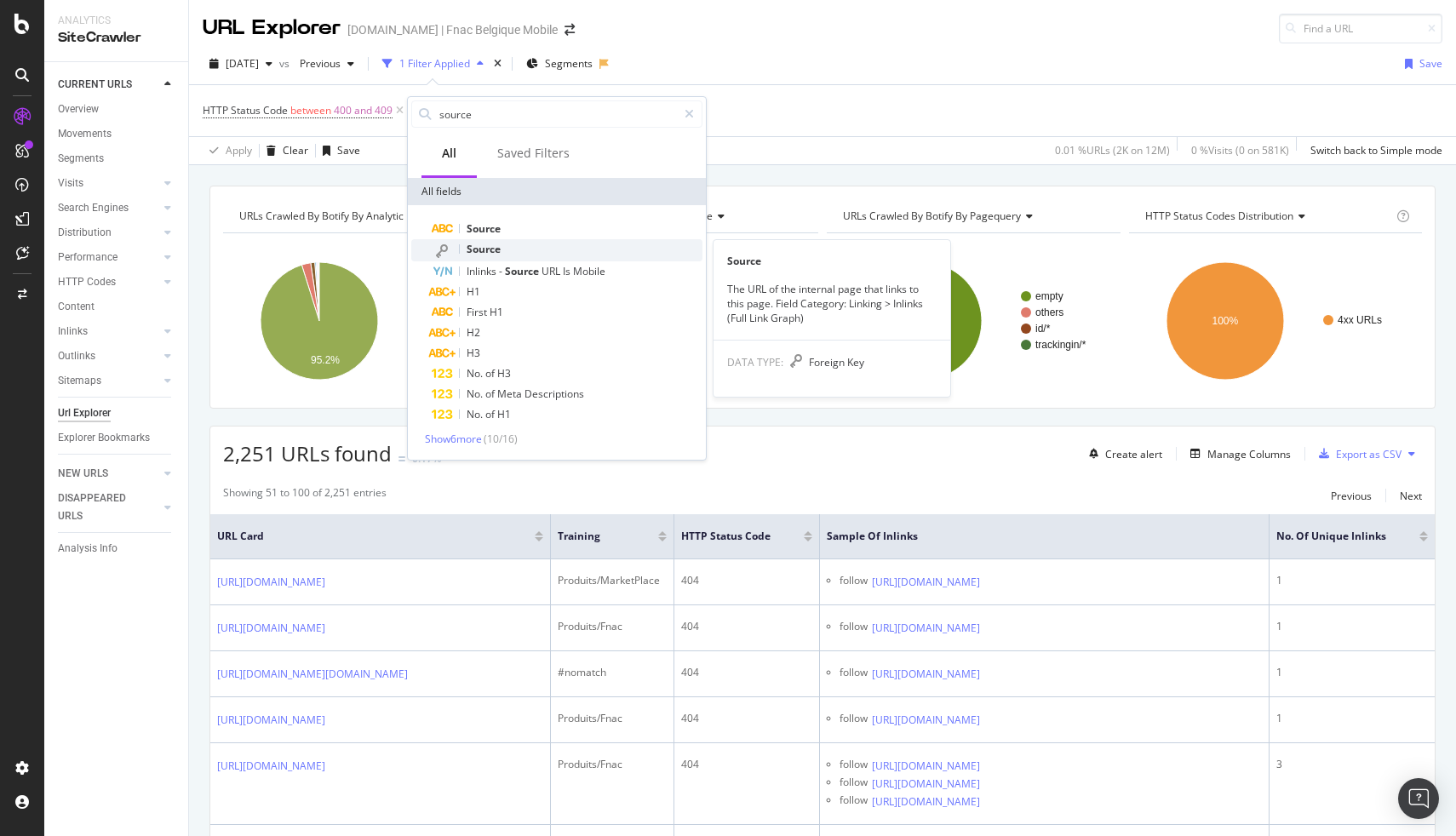
click at [493, 244] on span "Source" at bounding box center [484, 249] width 34 height 14
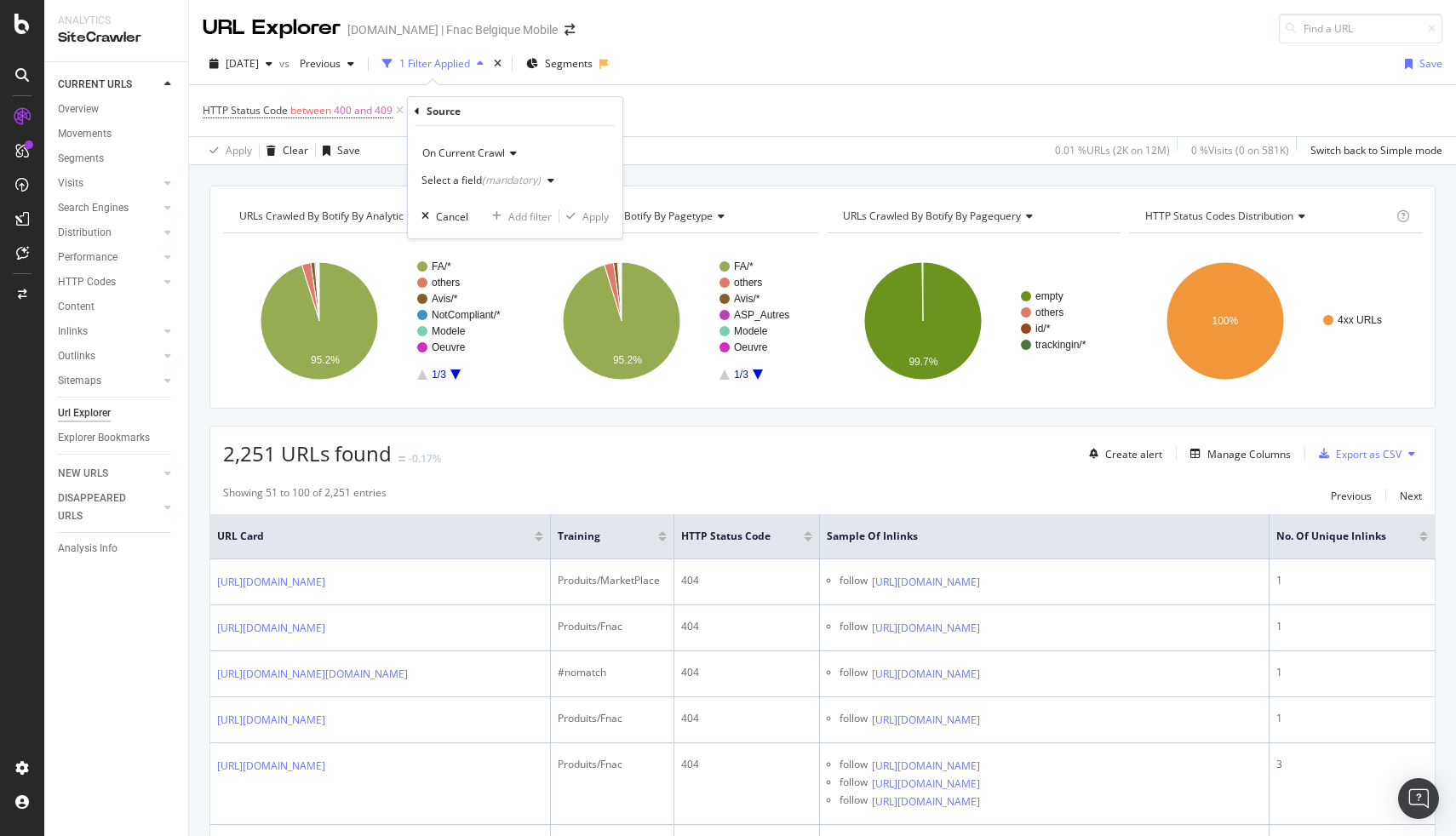
click at [498, 178] on div "(mandatory)" at bounding box center [511, 180] width 59 height 14
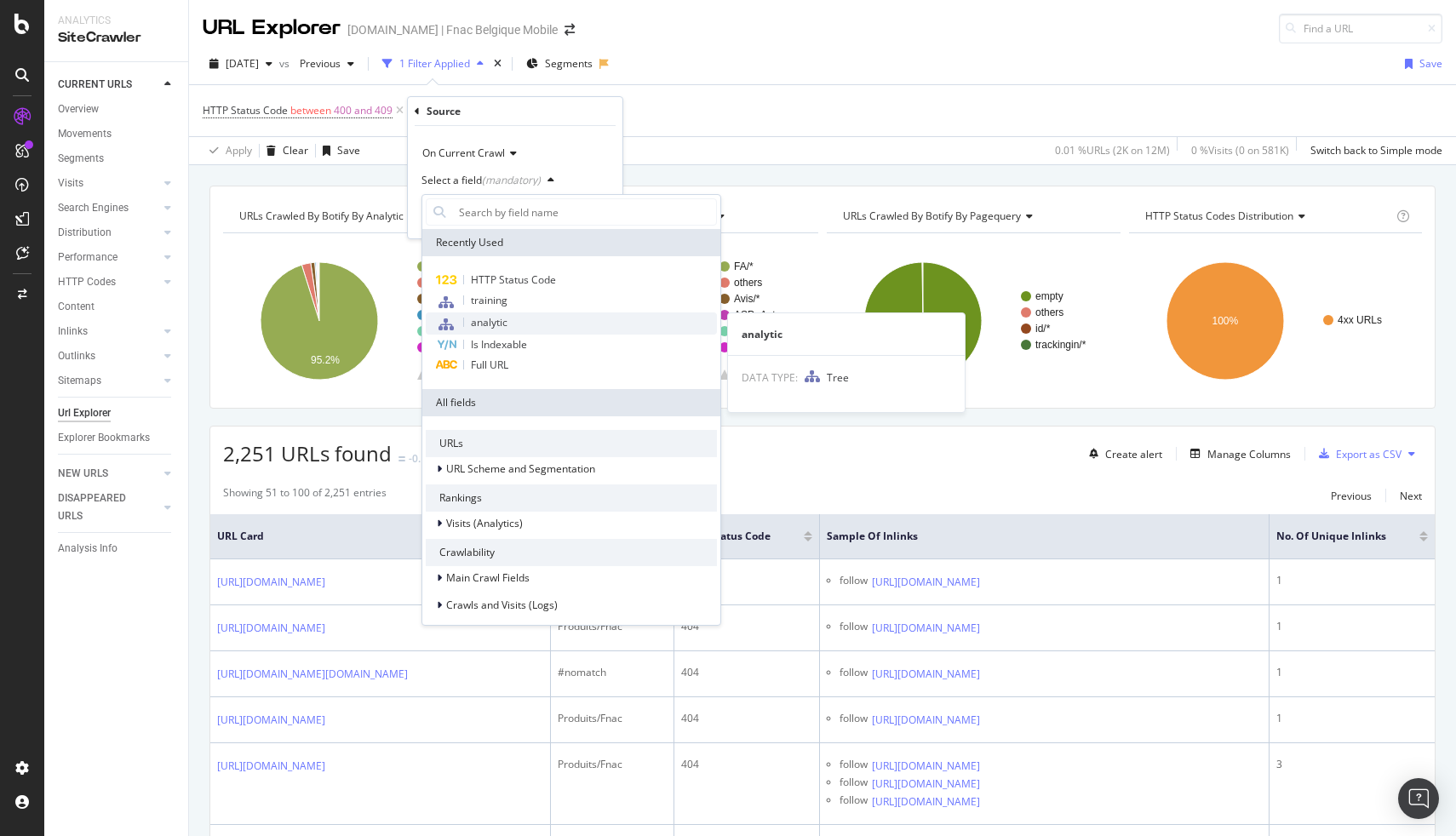
click at [495, 316] on span "analytic" at bounding box center [489, 322] width 37 height 14
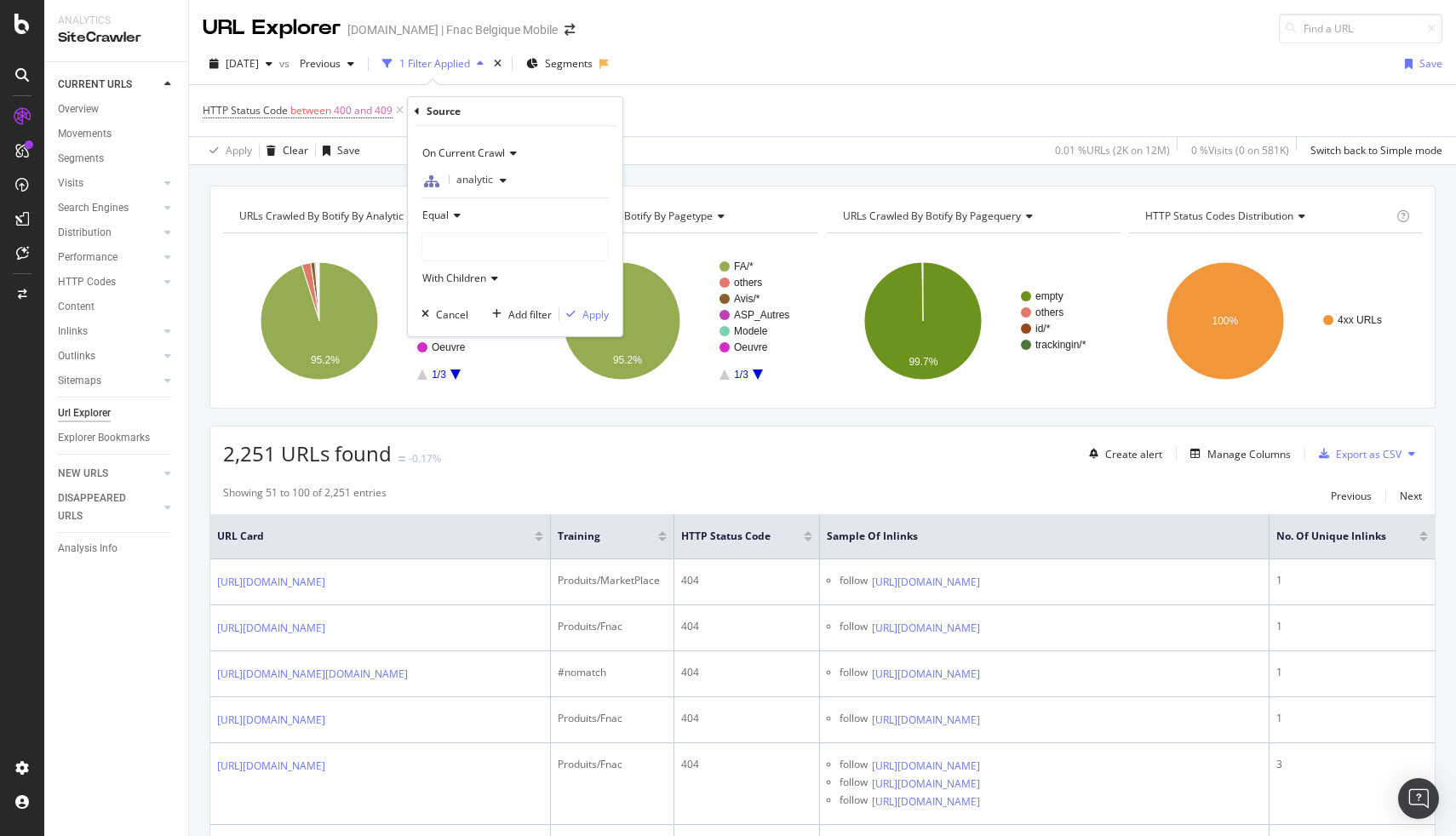
click at [459, 211] on icon at bounding box center [454, 215] width 12 height 10
click at [462, 290] on div "Exists" at bounding box center [517, 294] width 182 height 22
click at [584, 252] on div "Apply" at bounding box center [596, 252] width 27 height 14
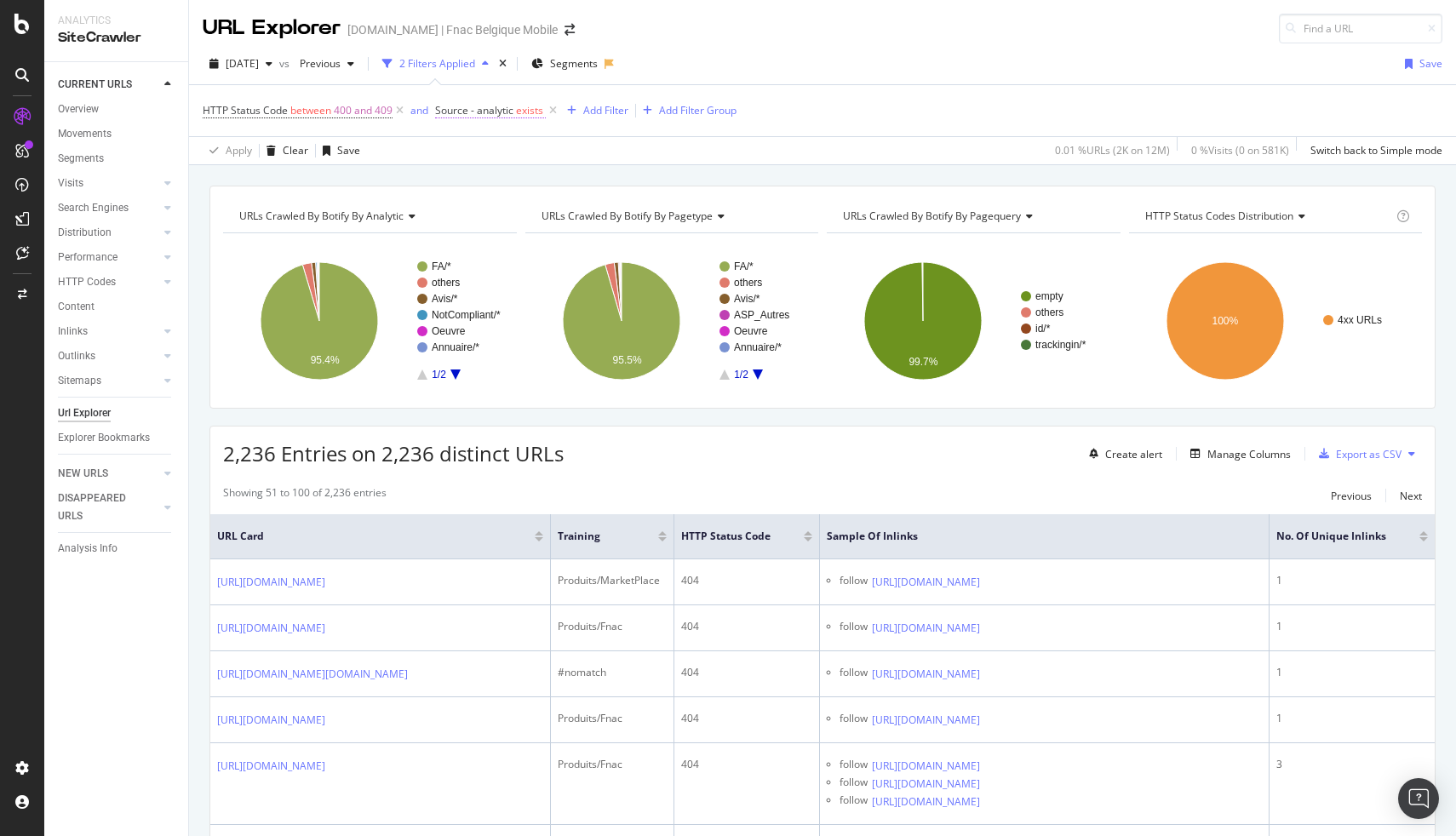
click at [524, 105] on span "exists" at bounding box center [529, 110] width 28 height 14
click at [479, 214] on icon at bounding box center [483, 212] width 12 height 10
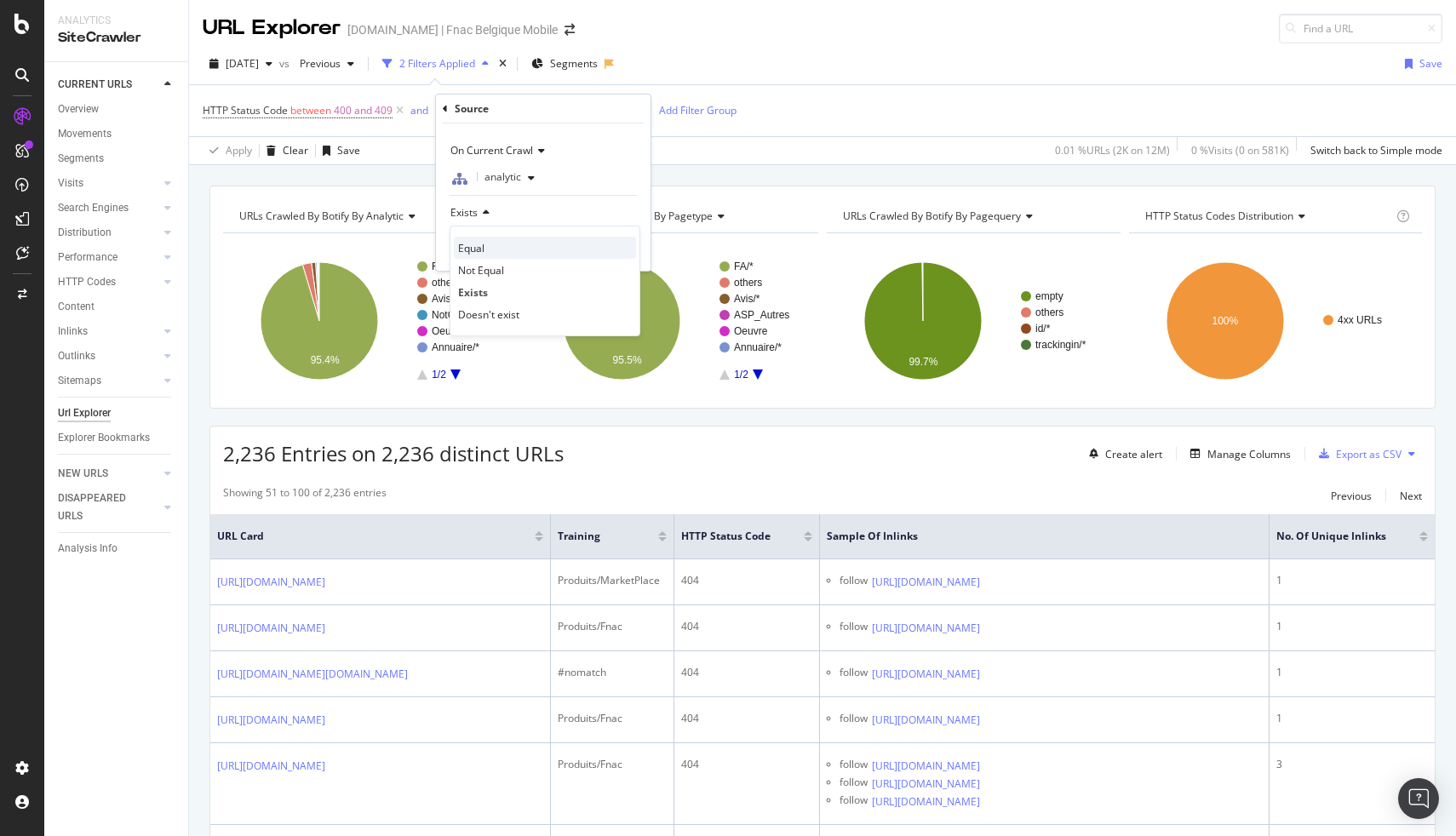
click at [483, 246] on span "Equal" at bounding box center [472, 248] width 27 height 14
click at [476, 215] on span "Equal" at bounding box center [464, 212] width 27 height 14
click at [475, 242] on div at bounding box center [543, 244] width 186 height 28
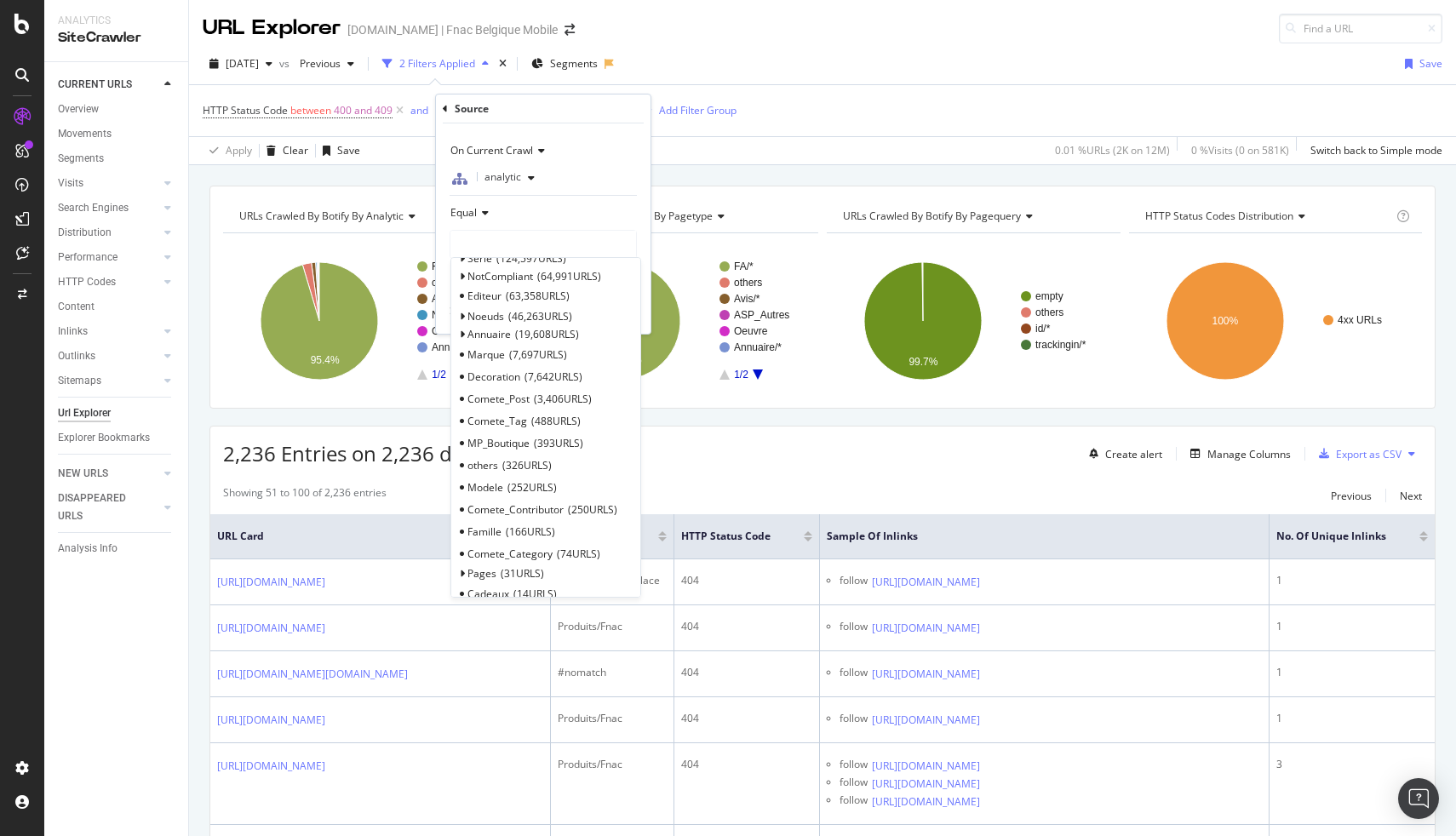
scroll to position [150, 0]
click at [524, 445] on div "others 326 URLS" at bounding box center [546, 454] width 182 height 22
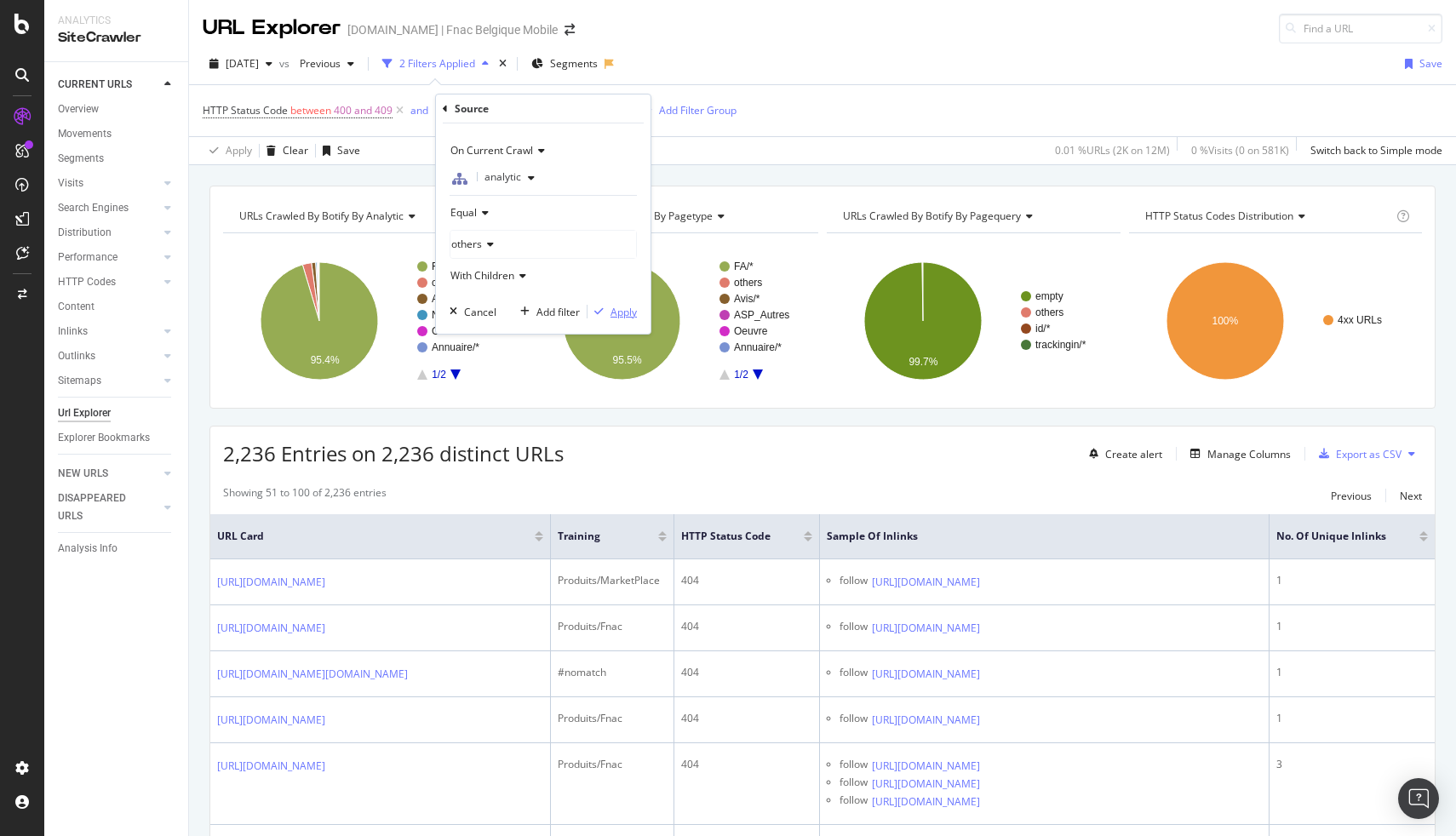
click at [616, 318] on div "Apply" at bounding box center [624, 312] width 27 height 14
